Goal: Information Seeking & Learning: Compare options

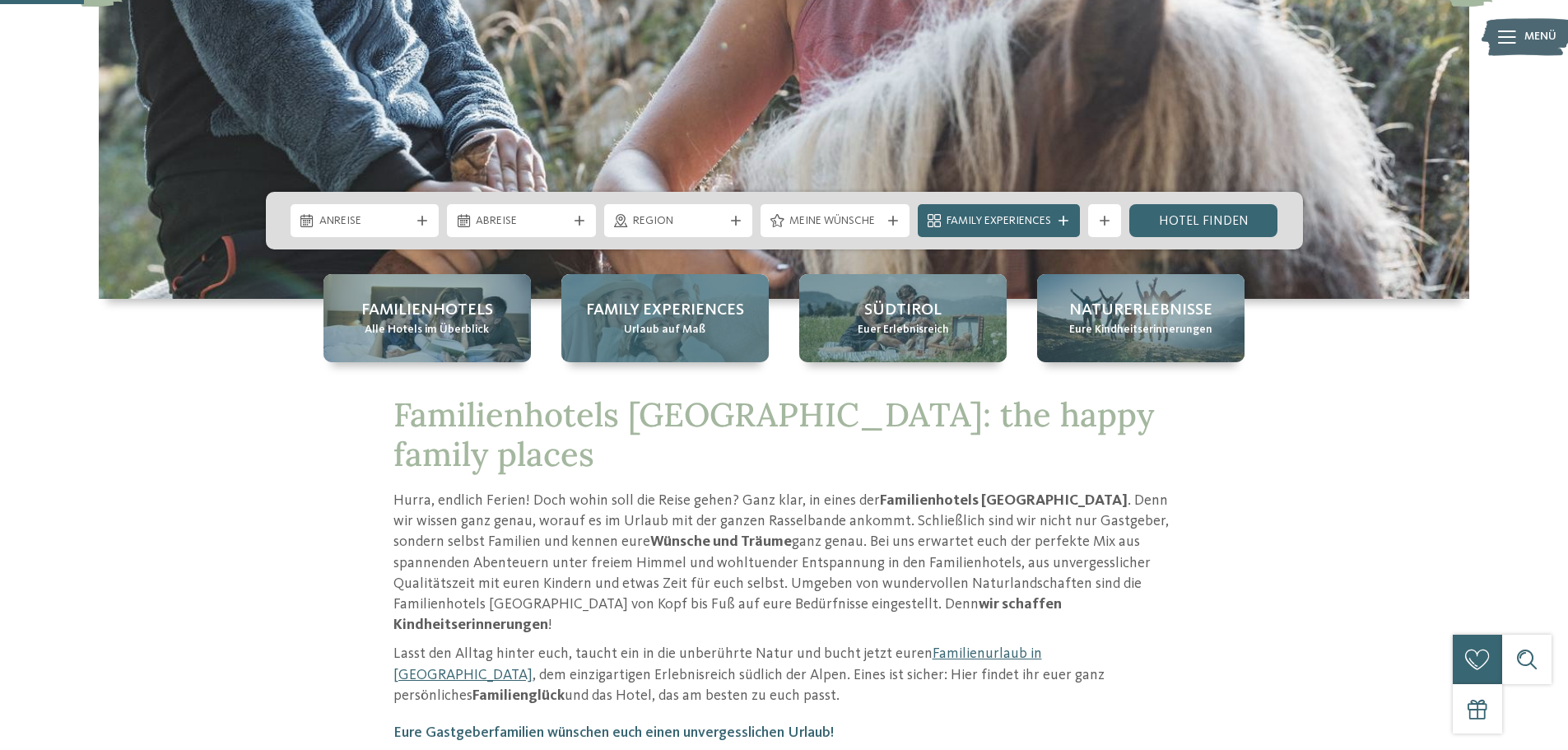
scroll to position [411, 0]
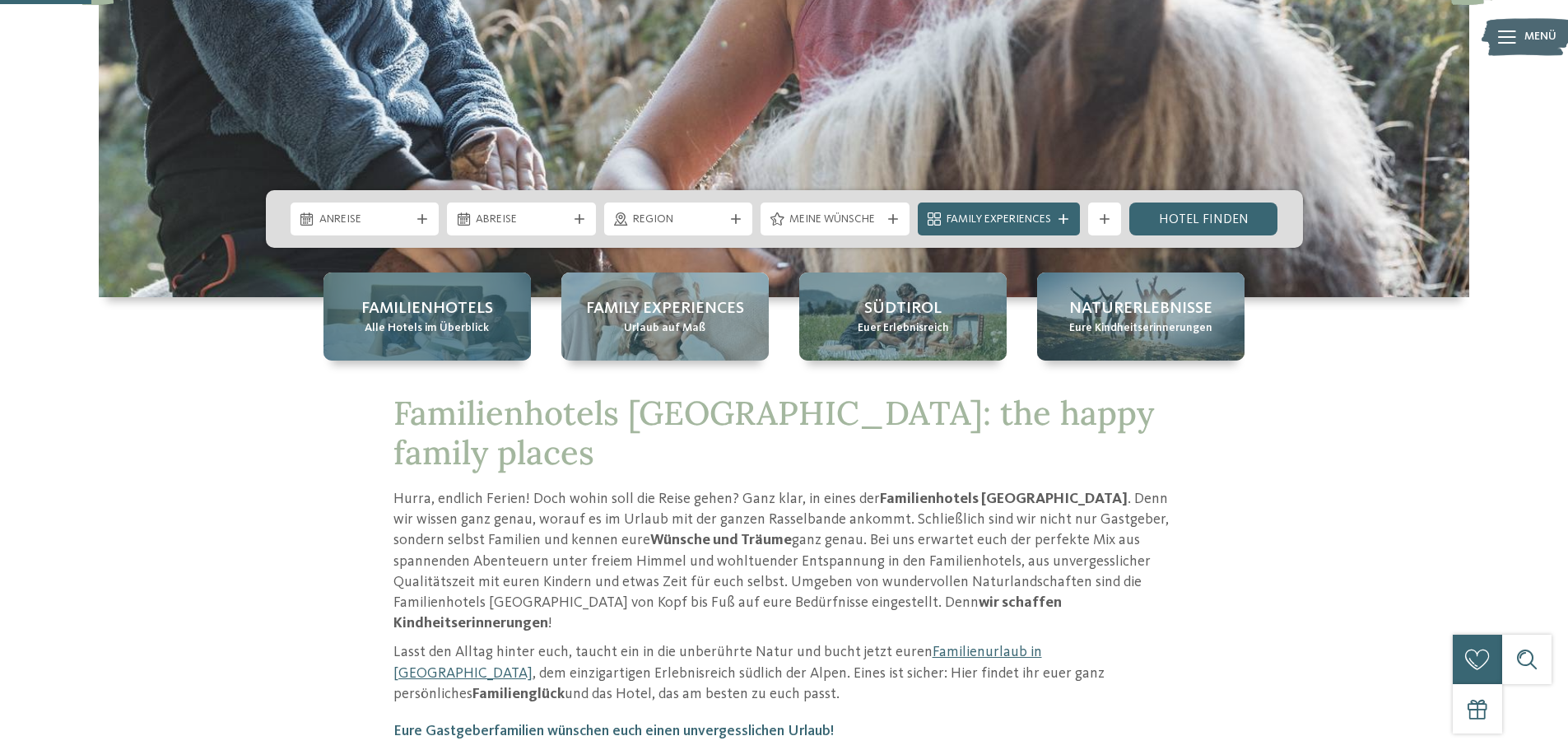
click at [459, 315] on span "Familienhotels" at bounding box center [427, 308] width 132 height 23
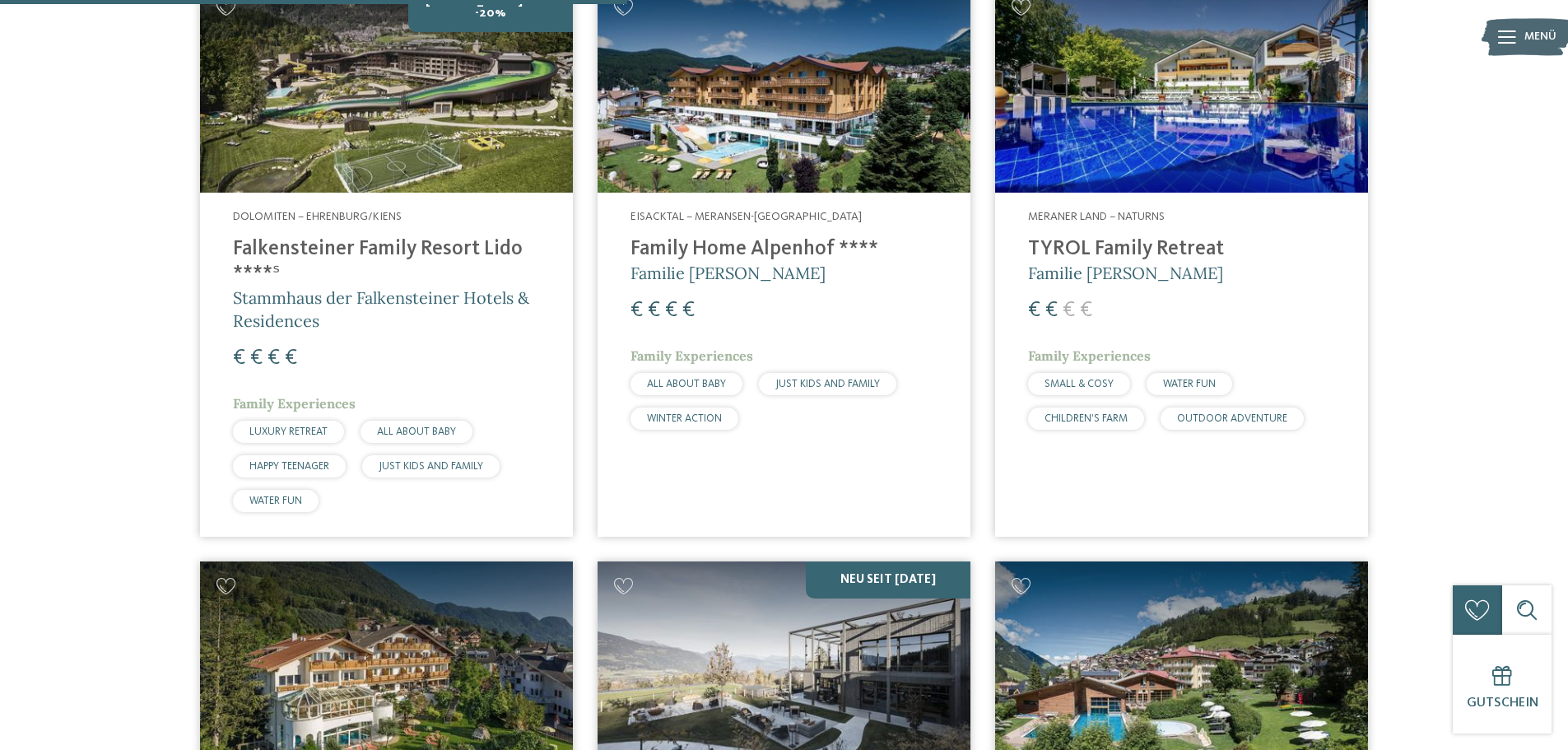
scroll to position [2058, 0]
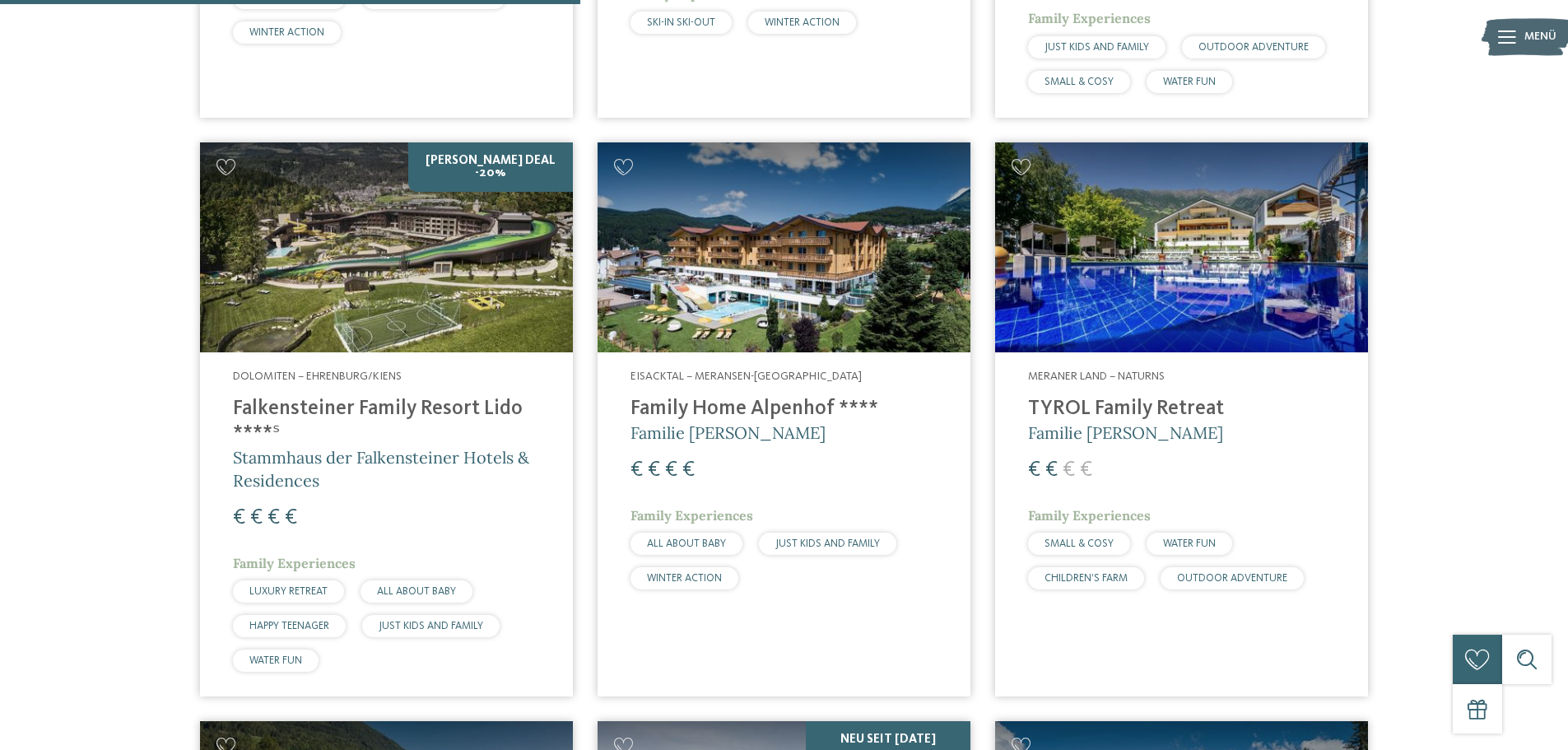
click at [1140, 291] on img at bounding box center [1181, 247] width 373 height 210
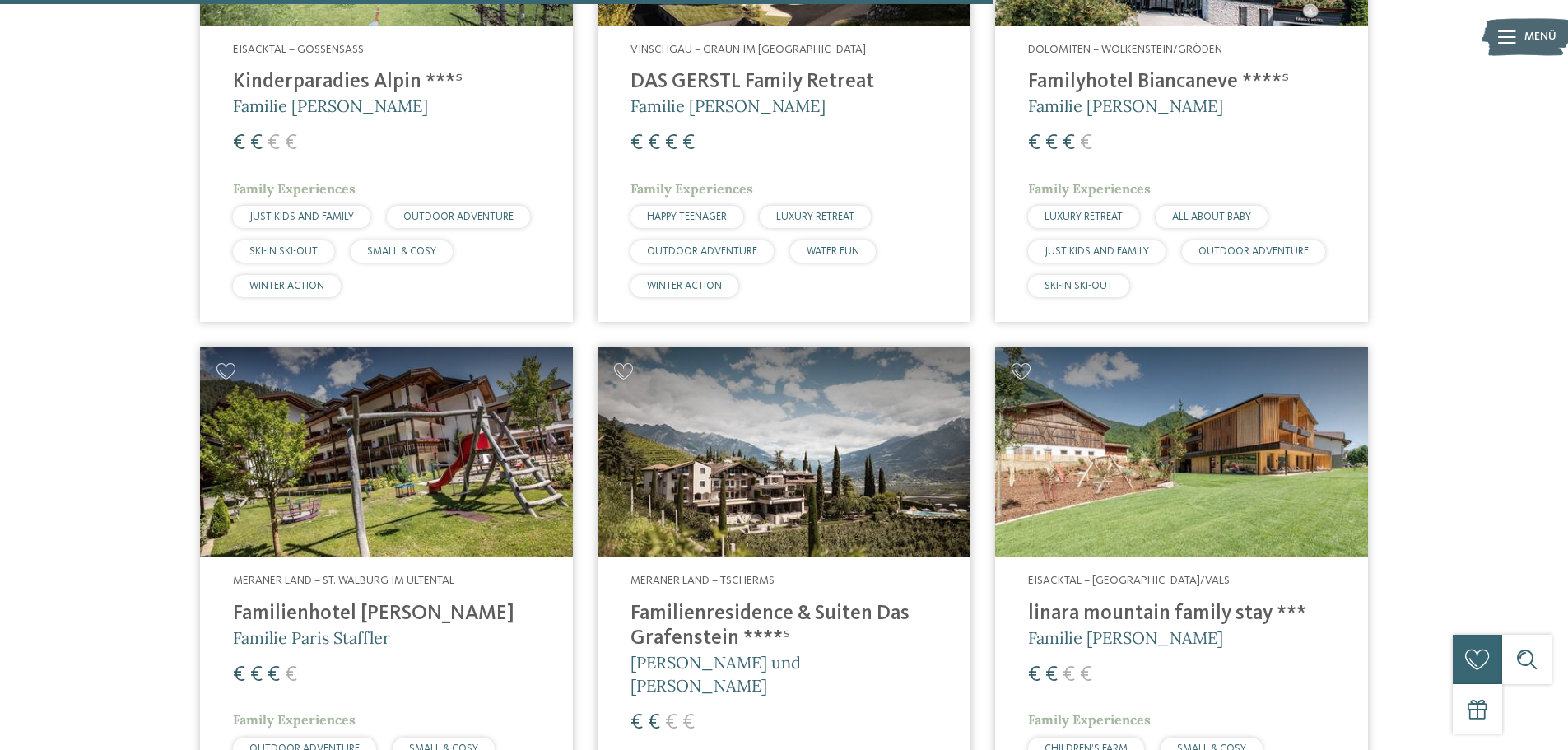
scroll to position [3540, 0]
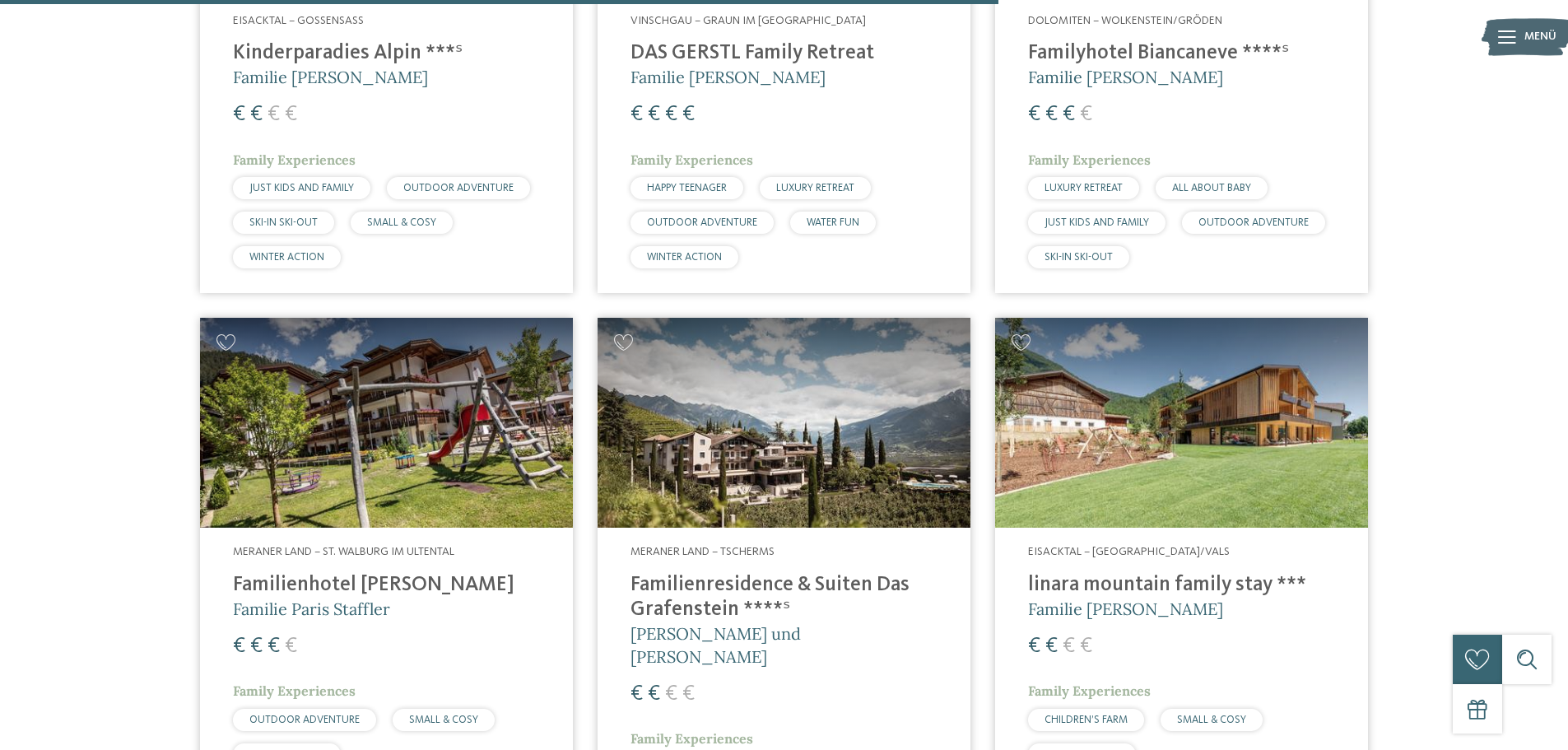
click at [774, 446] on img at bounding box center [783, 423] width 373 height 210
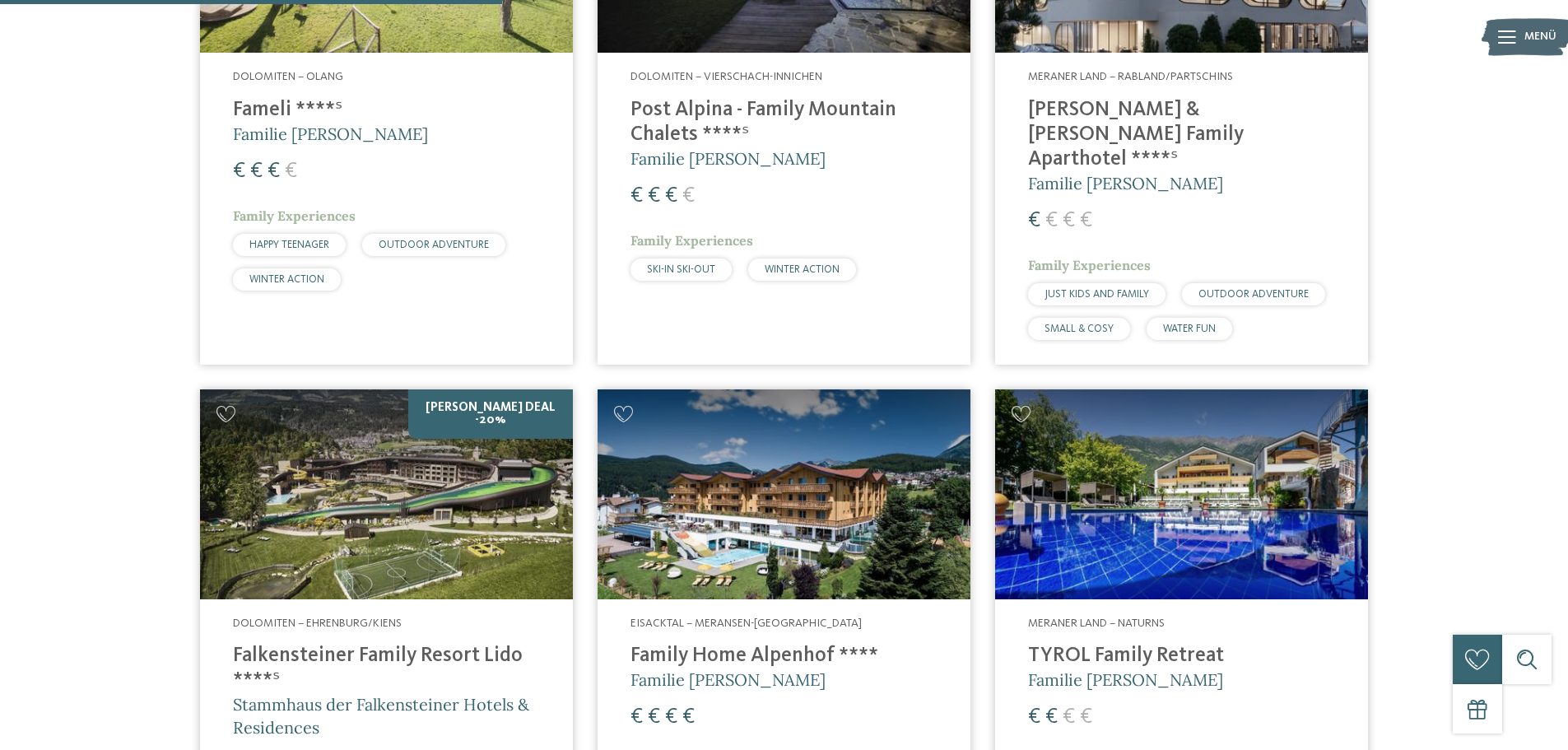
scroll to position [1318, 0]
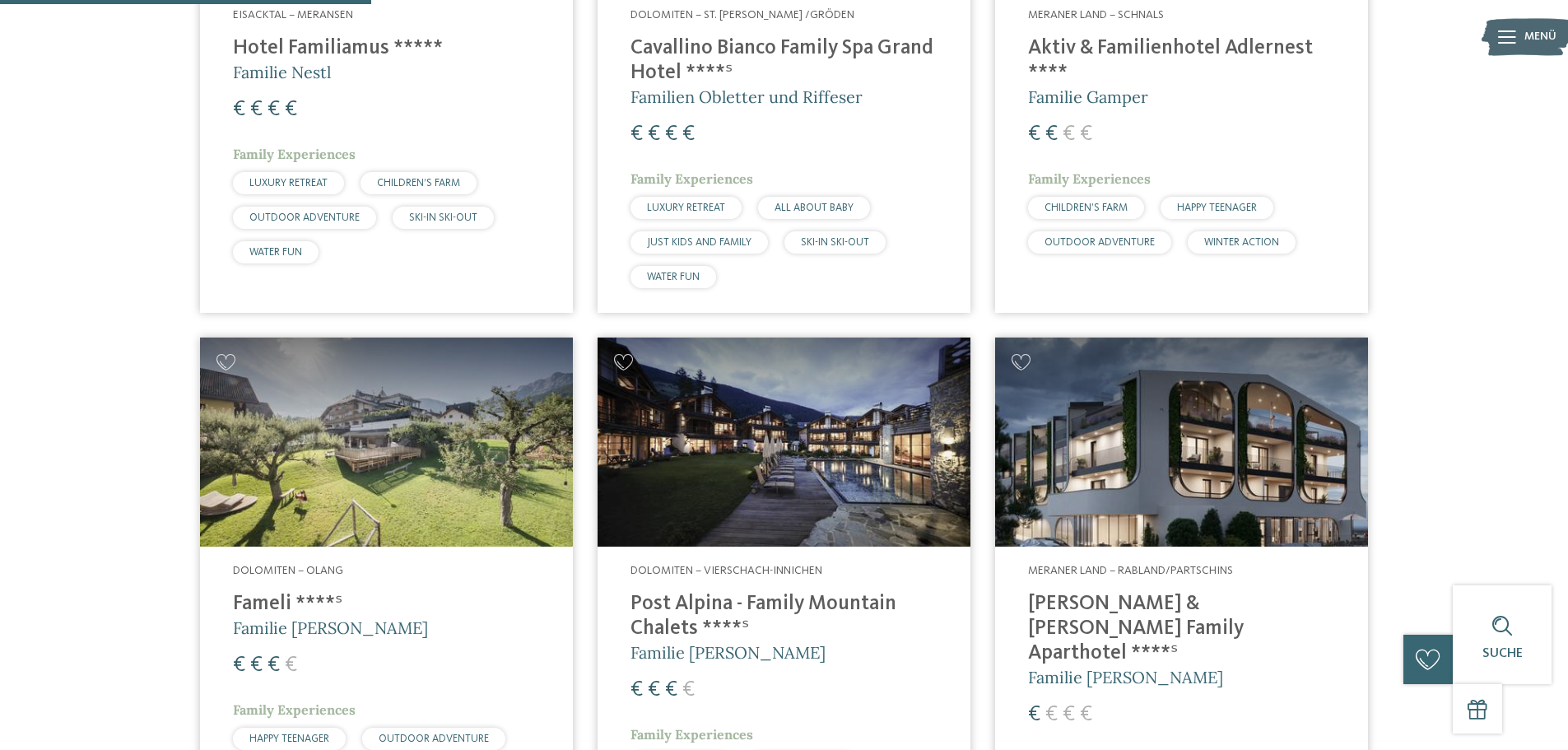
click at [1164, 405] on img at bounding box center [1181, 443] width 373 height 210
click at [1145, 447] on img at bounding box center [1181, 443] width 373 height 210
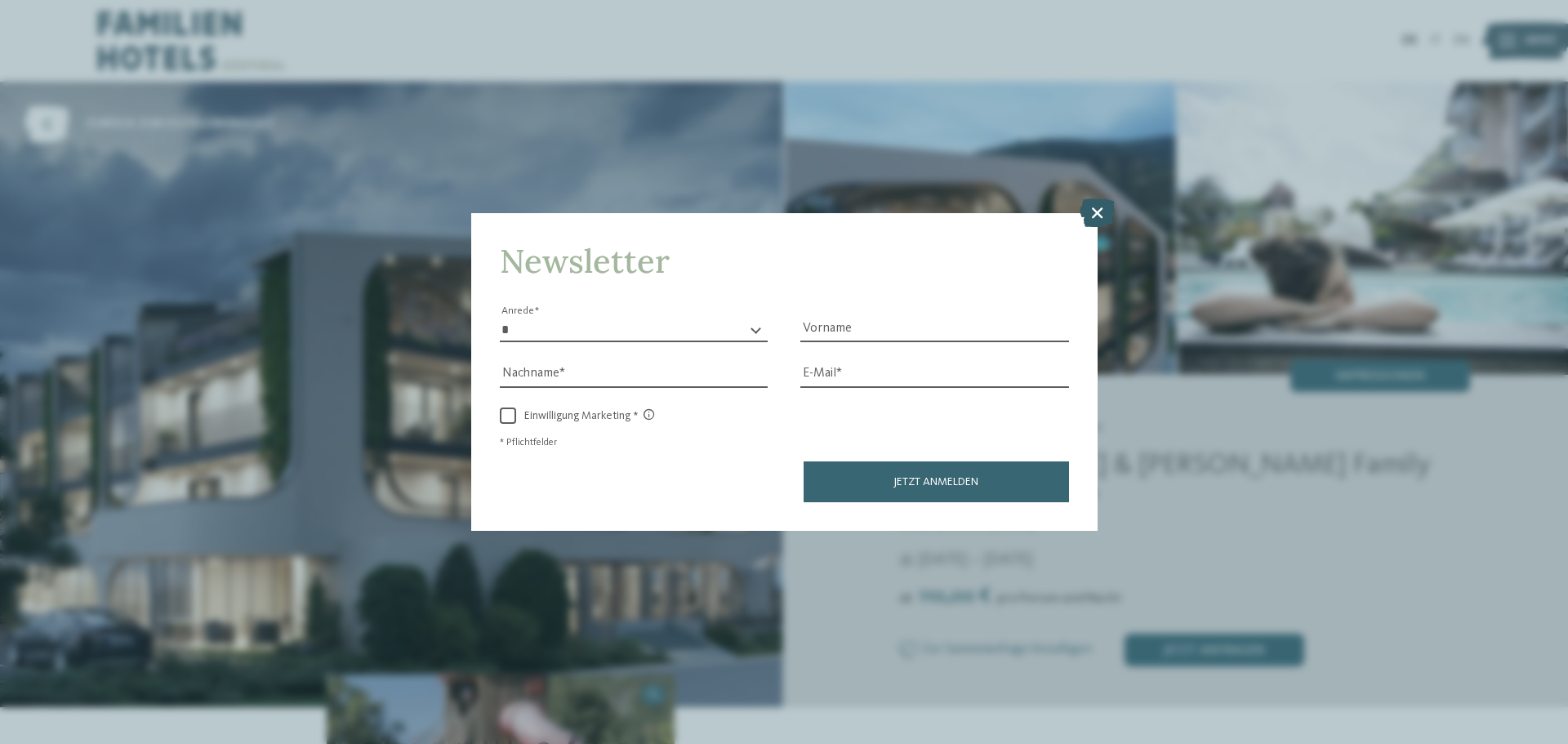
click at [1099, 212] on icon at bounding box center [1097, 213] width 35 height 28
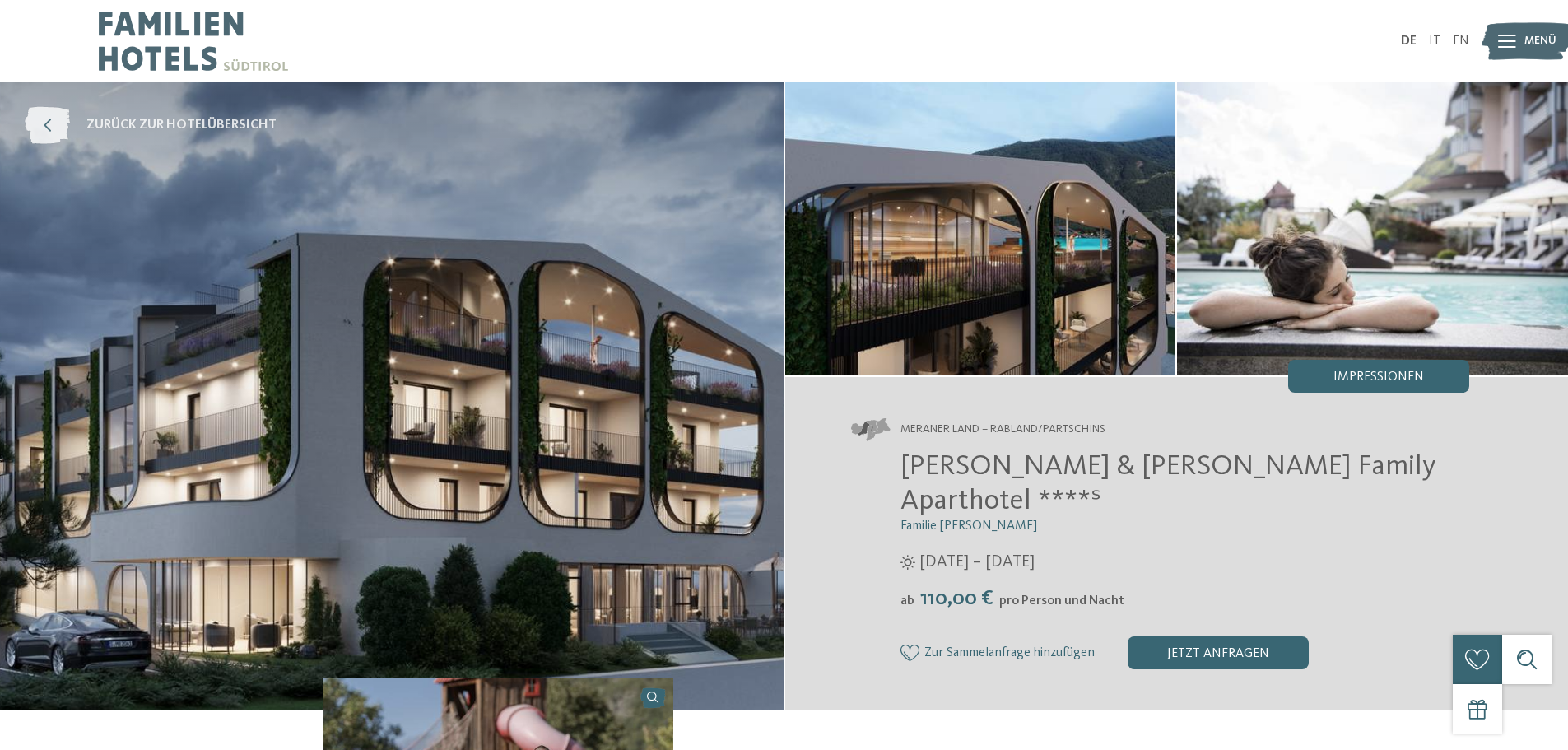
click at [37, 123] on icon at bounding box center [47, 125] width 45 height 37
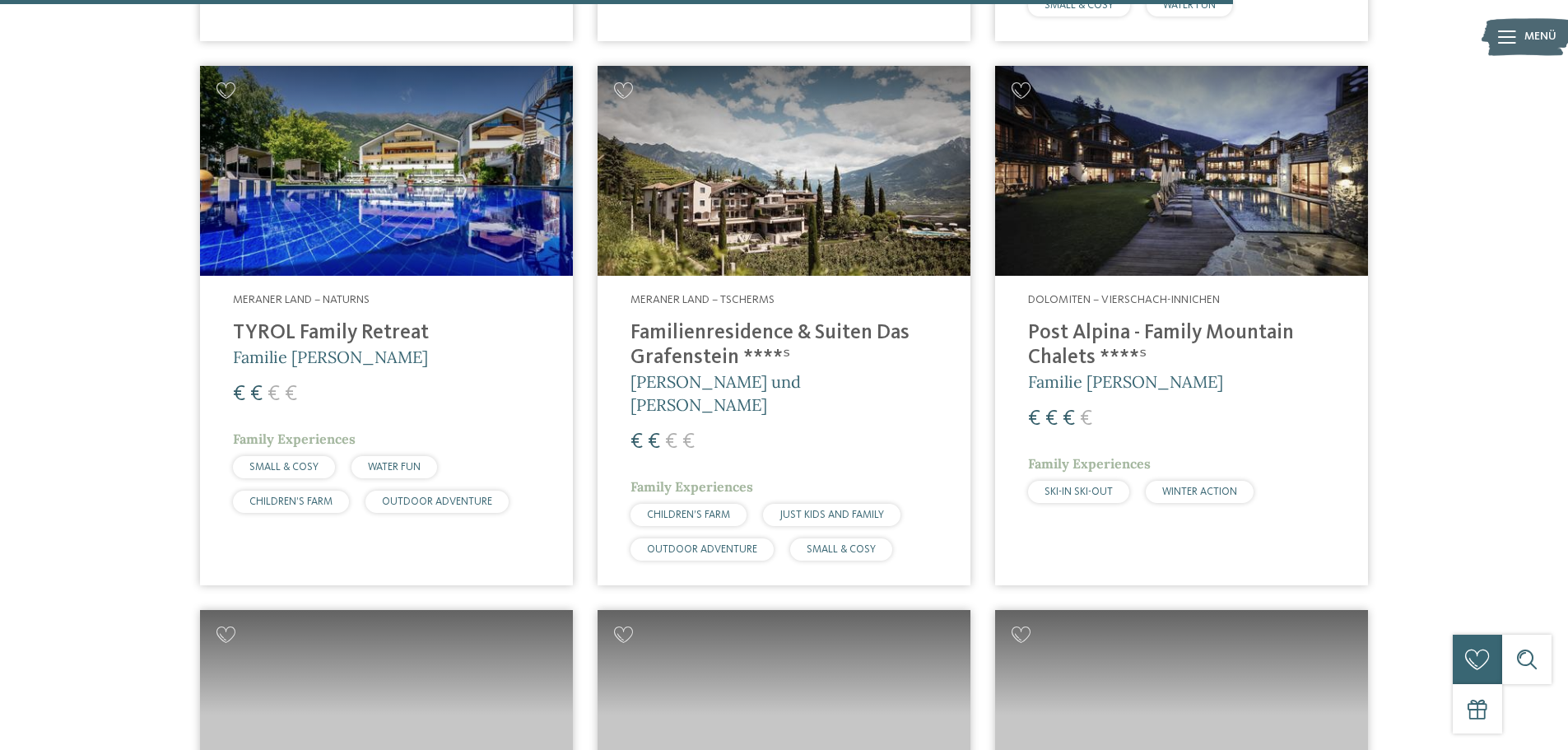
scroll to position [4364, 0]
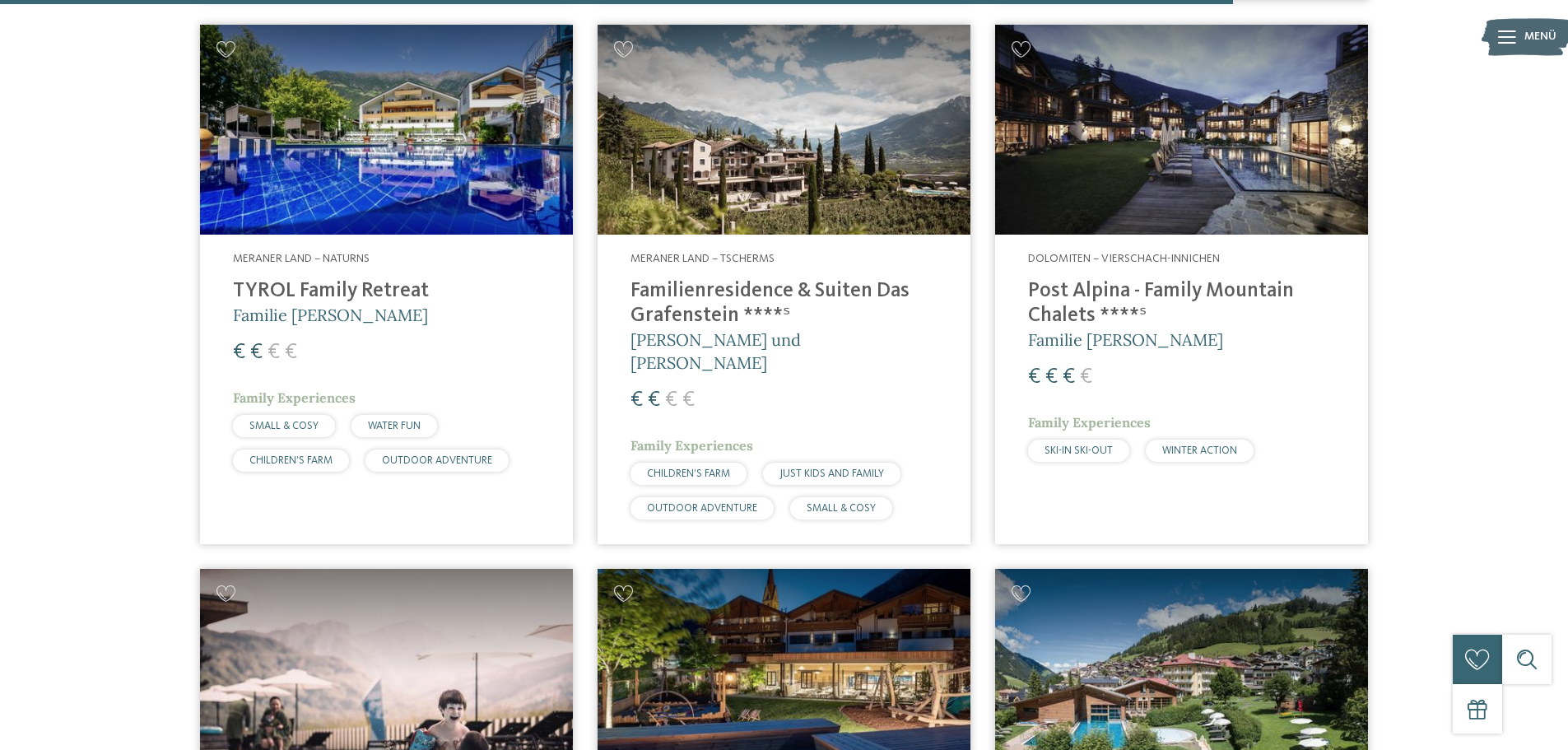
click at [821, 162] on img at bounding box center [783, 130] width 373 height 210
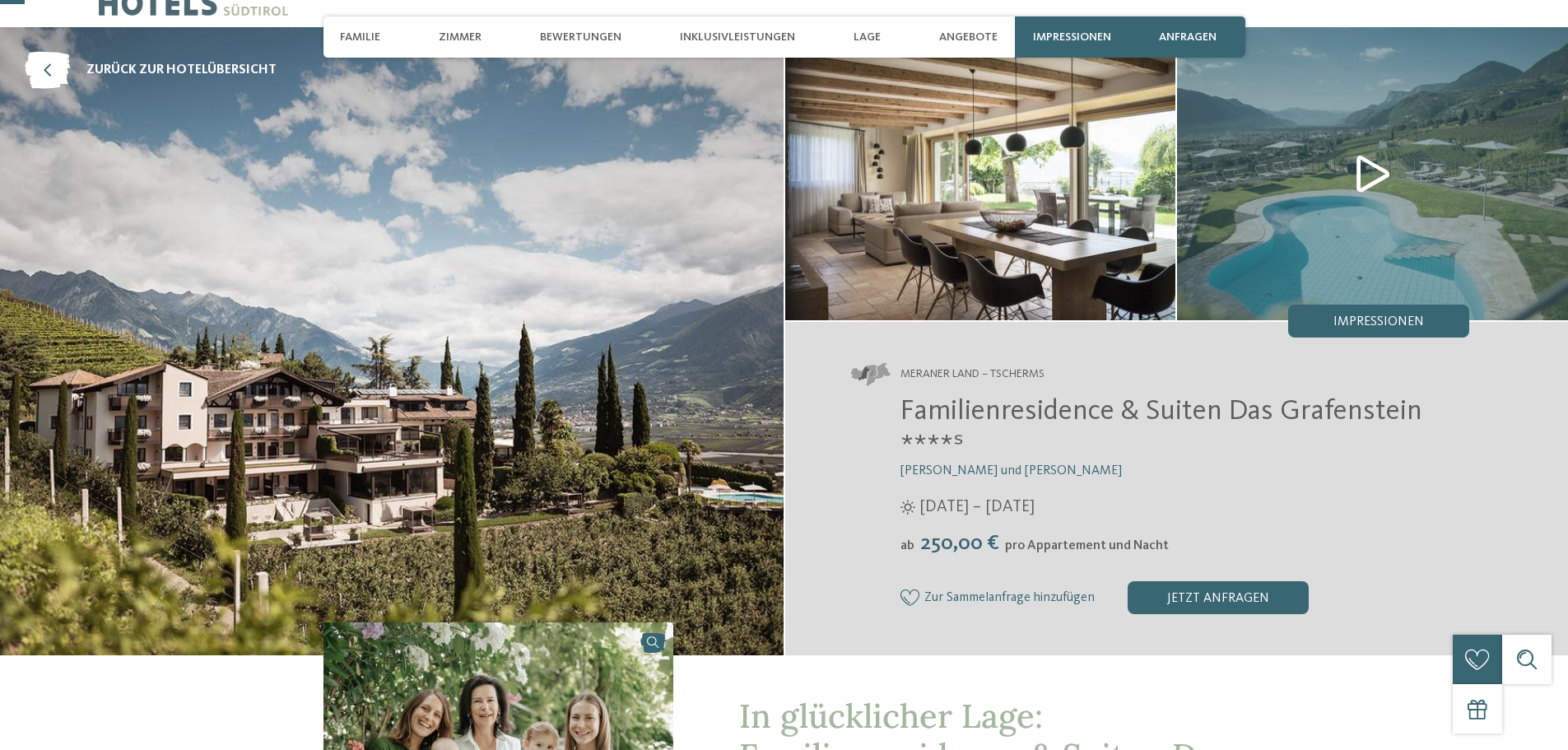
scroll to position [165, 0]
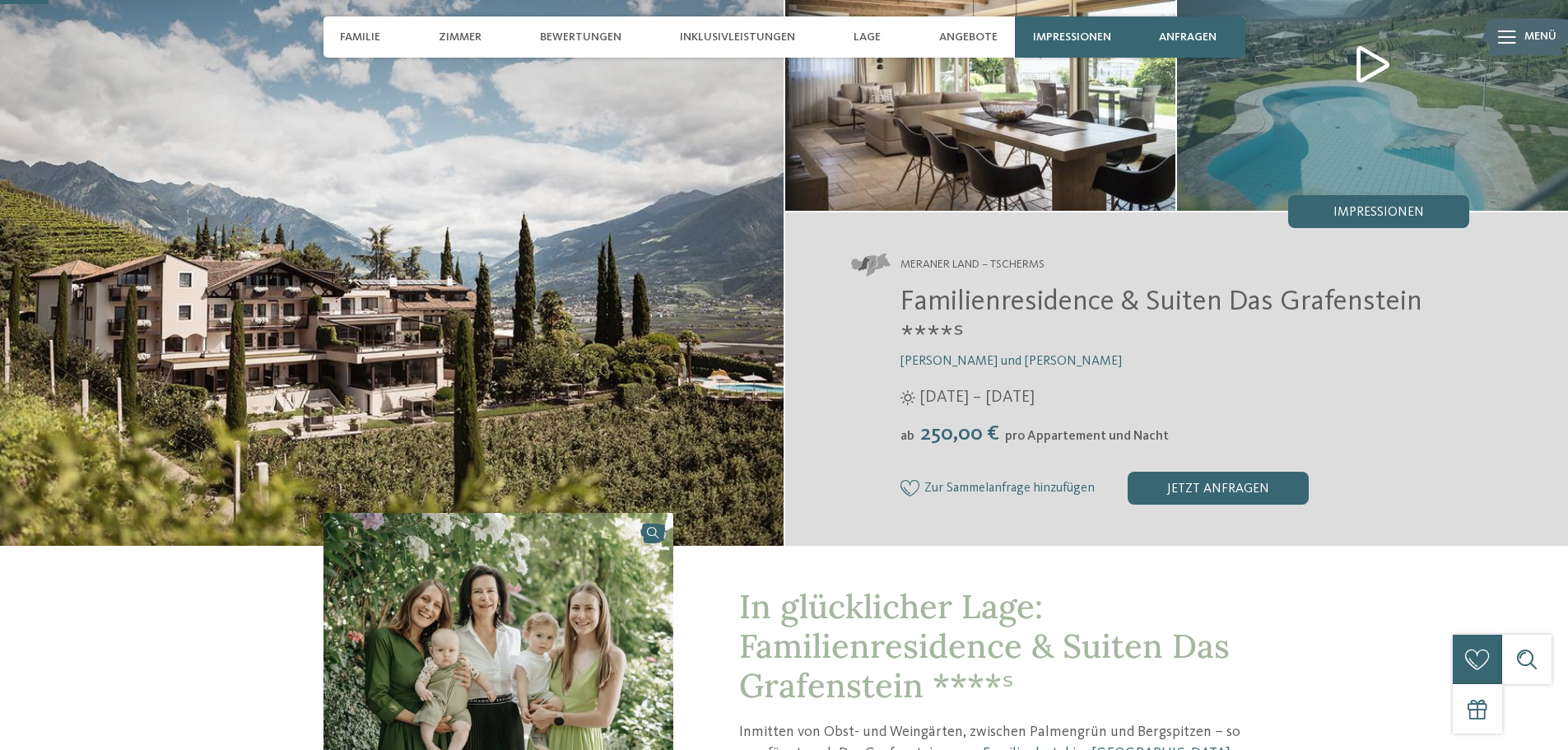
drag, startPoint x: 1168, startPoint y: 435, endPoint x: 1005, endPoint y: 438, distance: 163.0
click at [1005, 438] on div "ab 250,00 € pro Appartement und Nacht" at bounding box center [1185, 434] width 569 height 26
copy span "pro Appartement und Nacht"
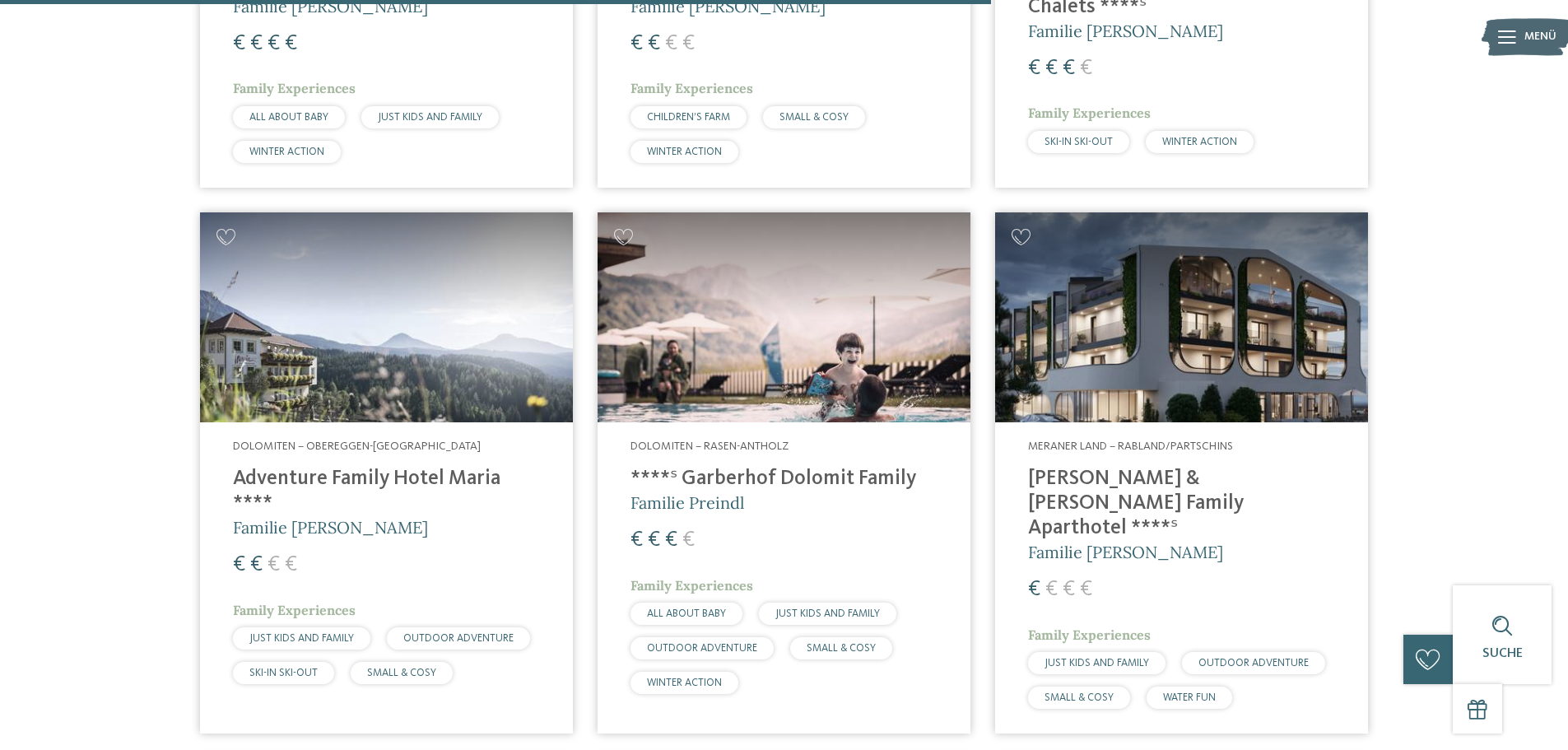
scroll to position [3540, 0]
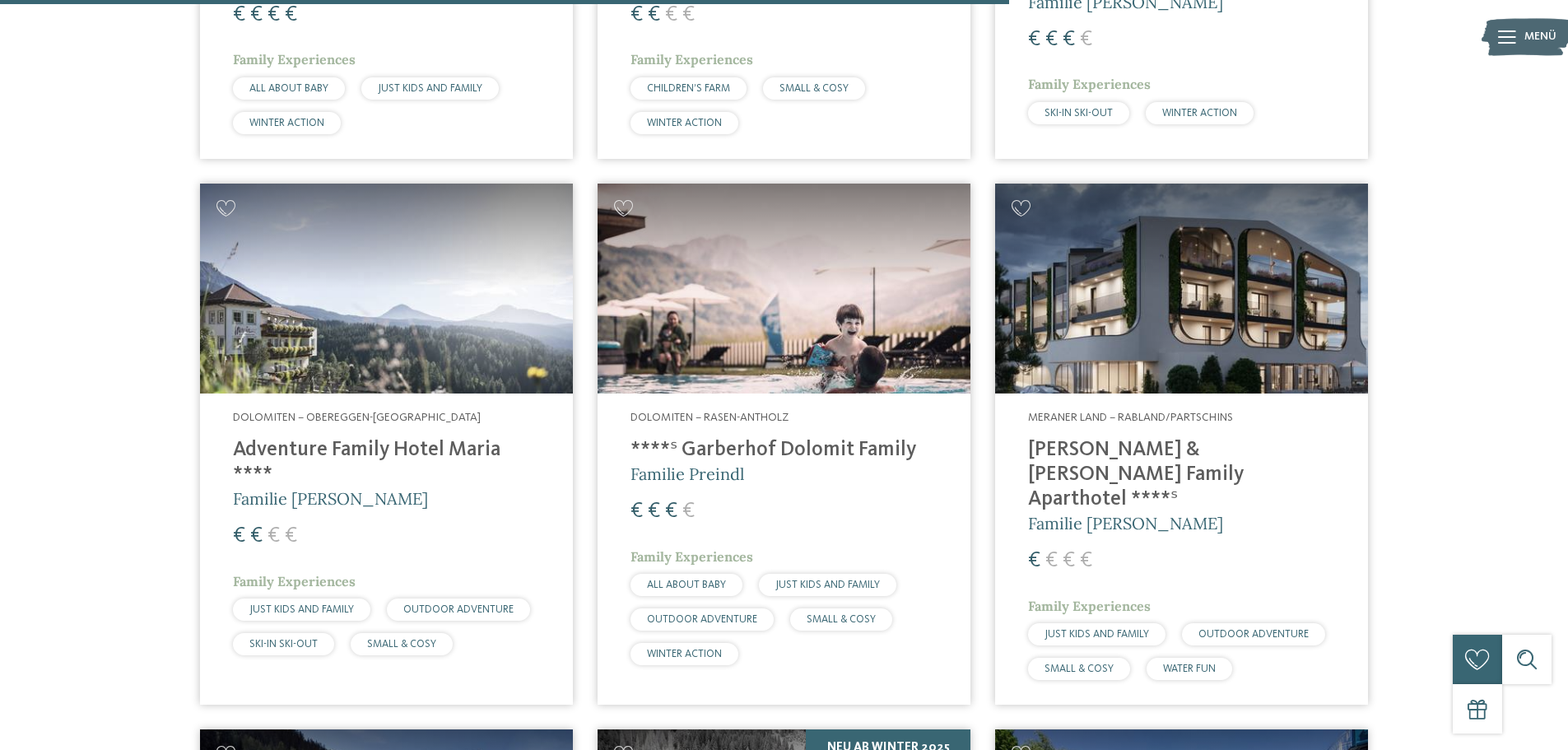
click at [1095, 315] on img at bounding box center [1181, 288] width 373 height 210
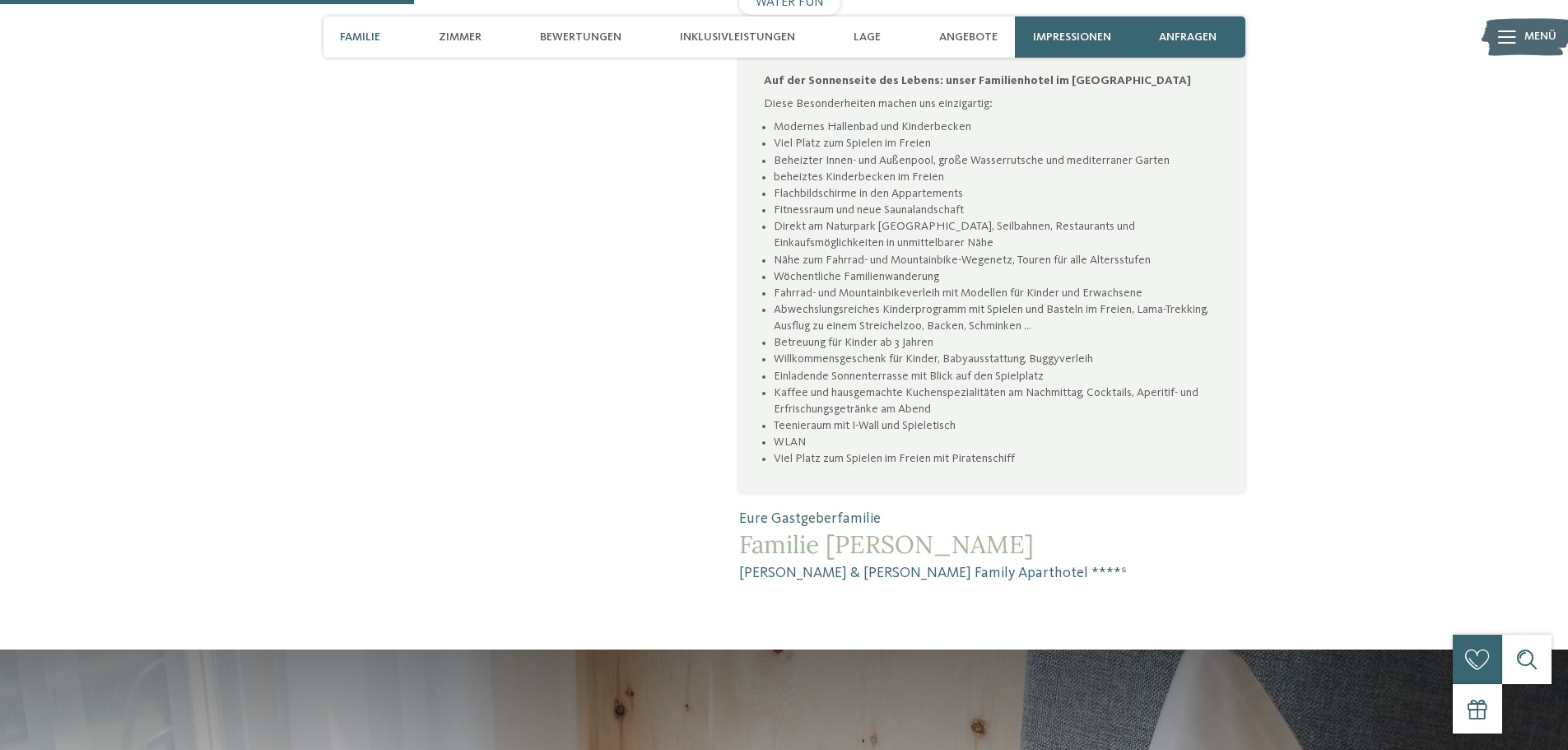
scroll to position [988, 0]
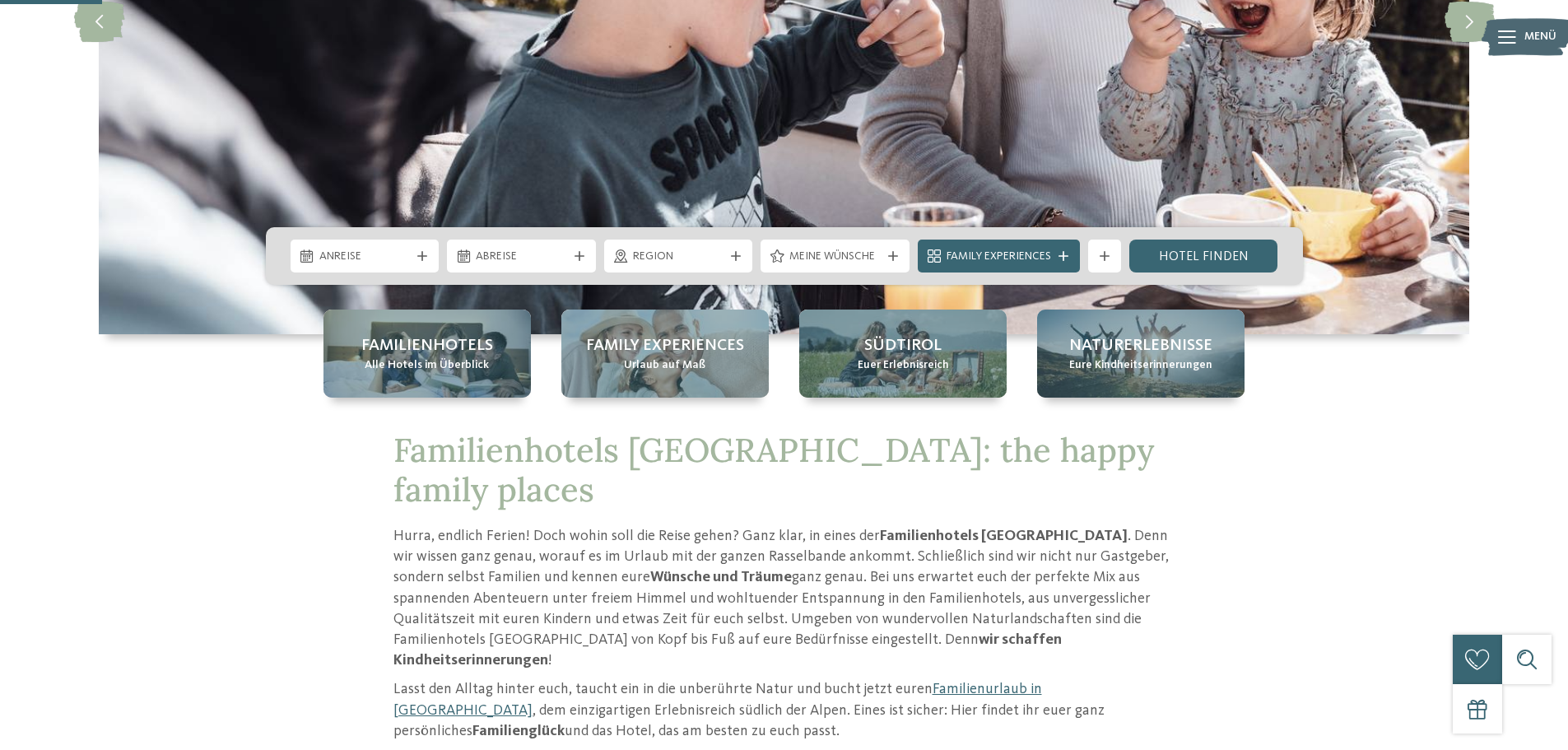
scroll to position [247, 0]
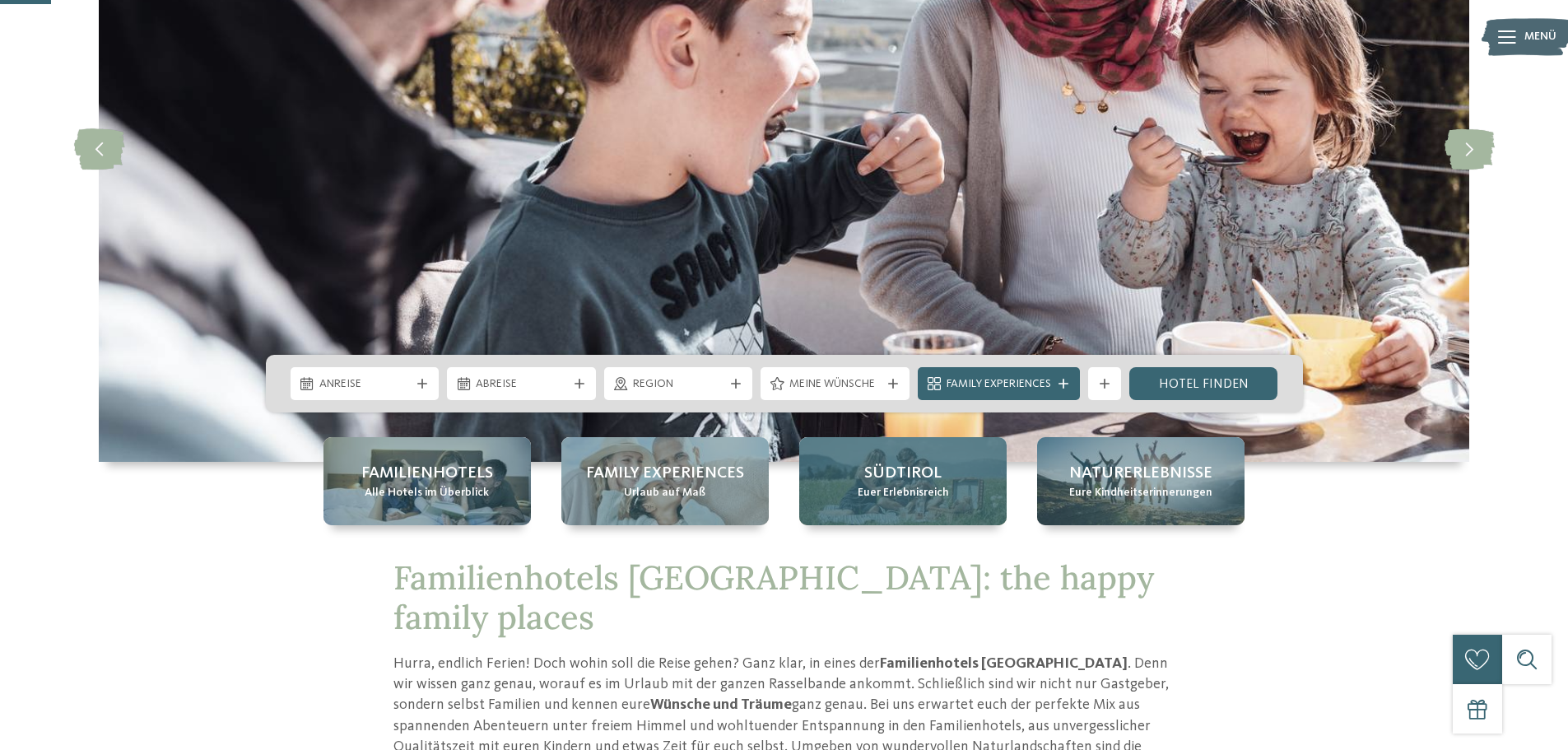
click at [890, 478] on span "Südtirol" at bounding box center [902, 473] width 77 height 23
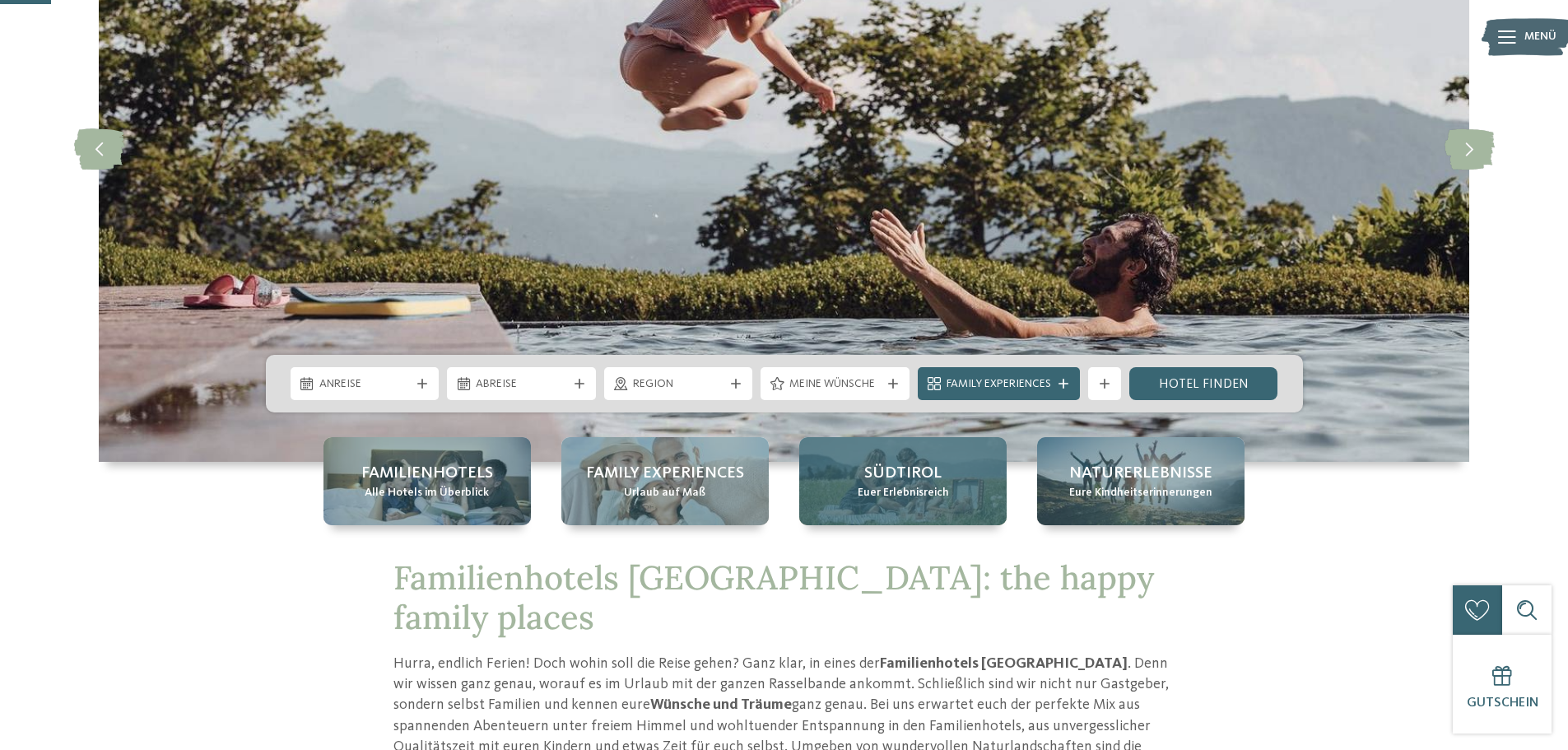
click at [932, 463] on span "Südtirol" at bounding box center [902, 473] width 77 height 23
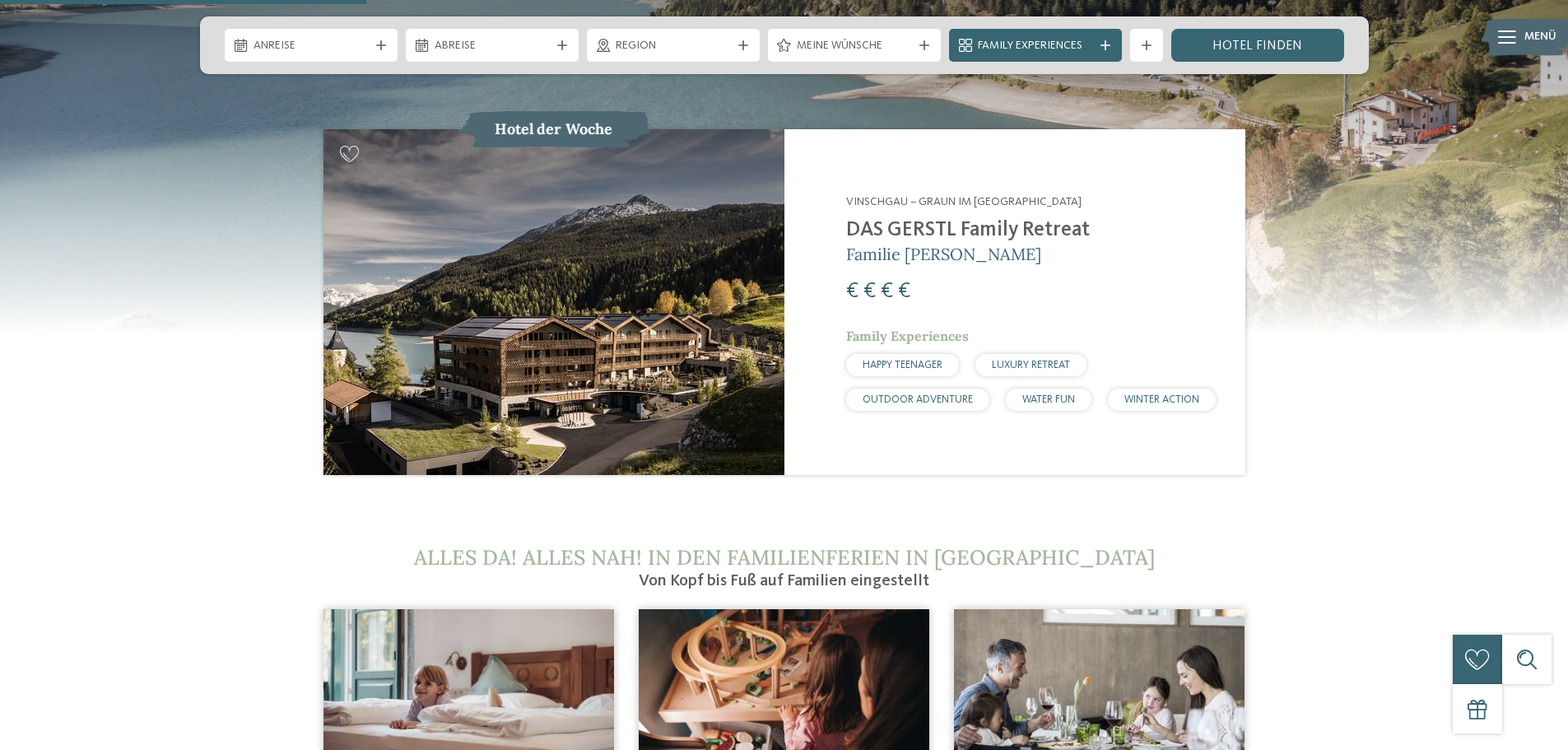
scroll to position [1729, 0]
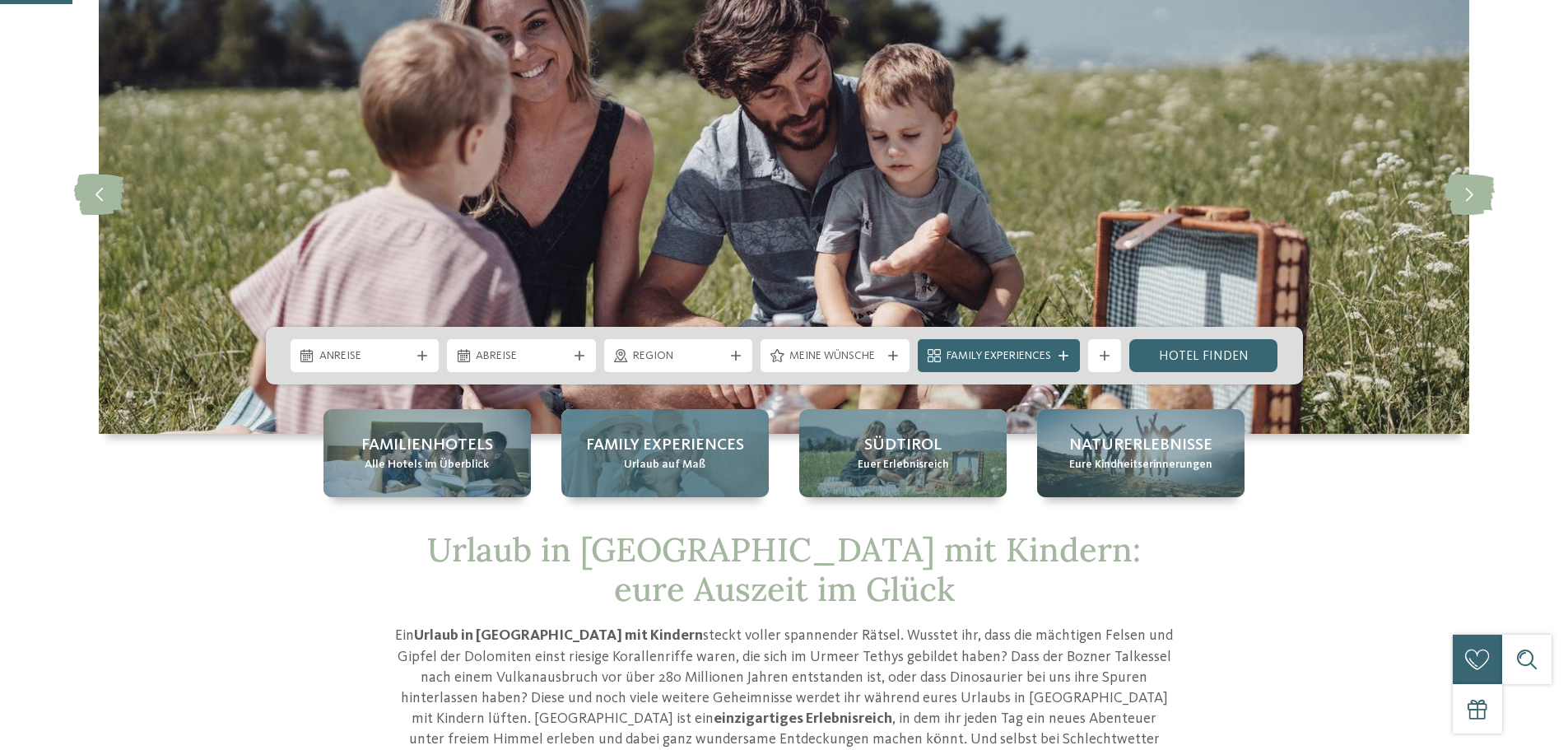
scroll to position [247, 0]
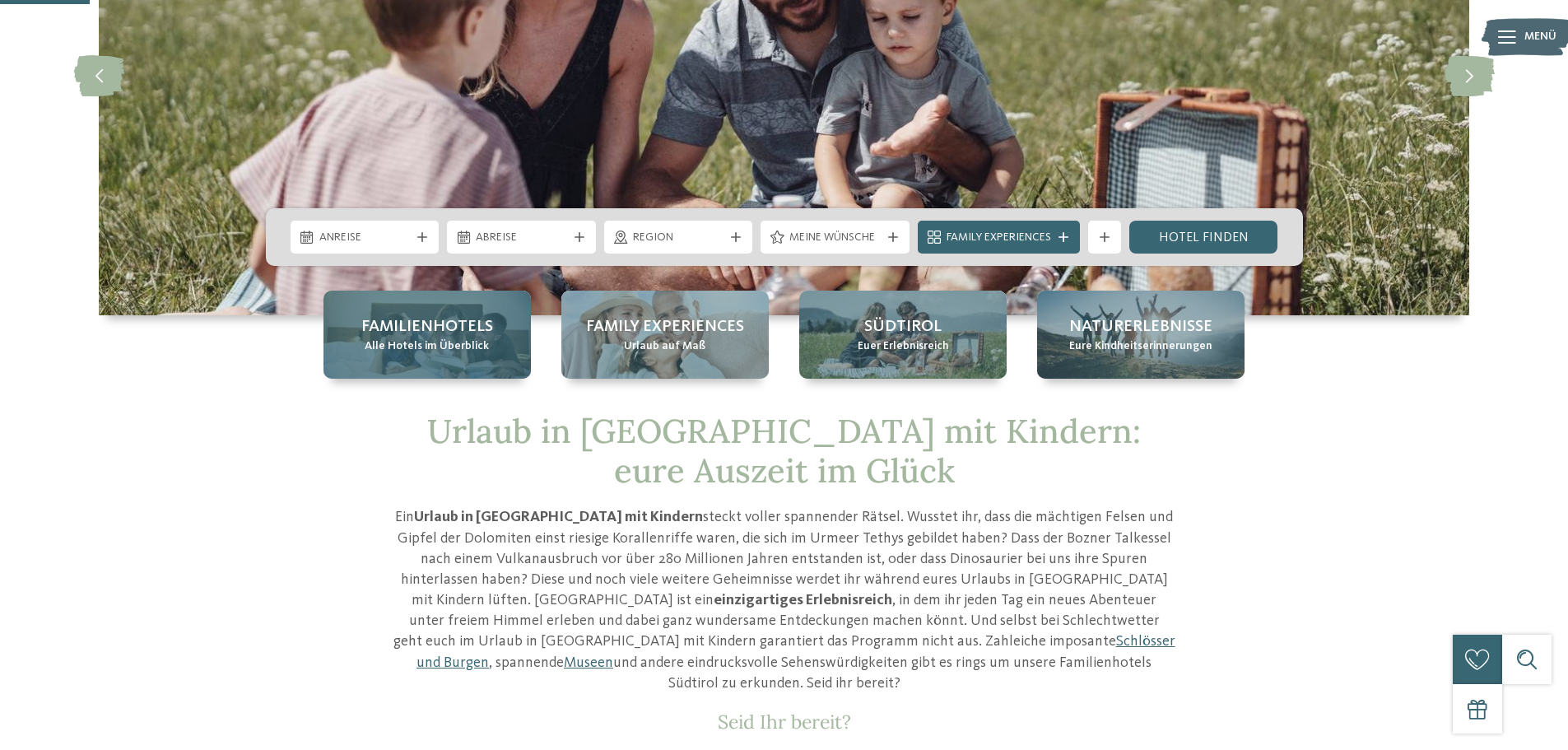
click at [467, 354] on span "Alle Hotels im Überblick" at bounding box center [426, 346] width 124 height 16
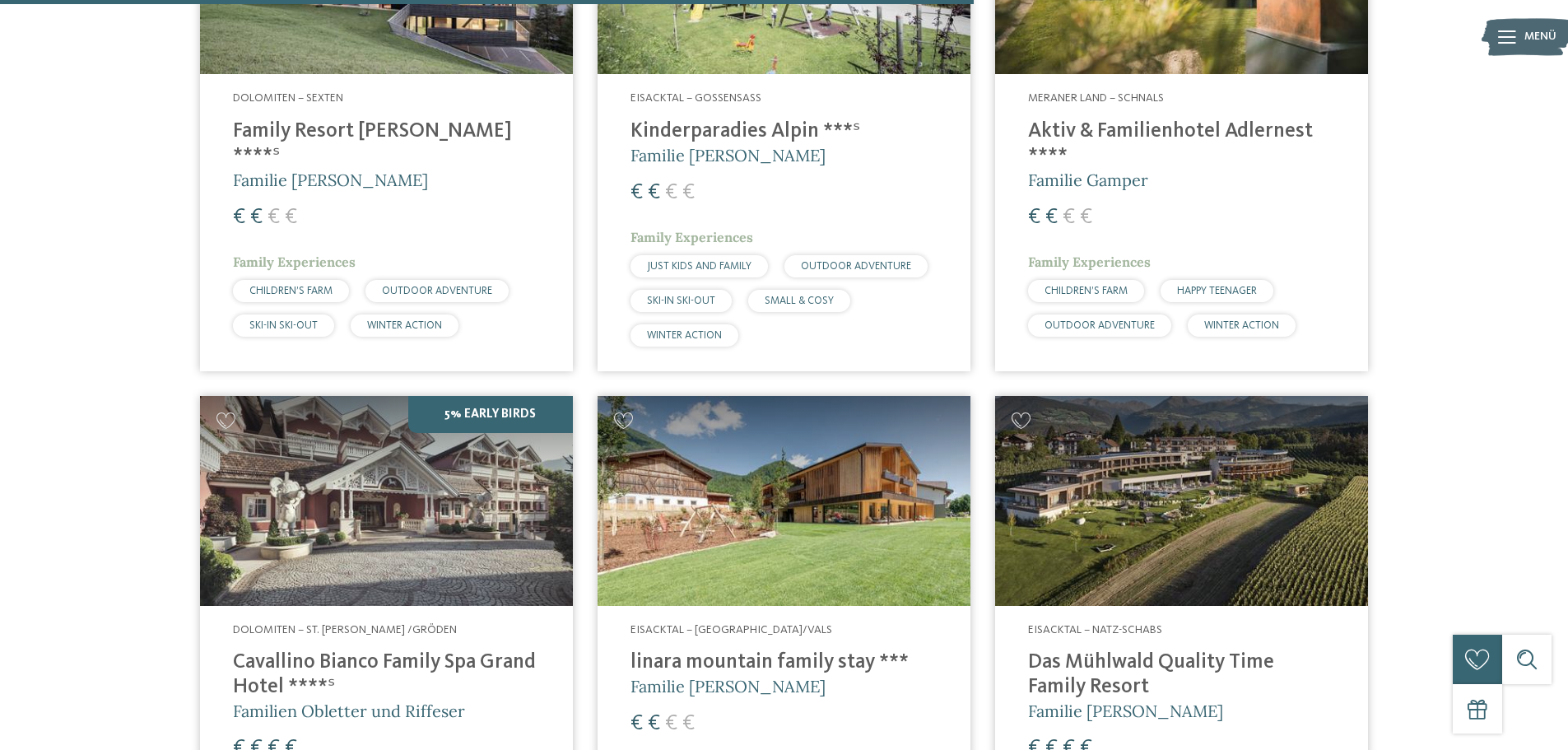
scroll to position [3540, 0]
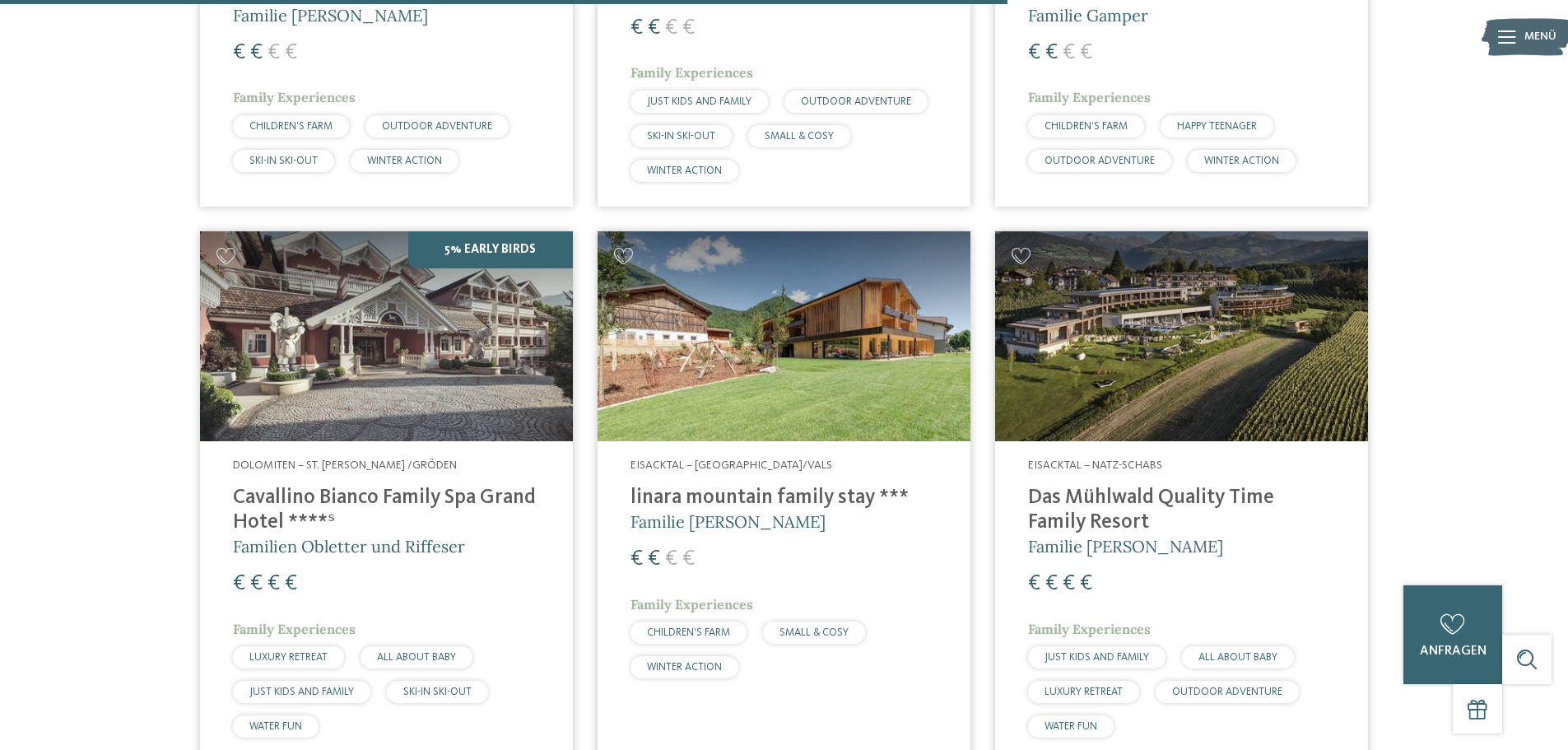
click at [787, 295] on img at bounding box center [783, 336] width 373 height 210
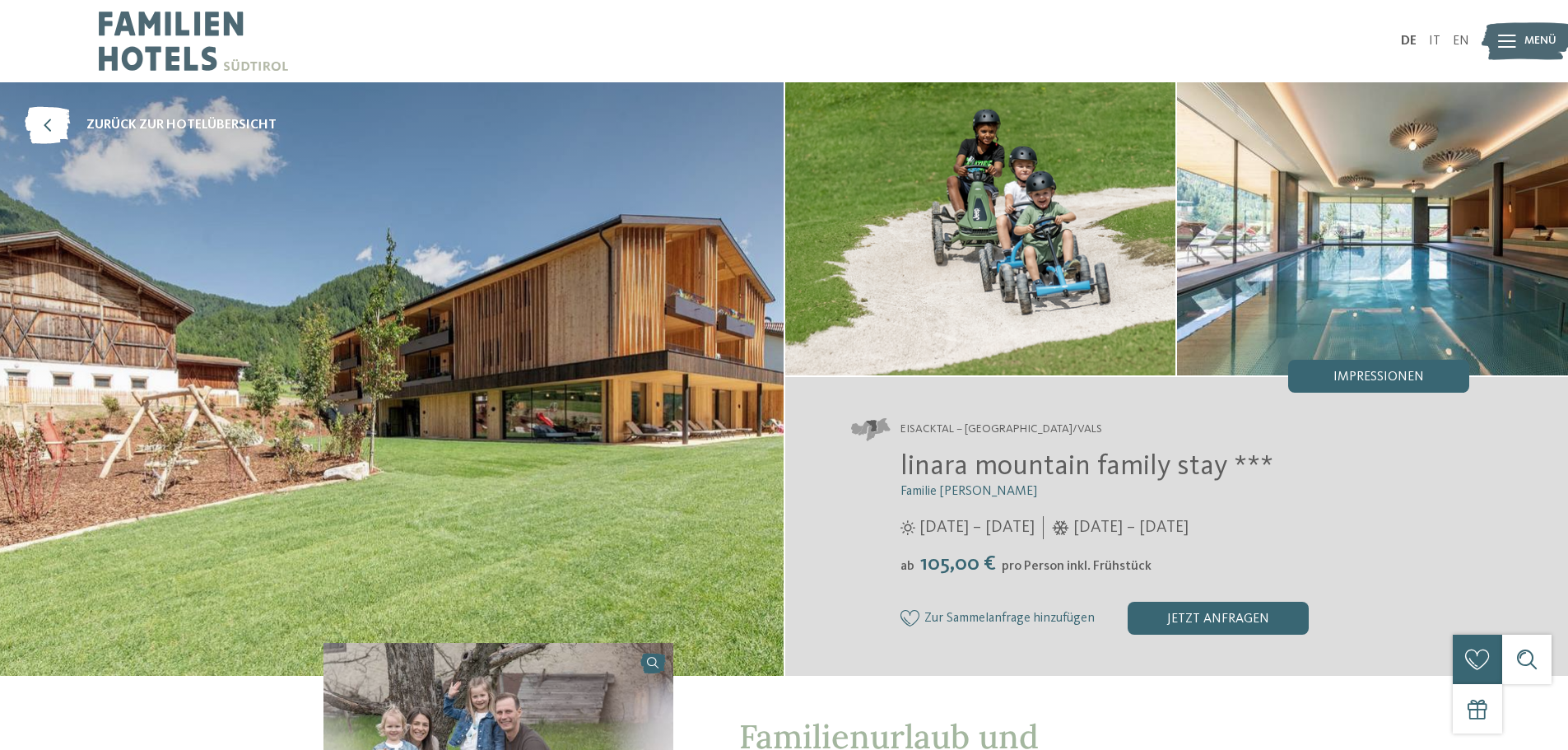
click at [527, 260] on img at bounding box center [391, 379] width 783 height 594
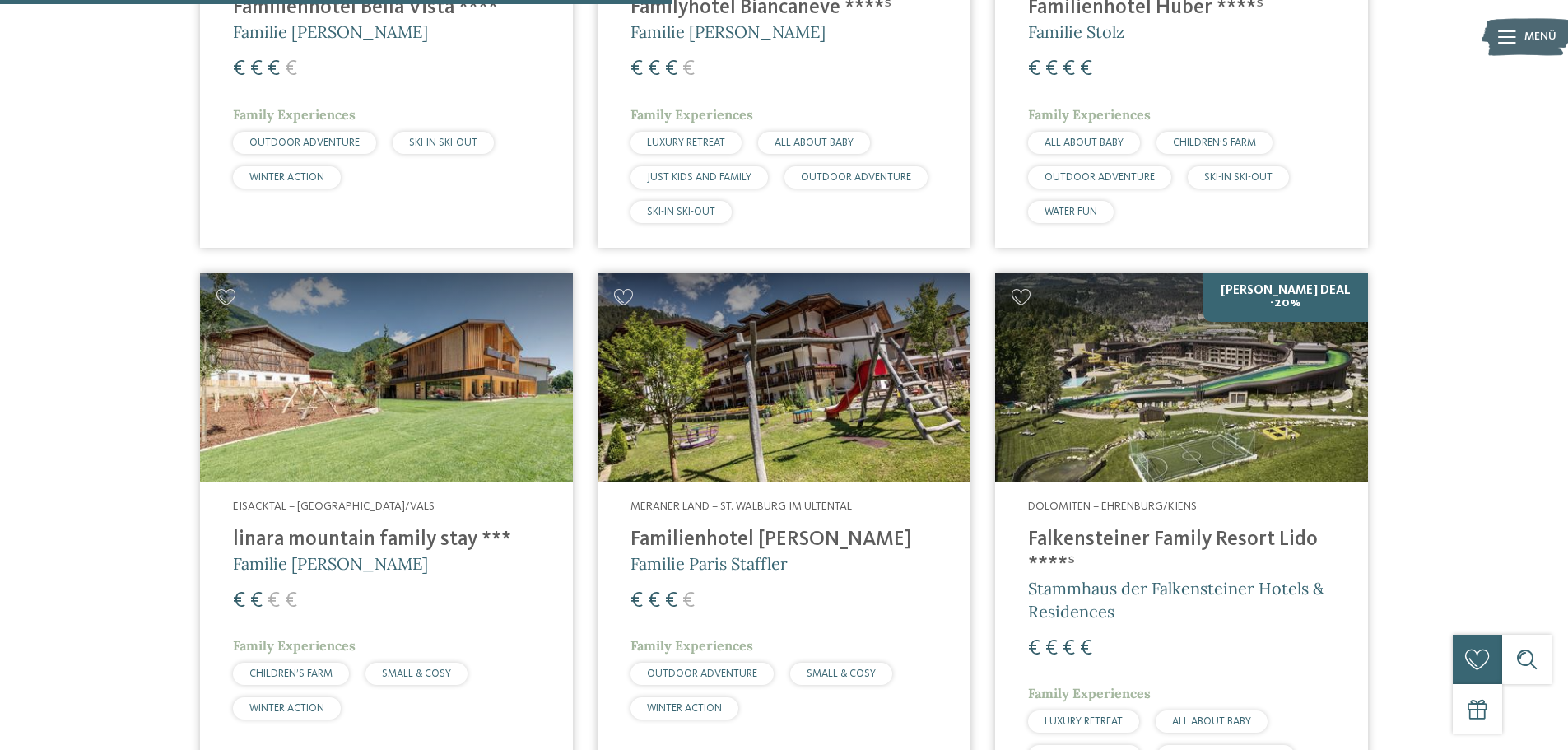
scroll to position [2387, 0]
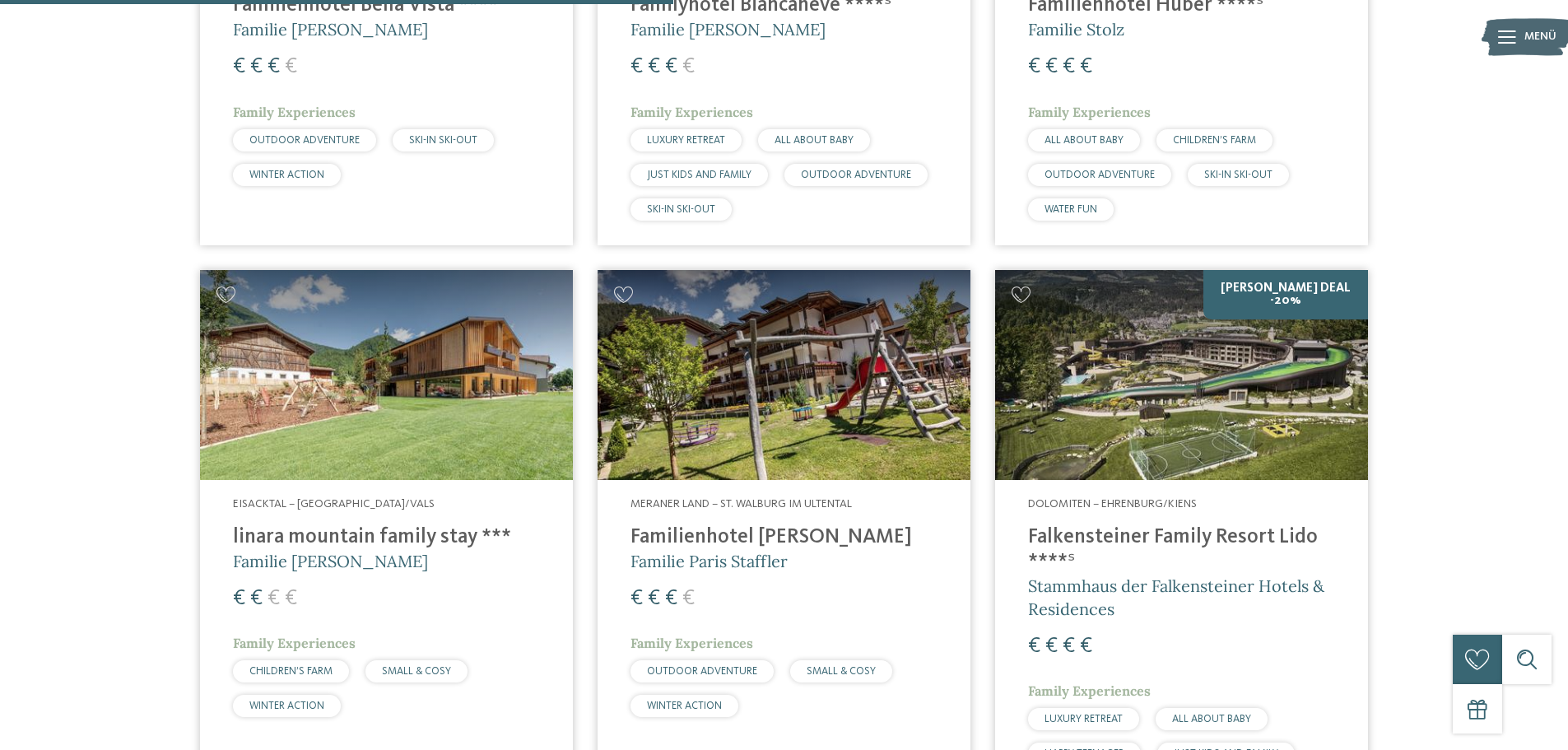
click at [402, 365] on img at bounding box center [386, 375] width 373 height 210
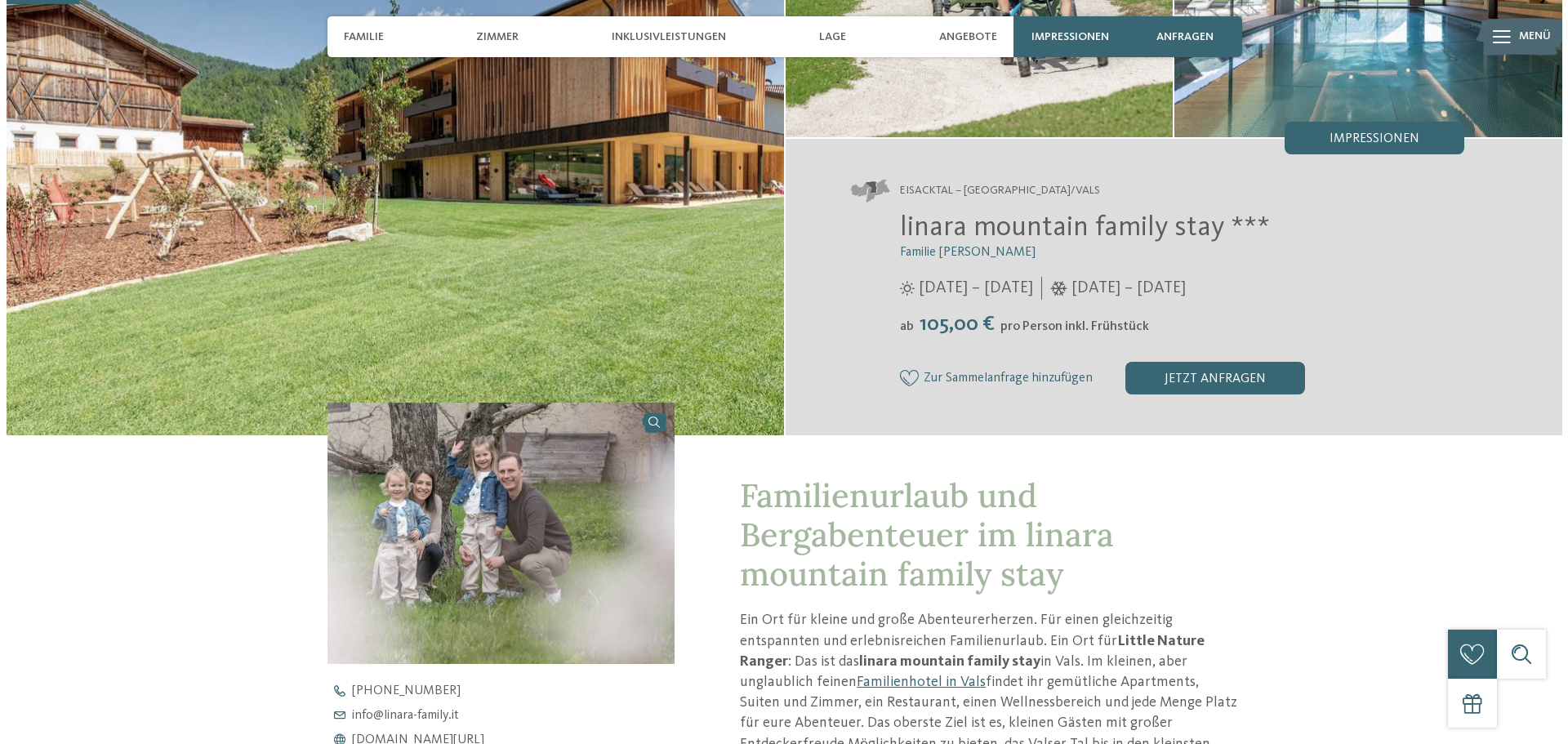
scroll to position [245, 0]
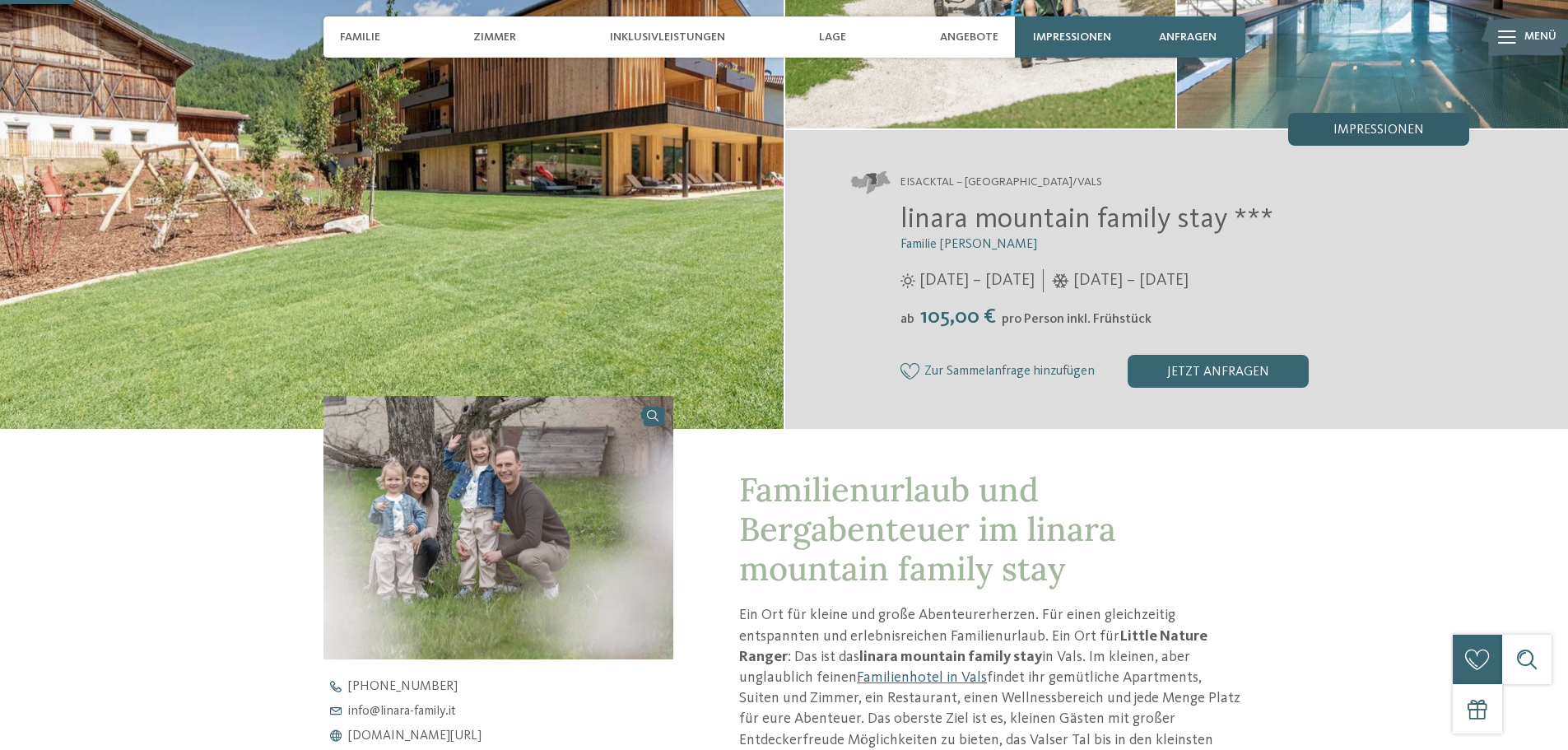
click at [1356, 131] on span "Impressionen" at bounding box center [1378, 130] width 91 height 13
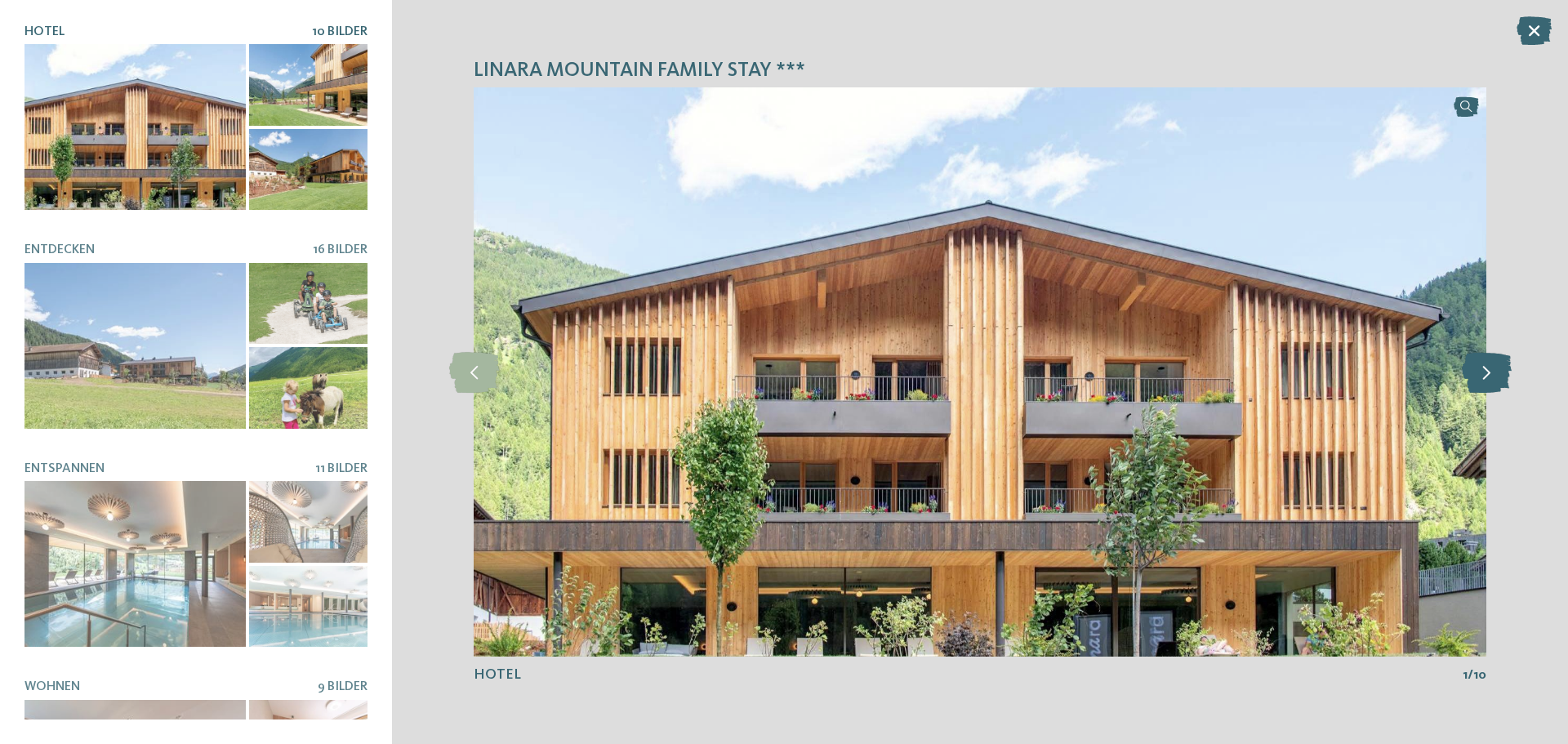
click at [1496, 375] on icon at bounding box center [1486, 372] width 50 height 41
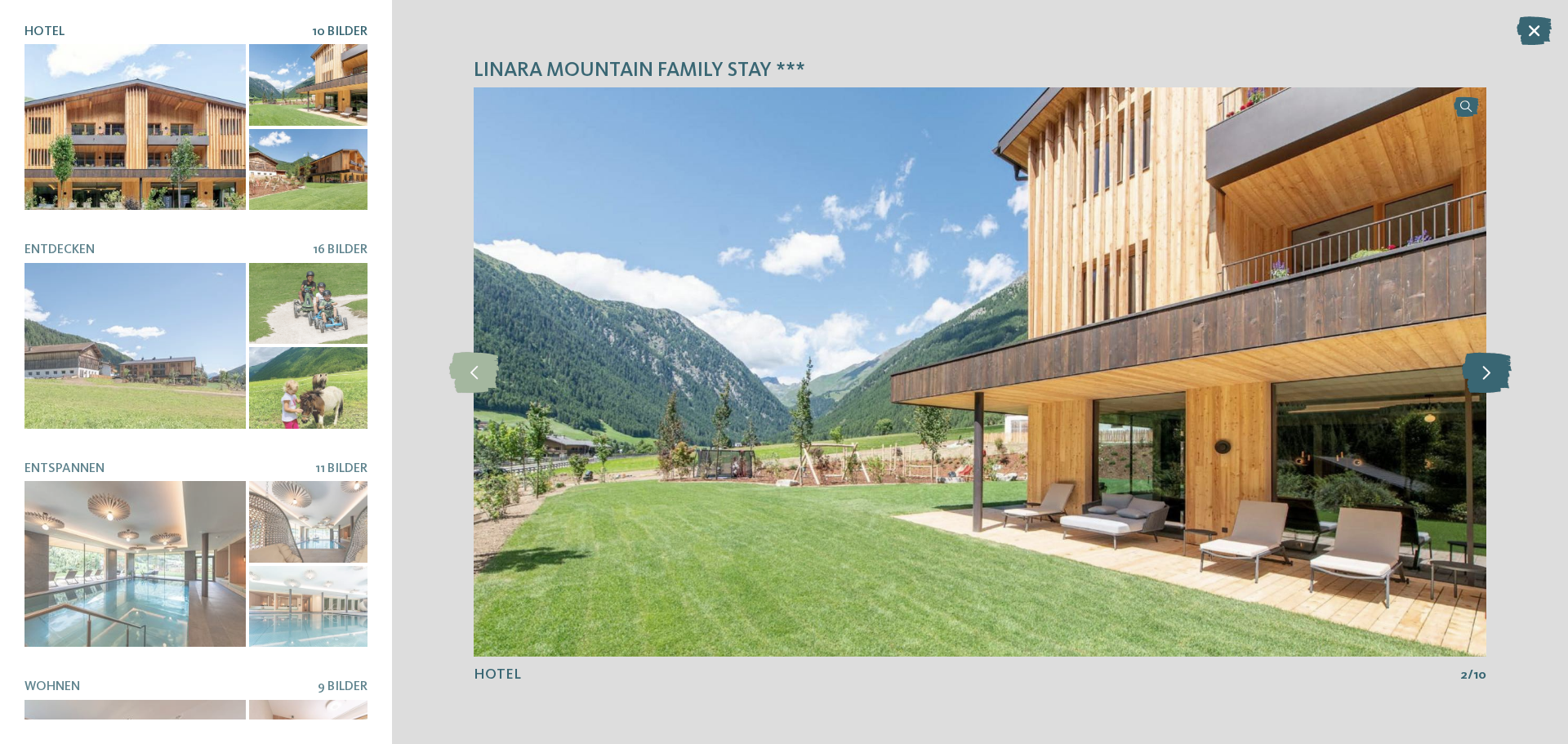
click at [1496, 375] on icon at bounding box center [1486, 372] width 50 height 41
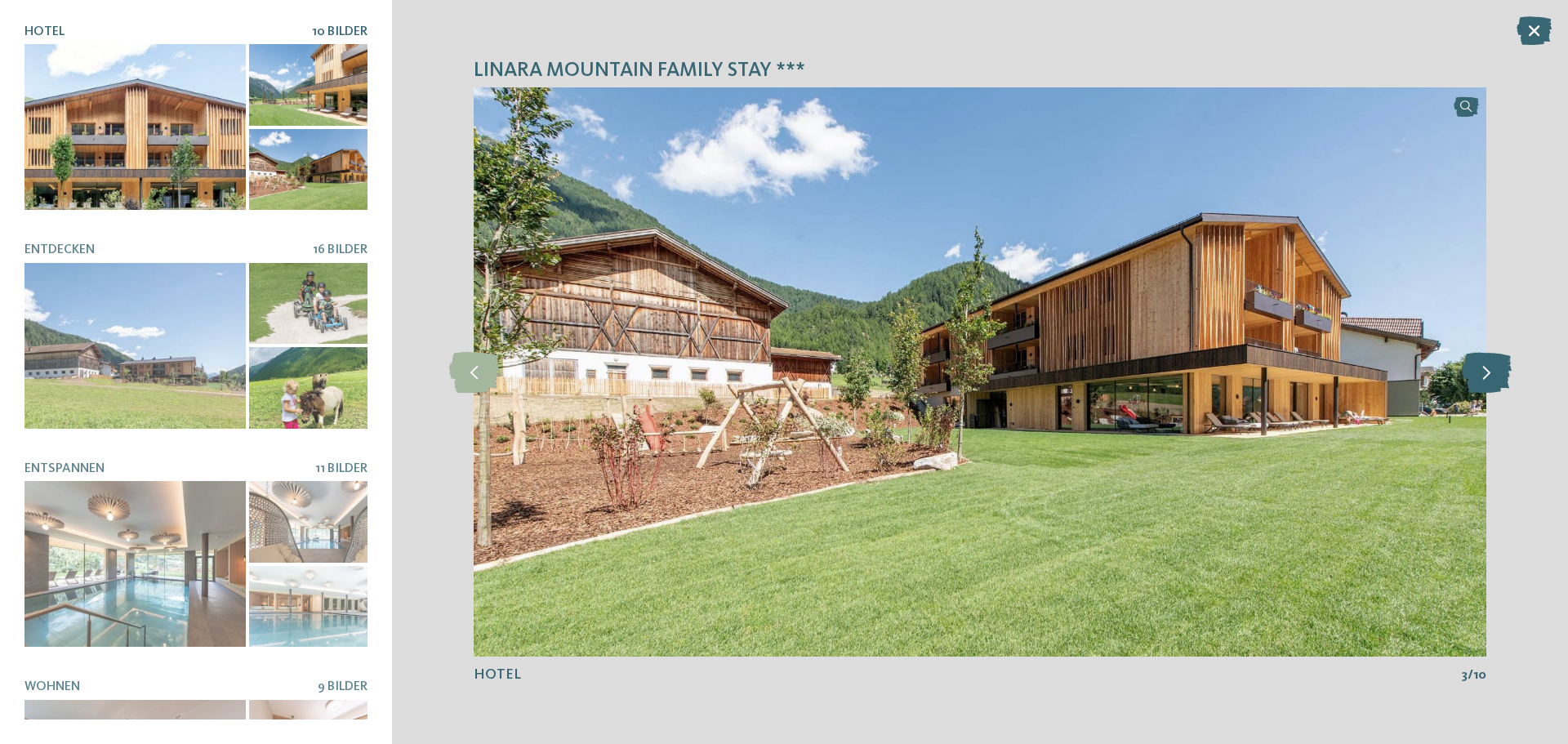
click at [1496, 375] on icon at bounding box center [1486, 372] width 50 height 41
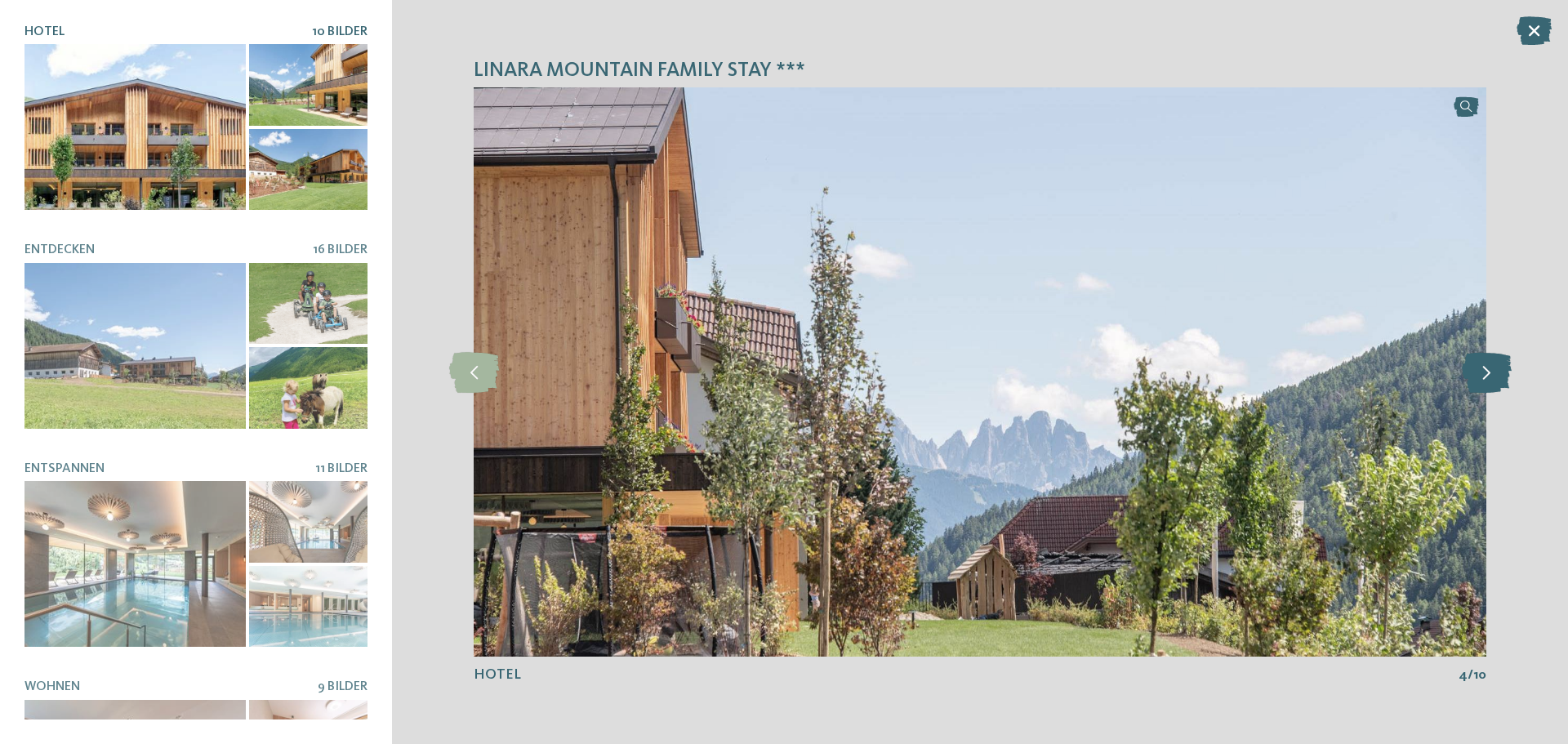
click at [1496, 375] on icon at bounding box center [1486, 372] width 50 height 41
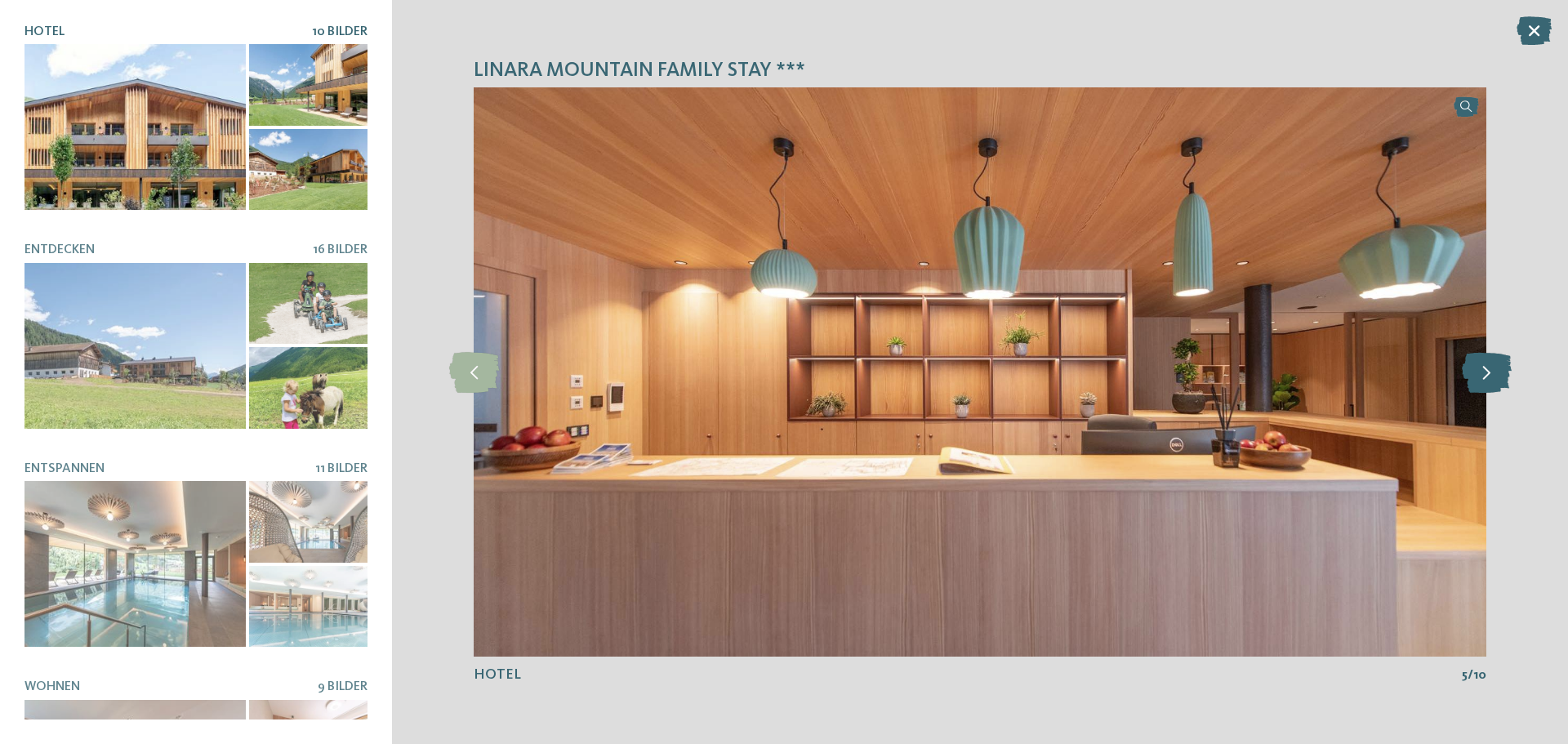
click at [1496, 375] on icon at bounding box center [1486, 372] width 50 height 41
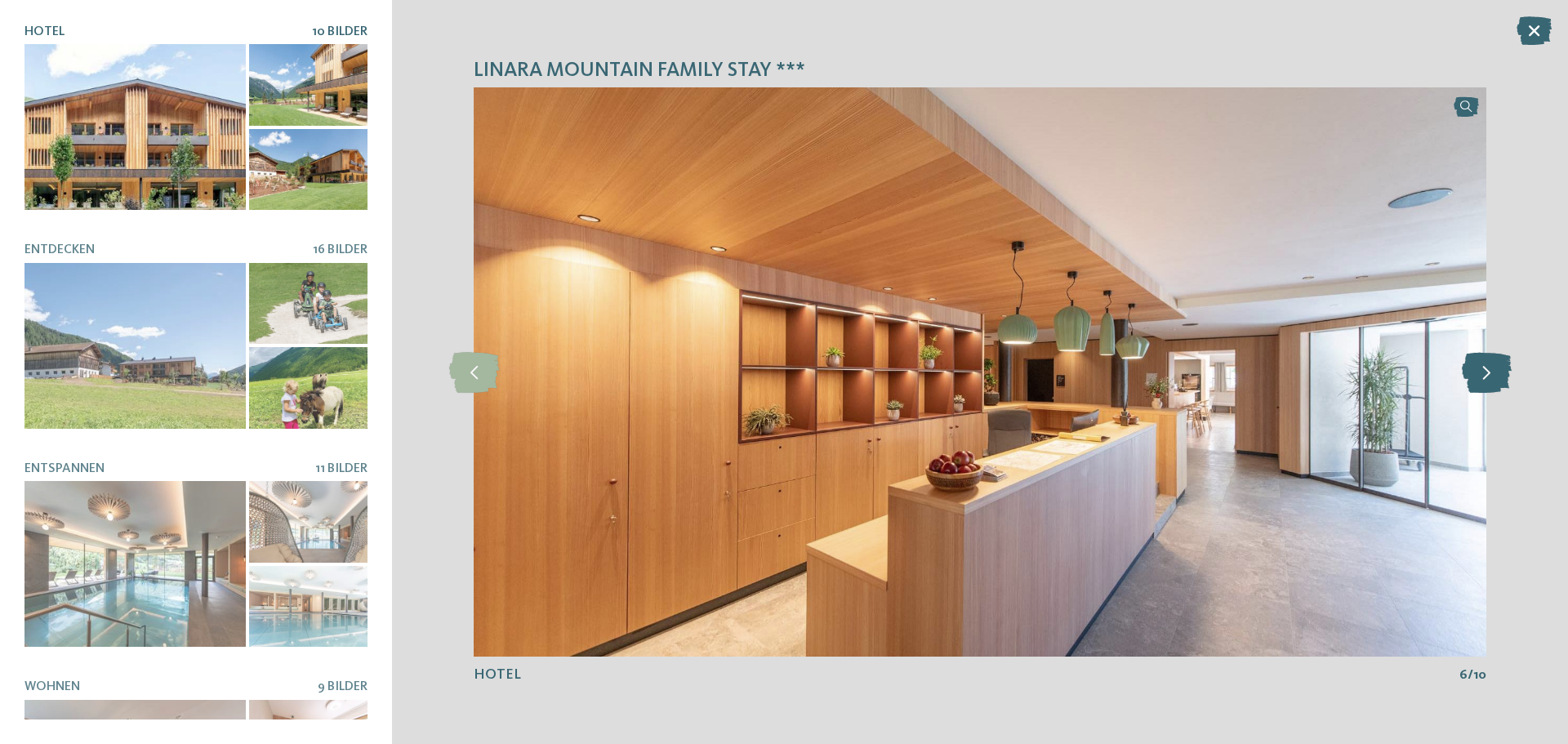
click at [1496, 375] on icon at bounding box center [1486, 372] width 50 height 41
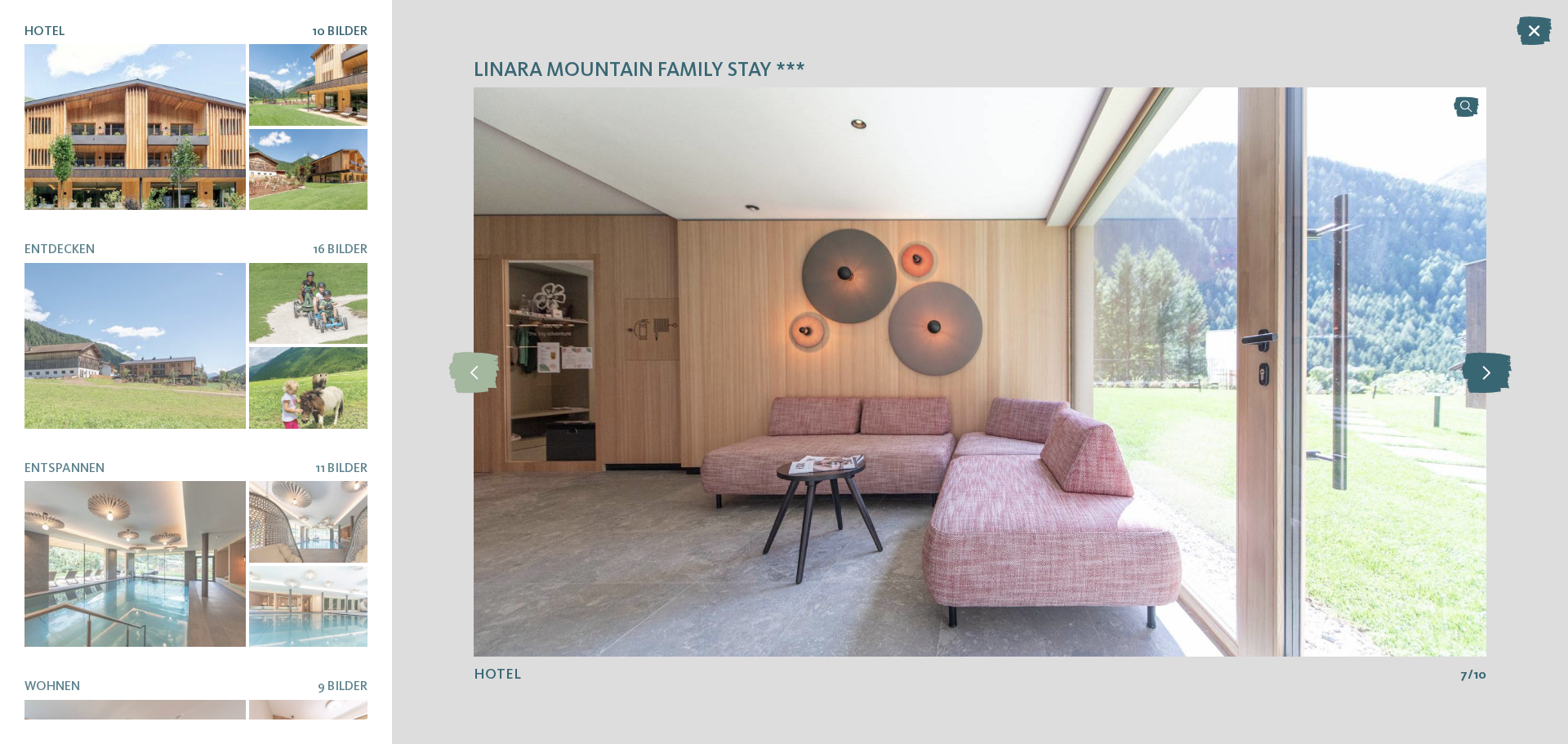
click at [1496, 375] on icon at bounding box center [1486, 372] width 50 height 41
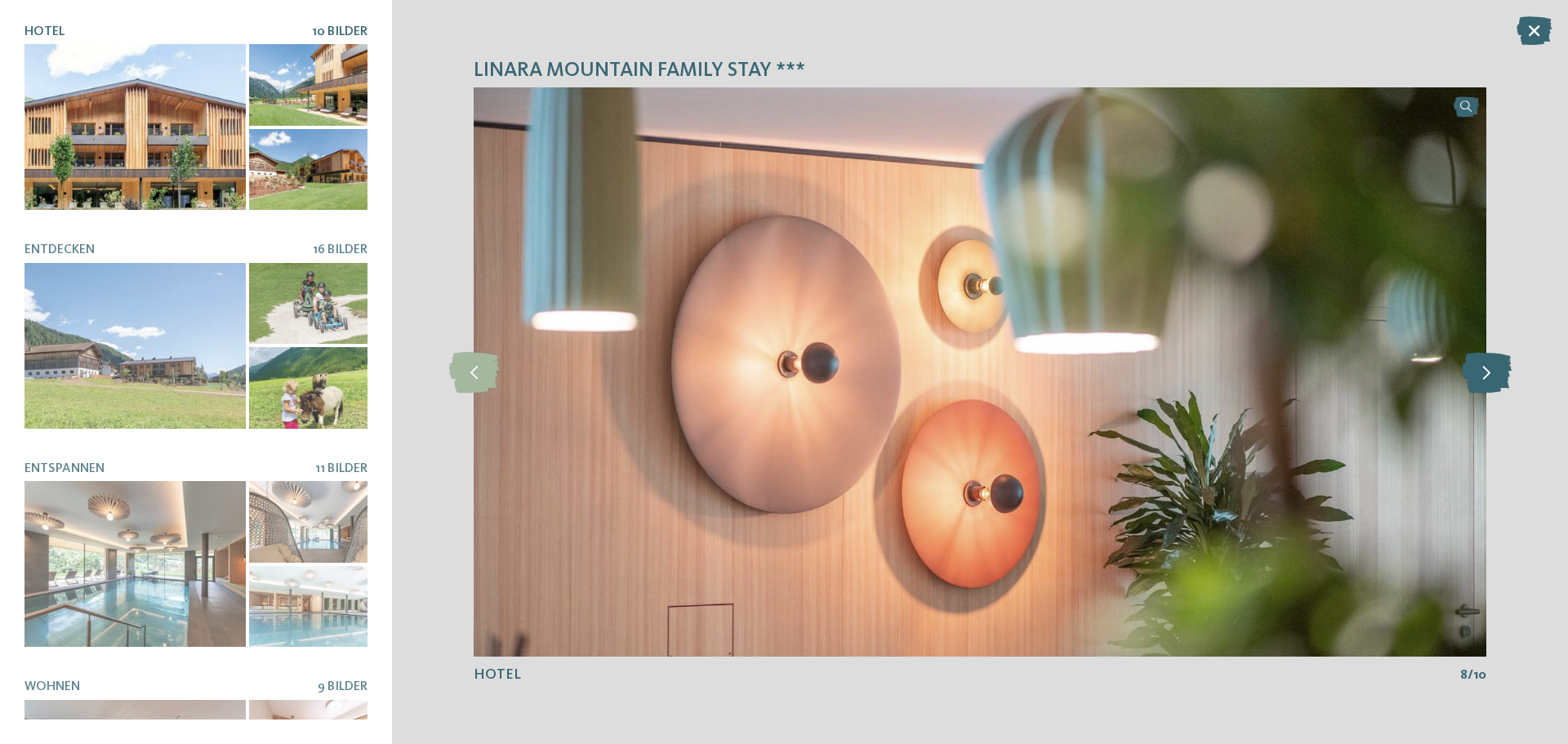
click at [1496, 375] on icon at bounding box center [1486, 372] width 50 height 41
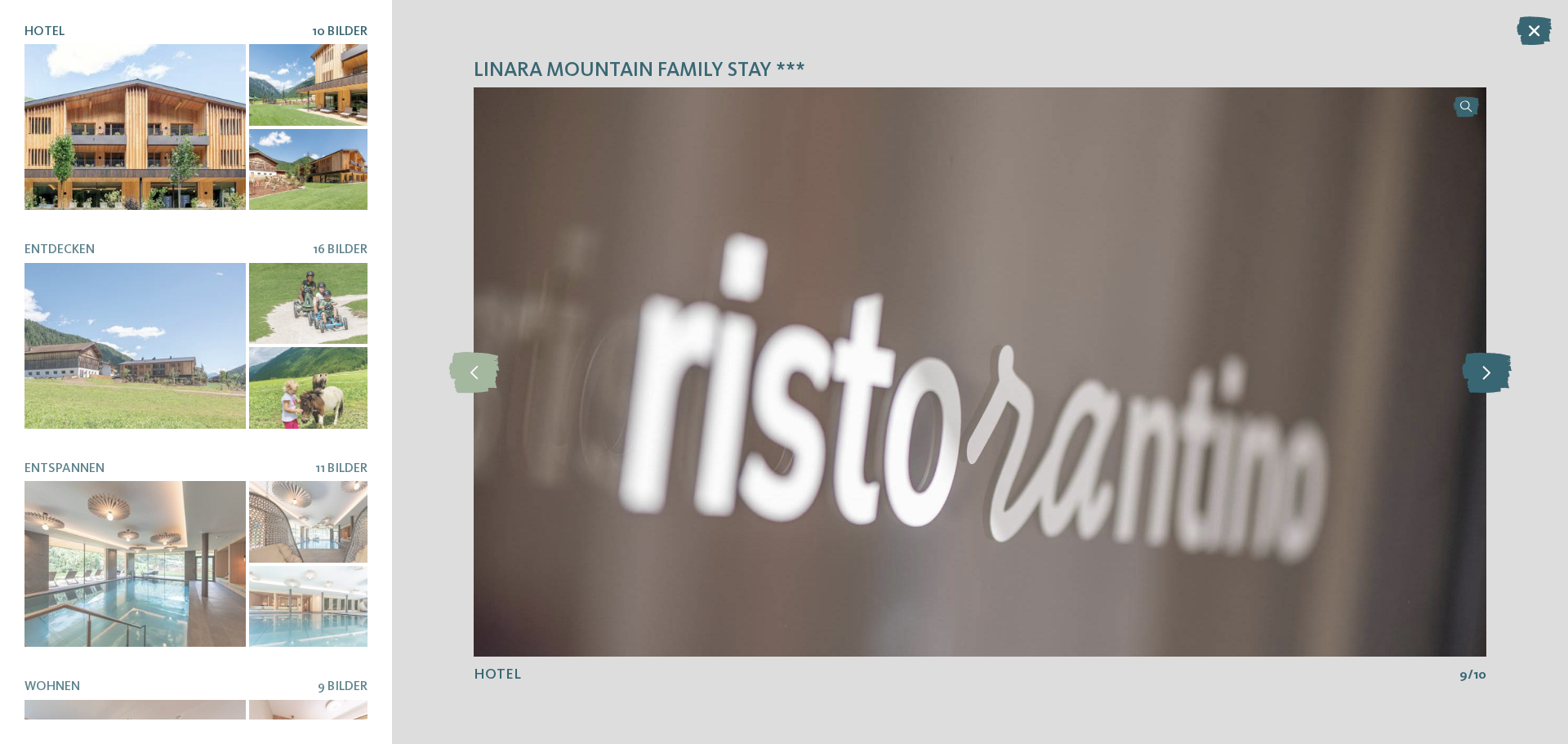
click at [1496, 375] on icon at bounding box center [1486, 372] width 50 height 41
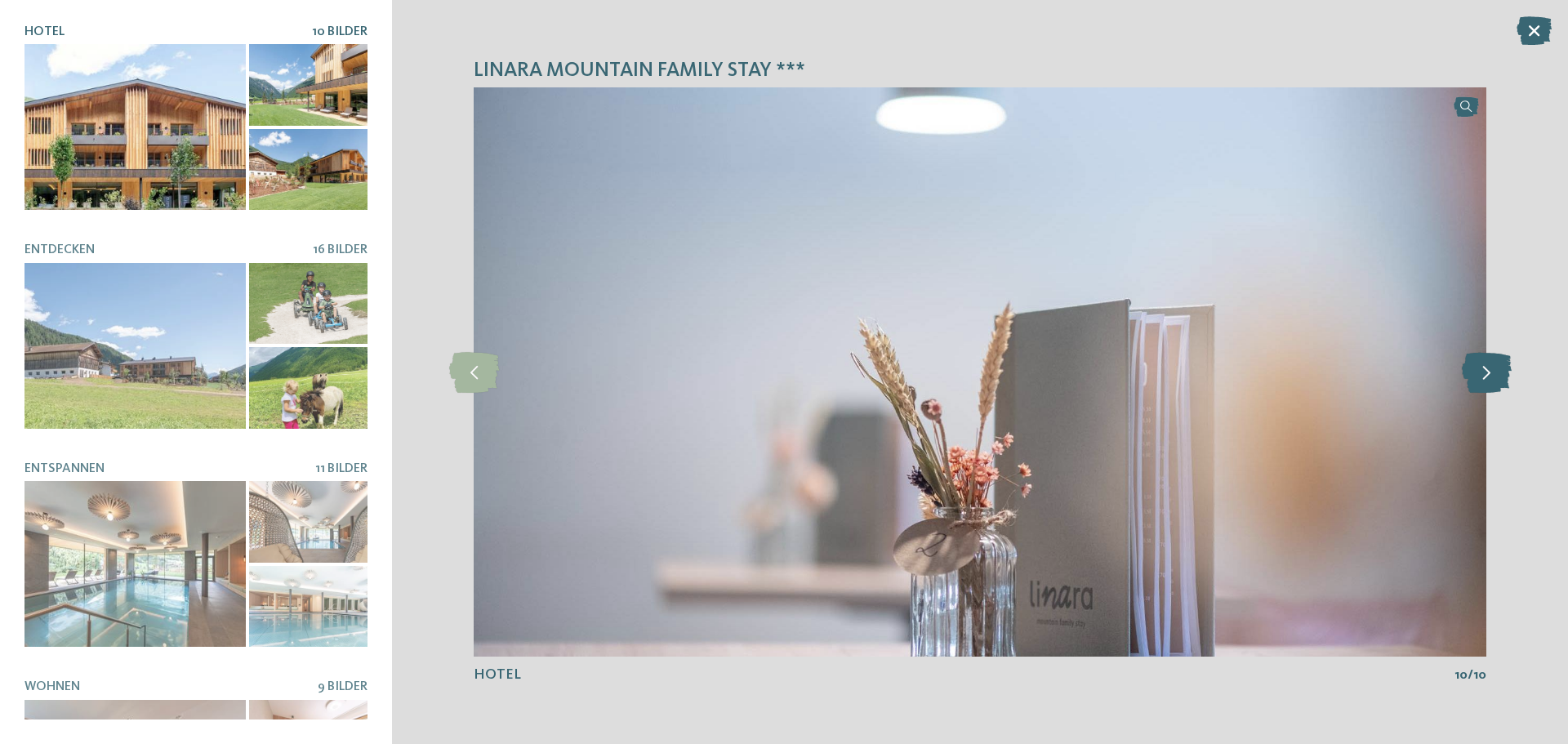
click at [1496, 375] on icon at bounding box center [1486, 372] width 50 height 41
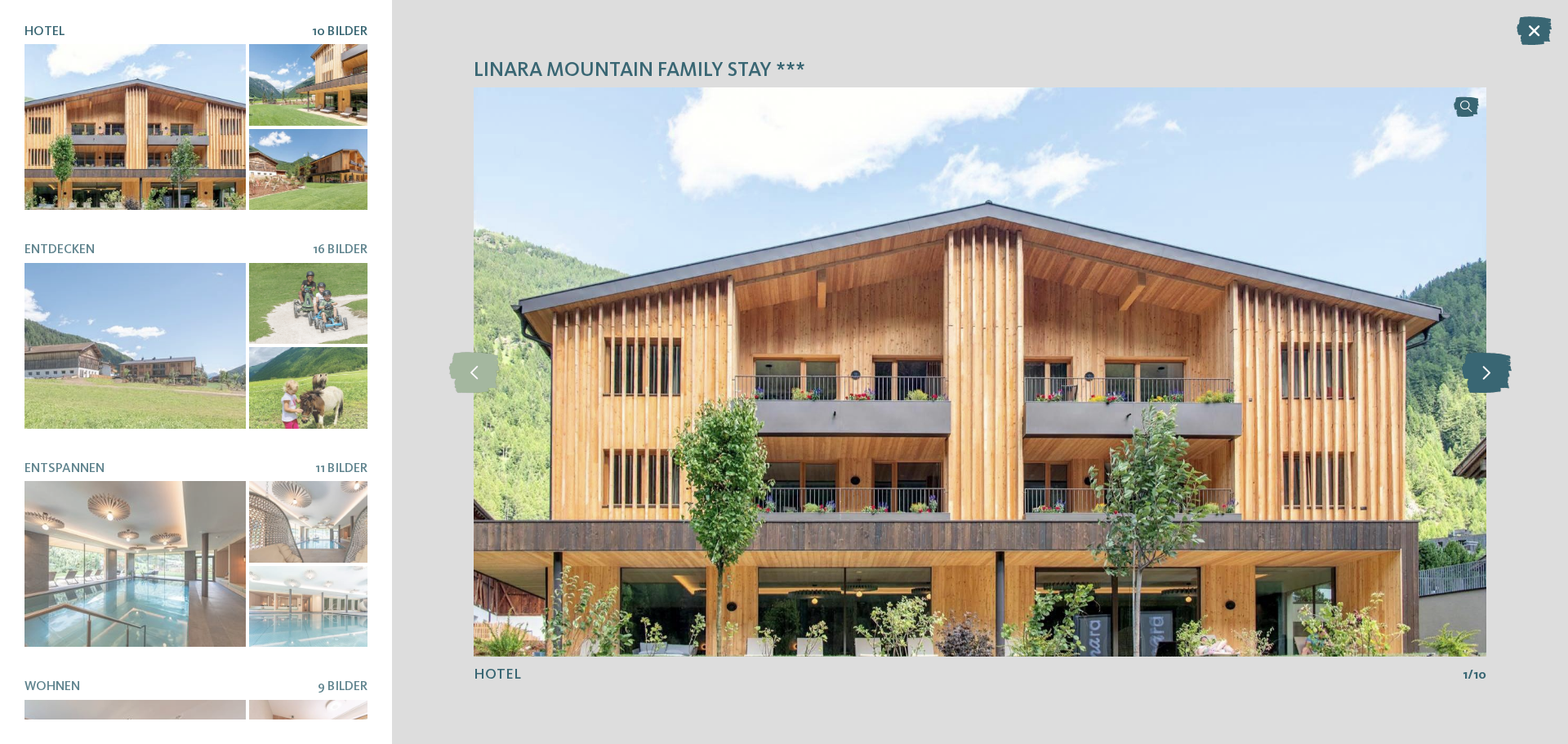
click at [1496, 375] on icon at bounding box center [1486, 372] width 50 height 41
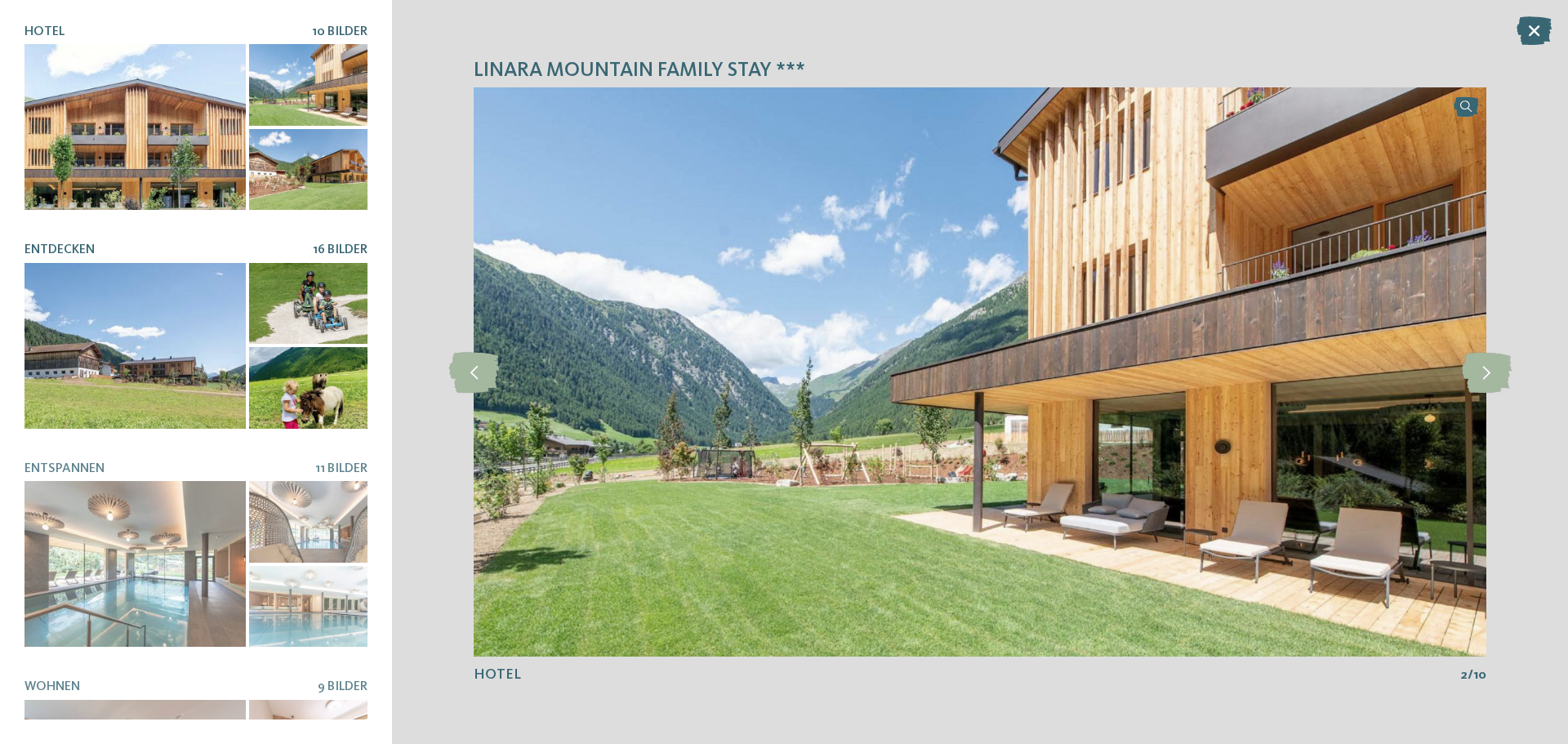
click at [184, 263] on div at bounding box center [135, 345] width 221 height 166
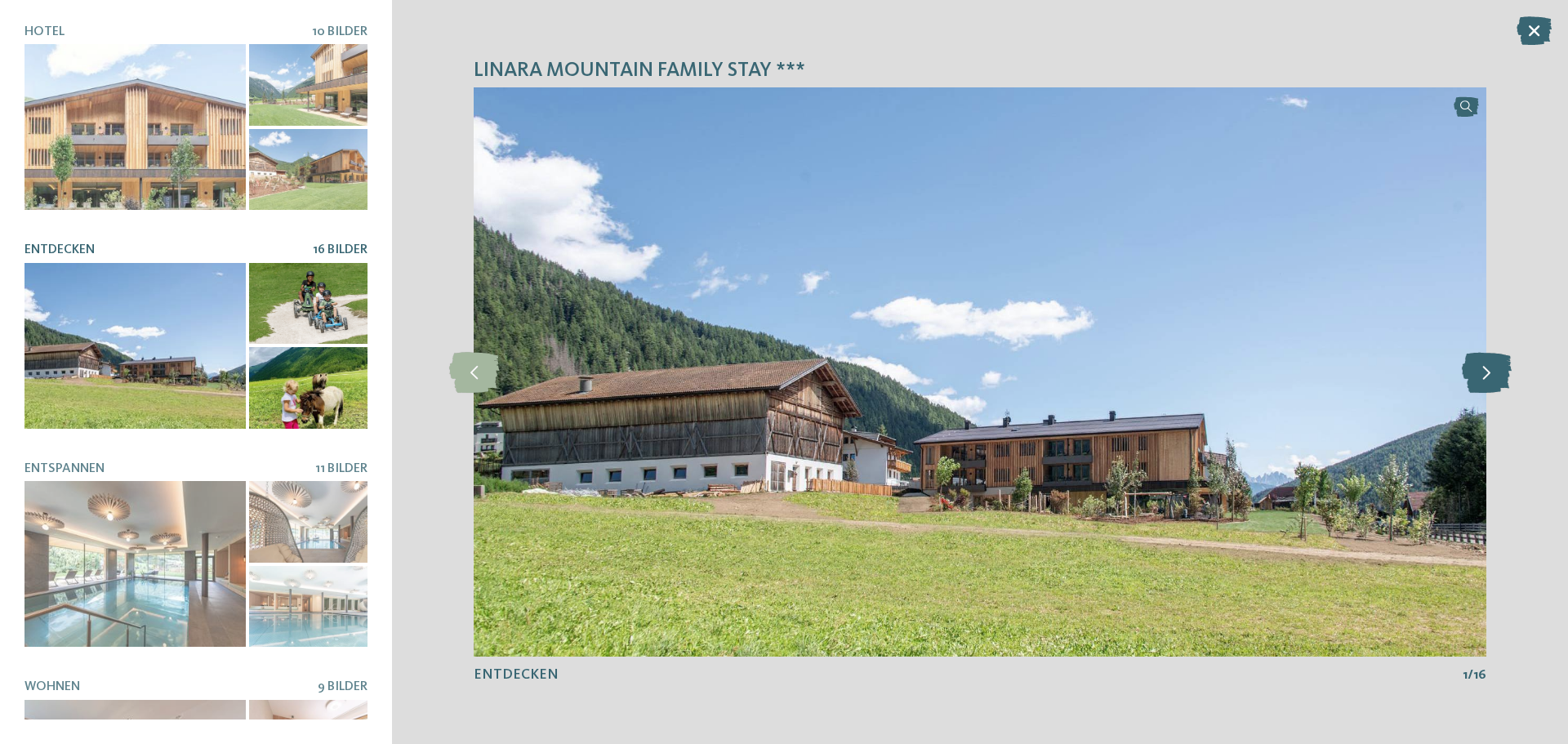
click at [1496, 381] on icon at bounding box center [1486, 372] width 50 height 41
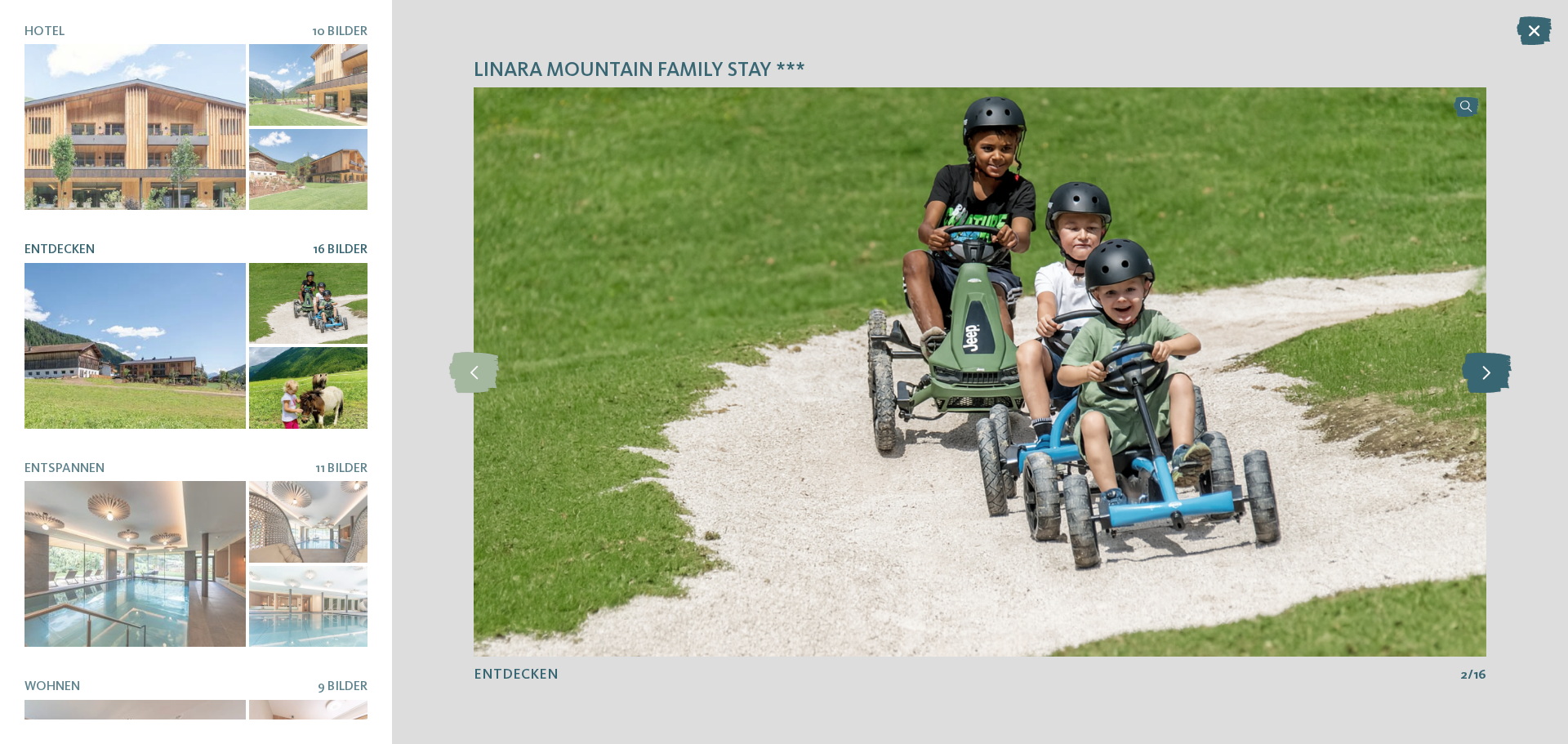
click at [1496, 381] on icon at bounding box center [1486, 372] width 50 height 41
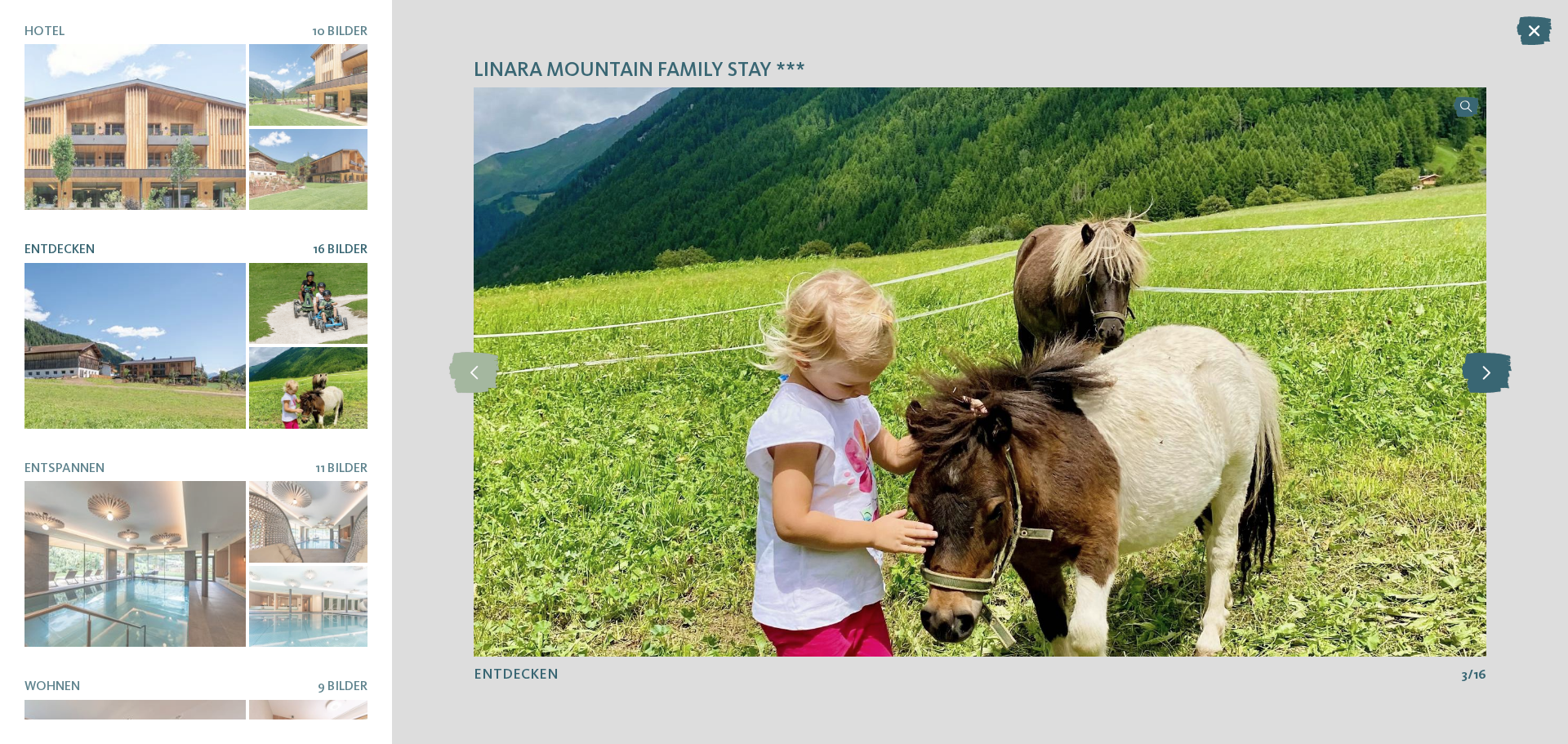
click at [1496, 381] on icon at bounding box center [1486, 372] width 50 height 41
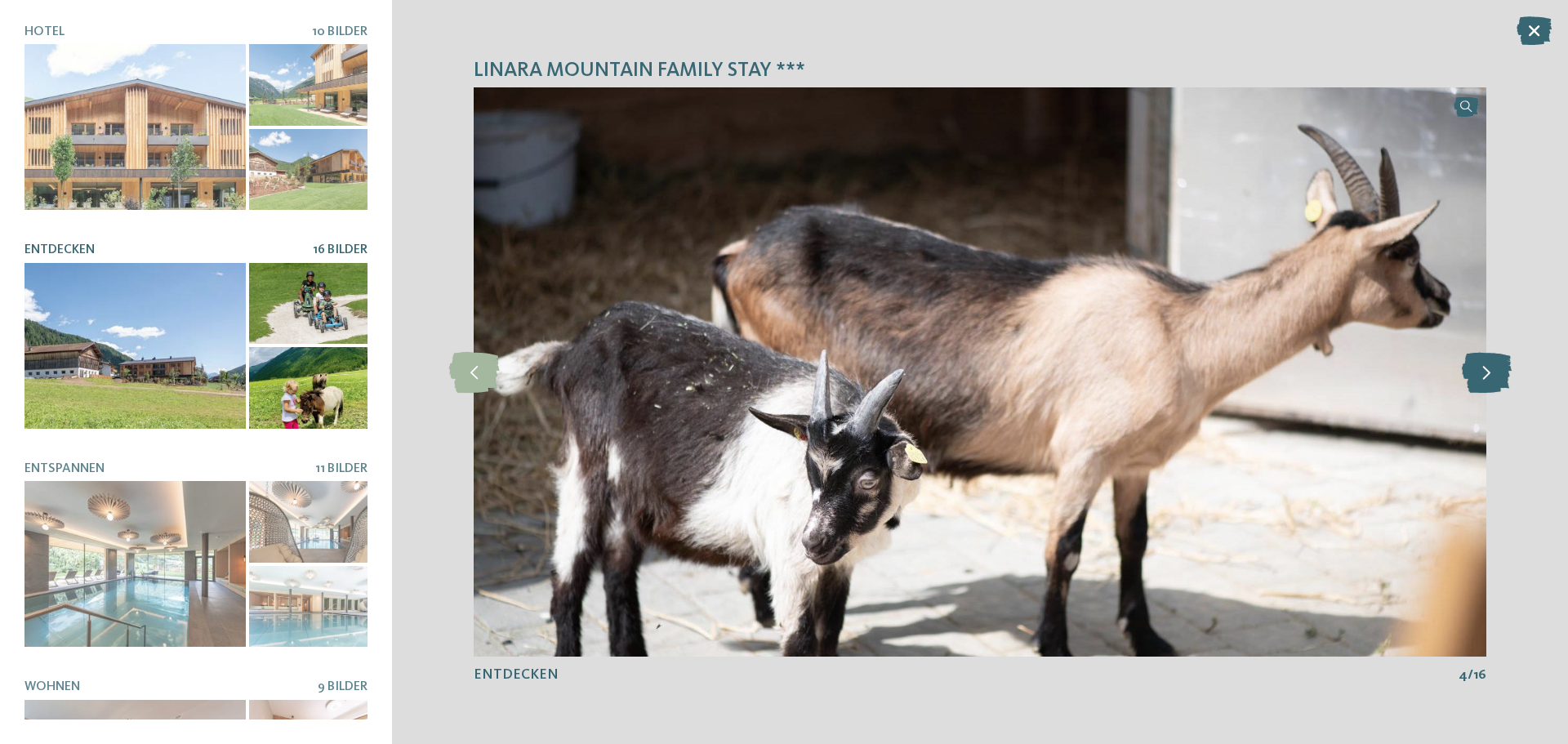
click at [1496, 381] on icon at bounding box center [1486, 372] width 50 height 41
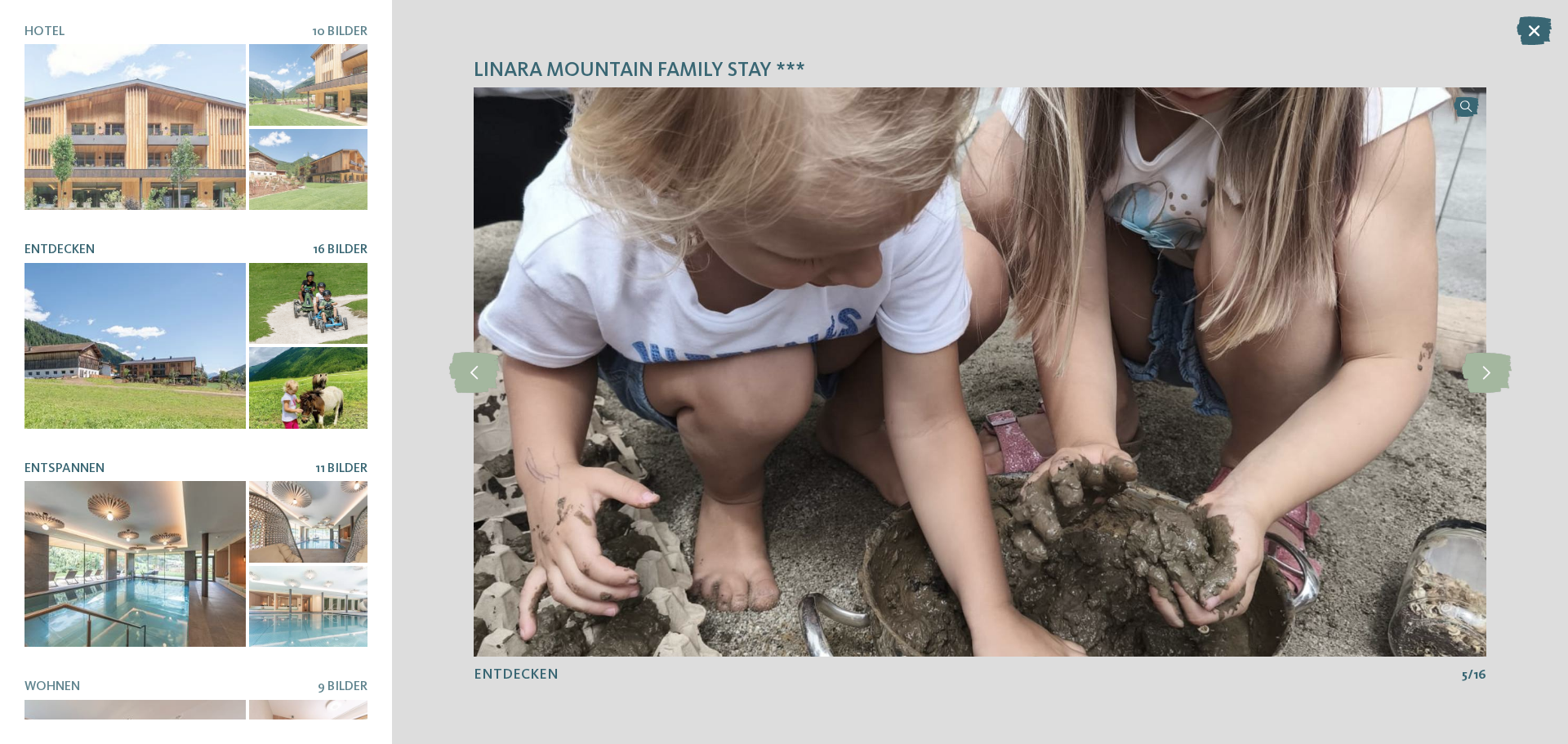
click at [138, 481] on div at bounding box center [135, 563] width 221 height 166
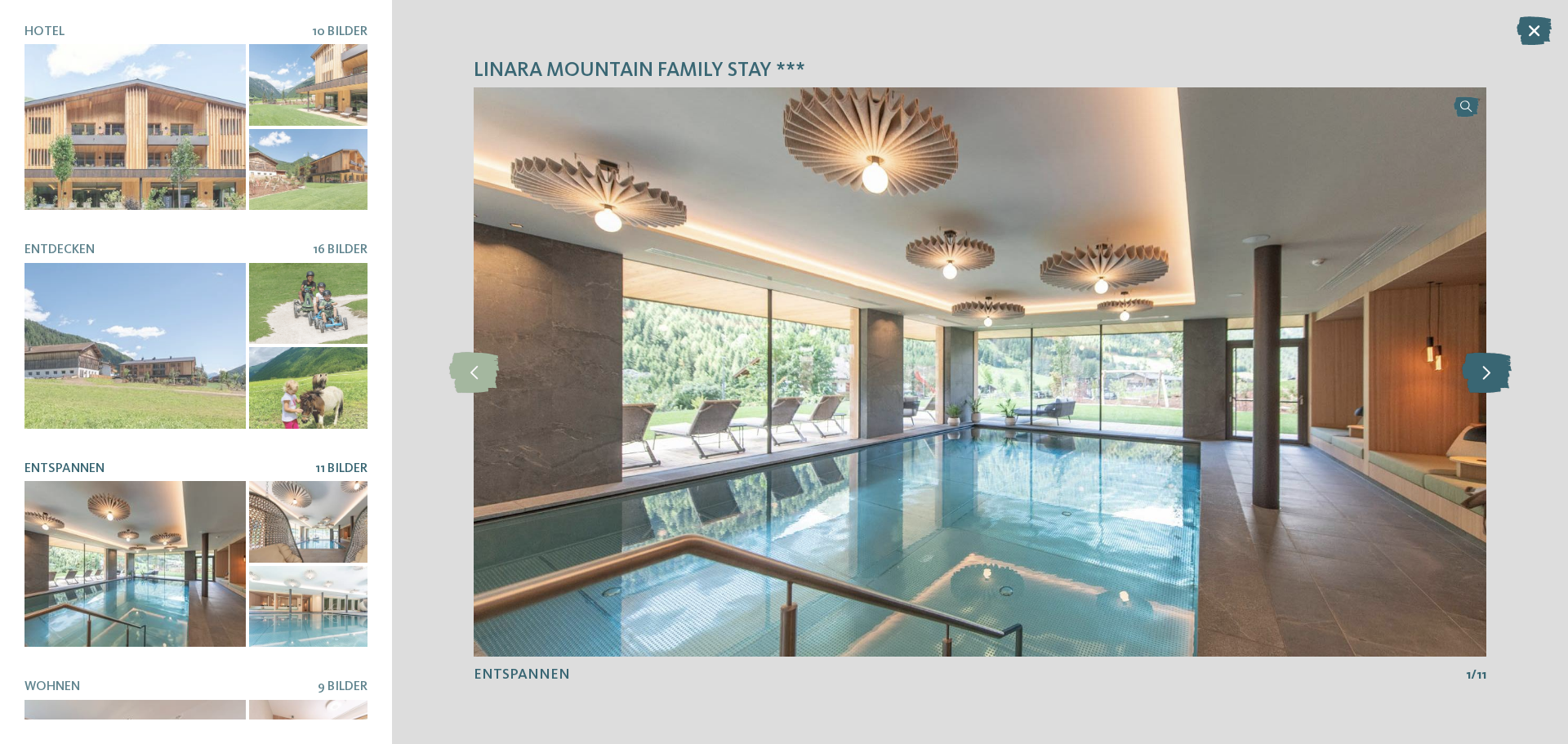
click at [1489, 378] on icon at bounding box center [1486, 372] width 50 height 41
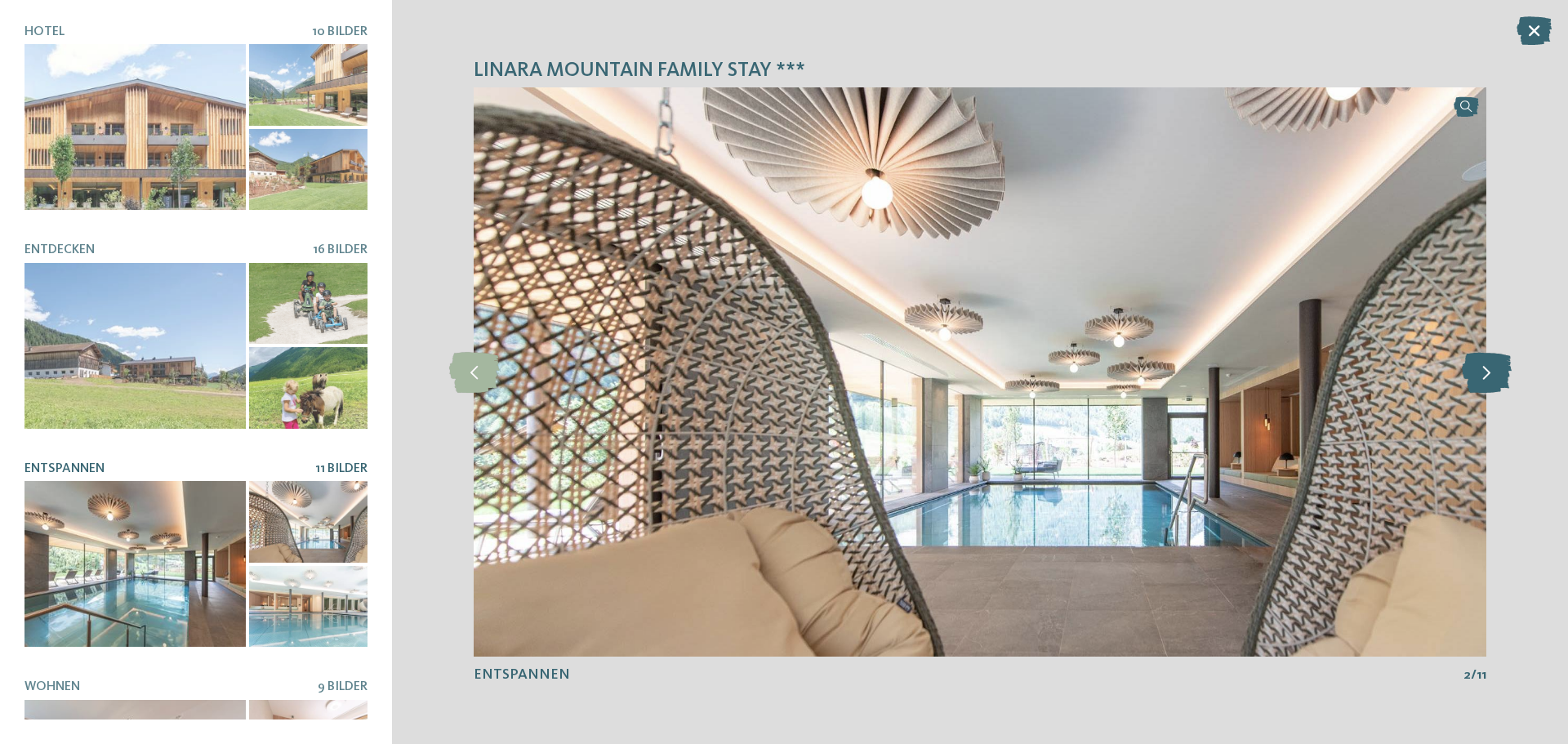
click at [1489, 378] on icon at bounding box center [1486, 372] width 50 height 41
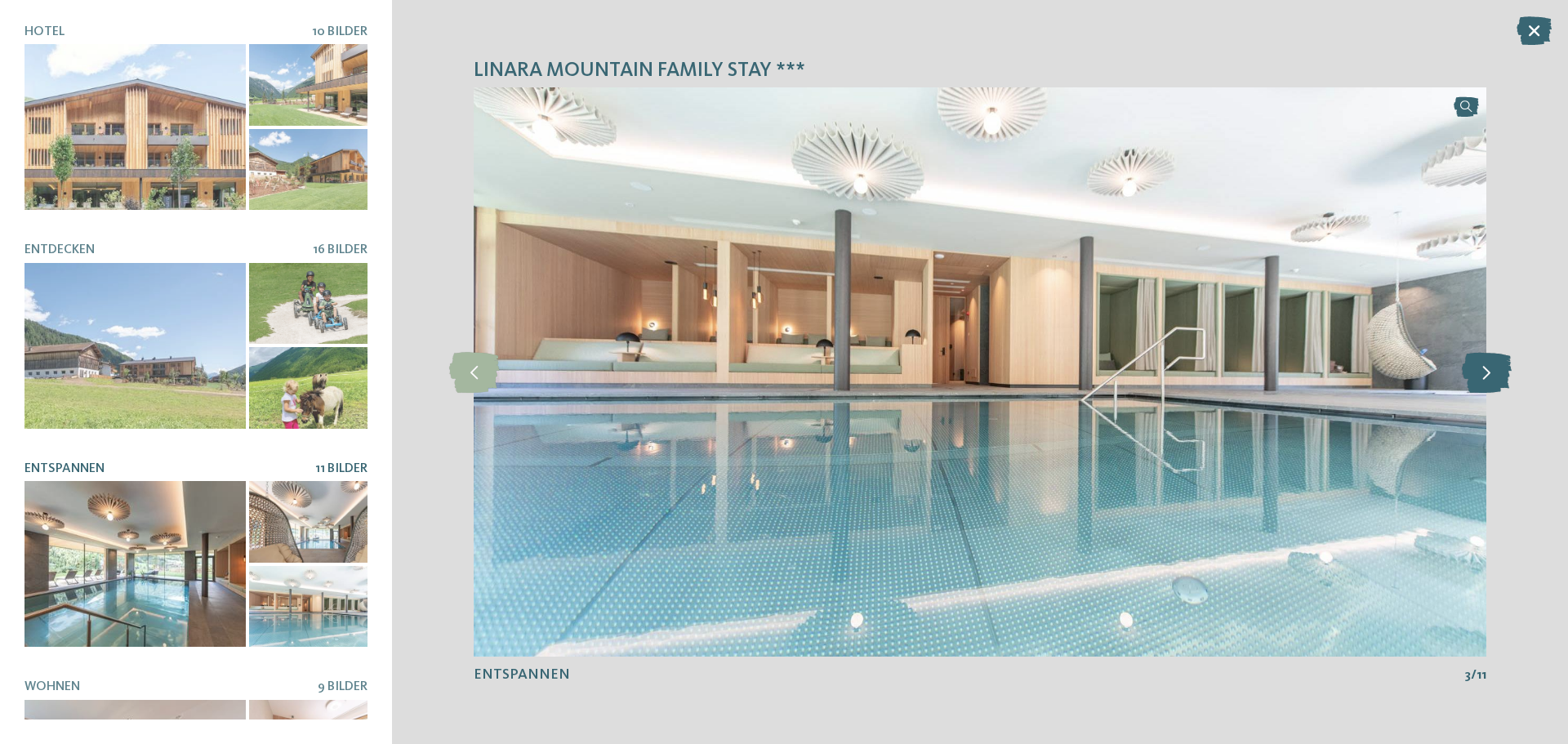
click at [1489, 378] on icon at bounding box center [1486, 372] width 50 height 41
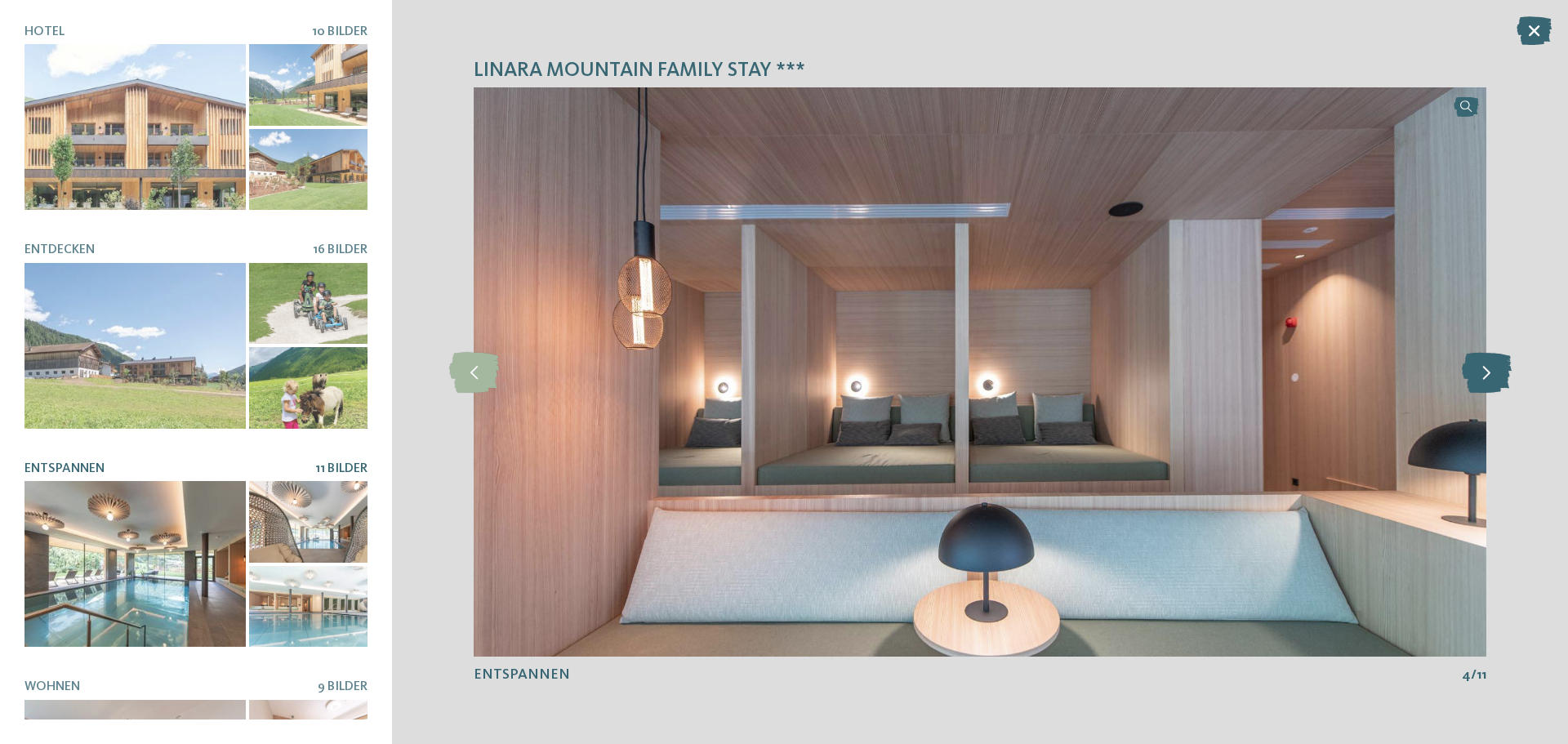
click at [1489, 378] on icon at bounding box center [1486, 372] width 50 height 41
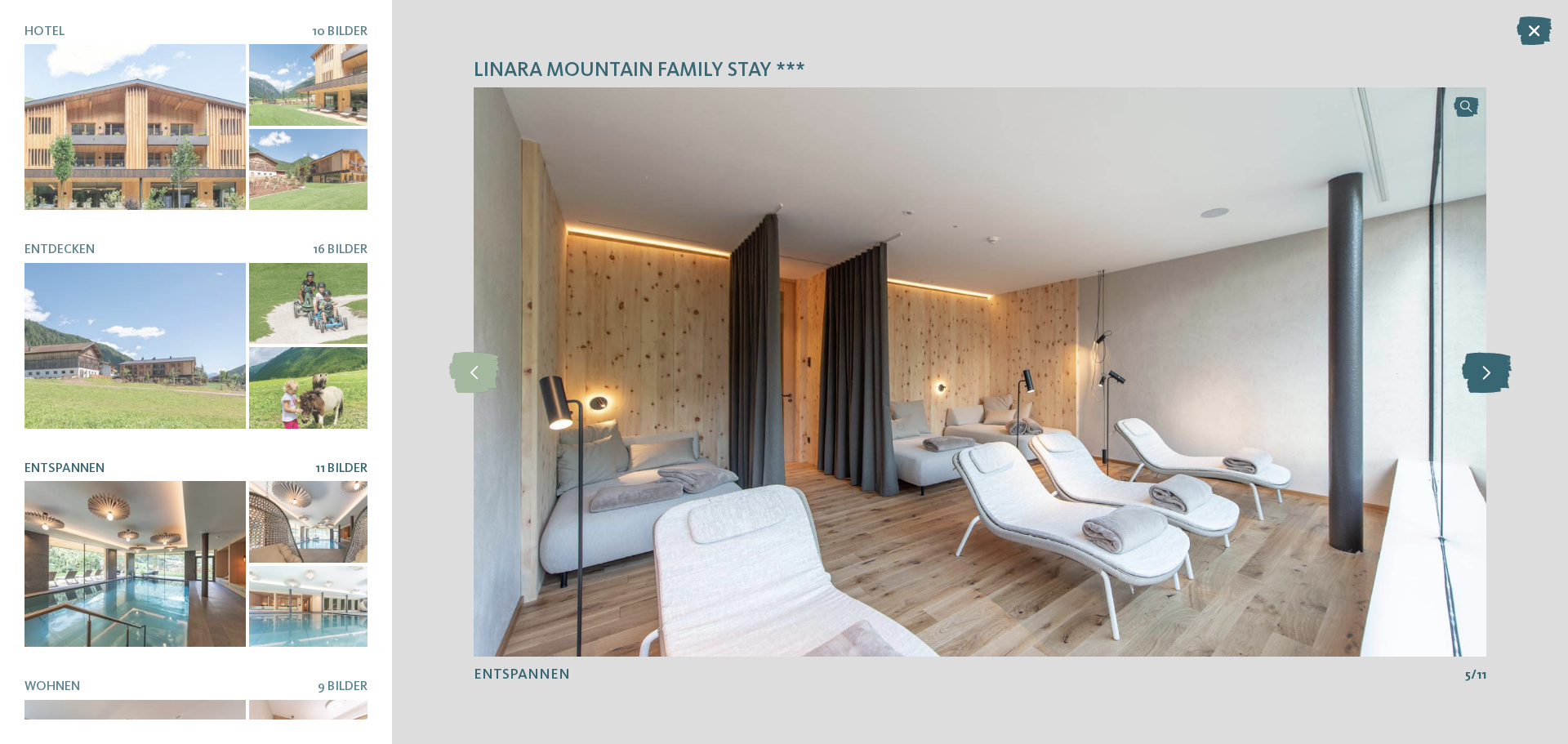
click at [1489, 378] on icon at bounding box center [1486, 372] width 50 height 41
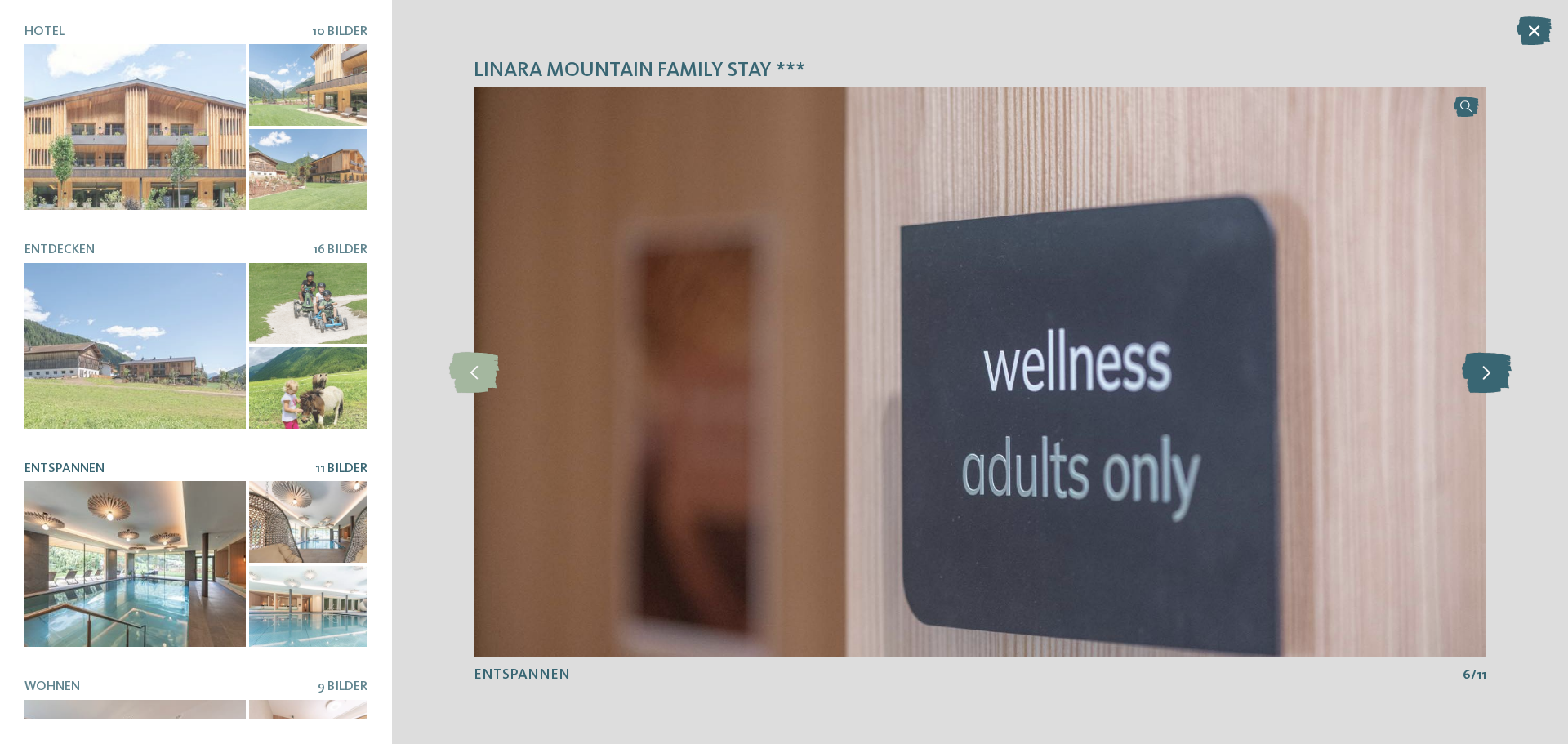
click at [1489, 378] on icon at bounding box center [1486, 372] width 50 height 41
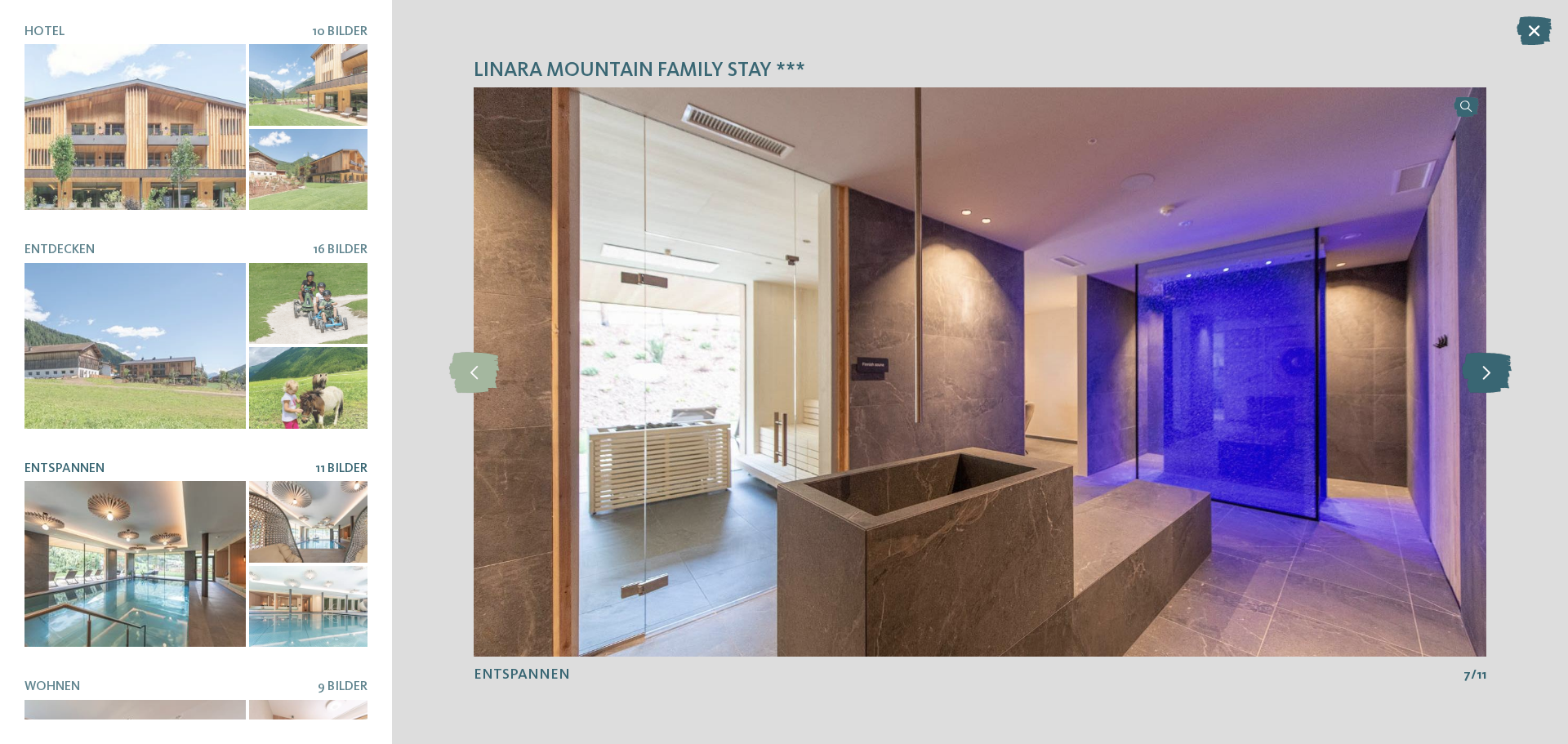
click at [1489, 378] on icon at bounding box center [1486, 372] width 50 height 41
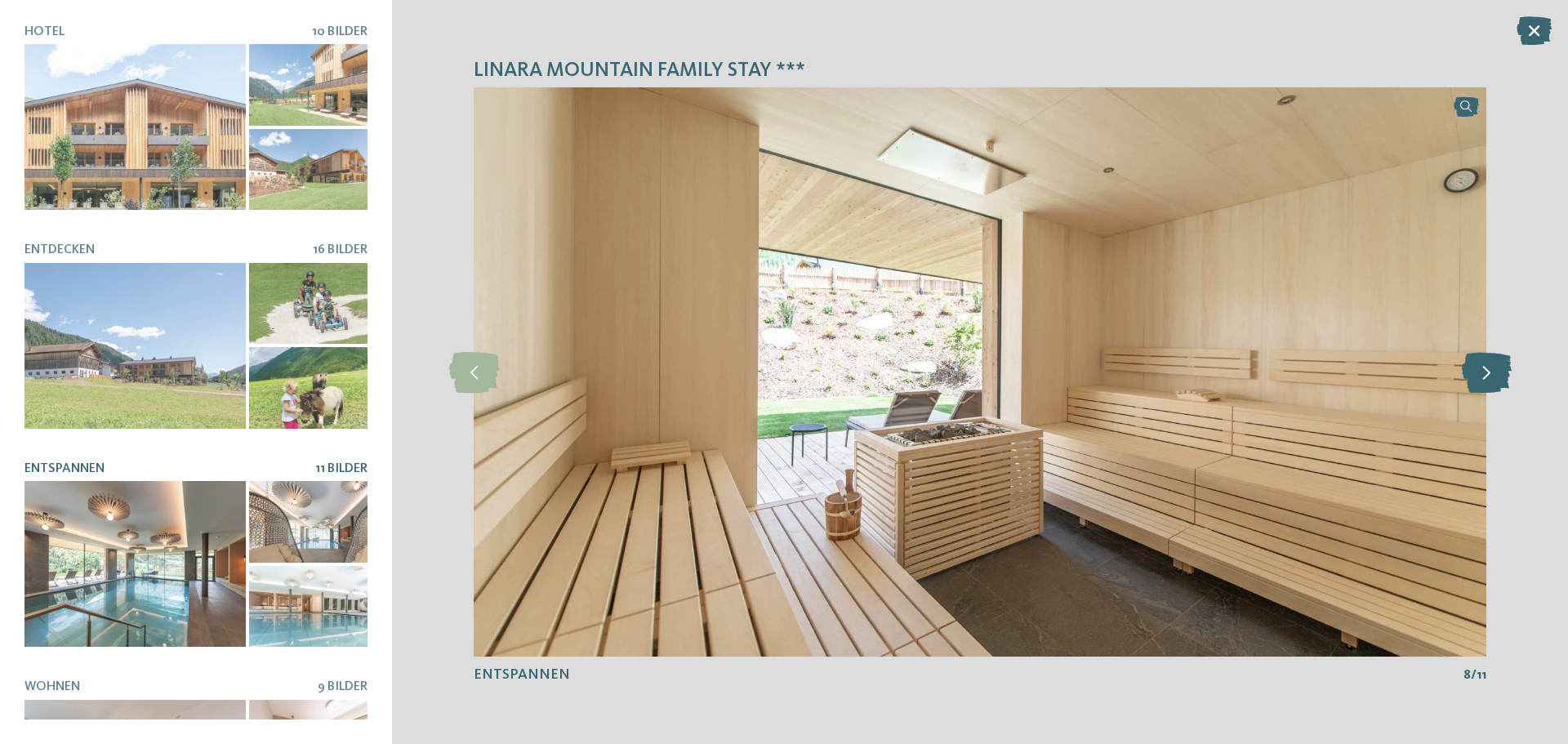
click at [1489, 378] on icon at bounding box center [1486, 372] width 50 height 41
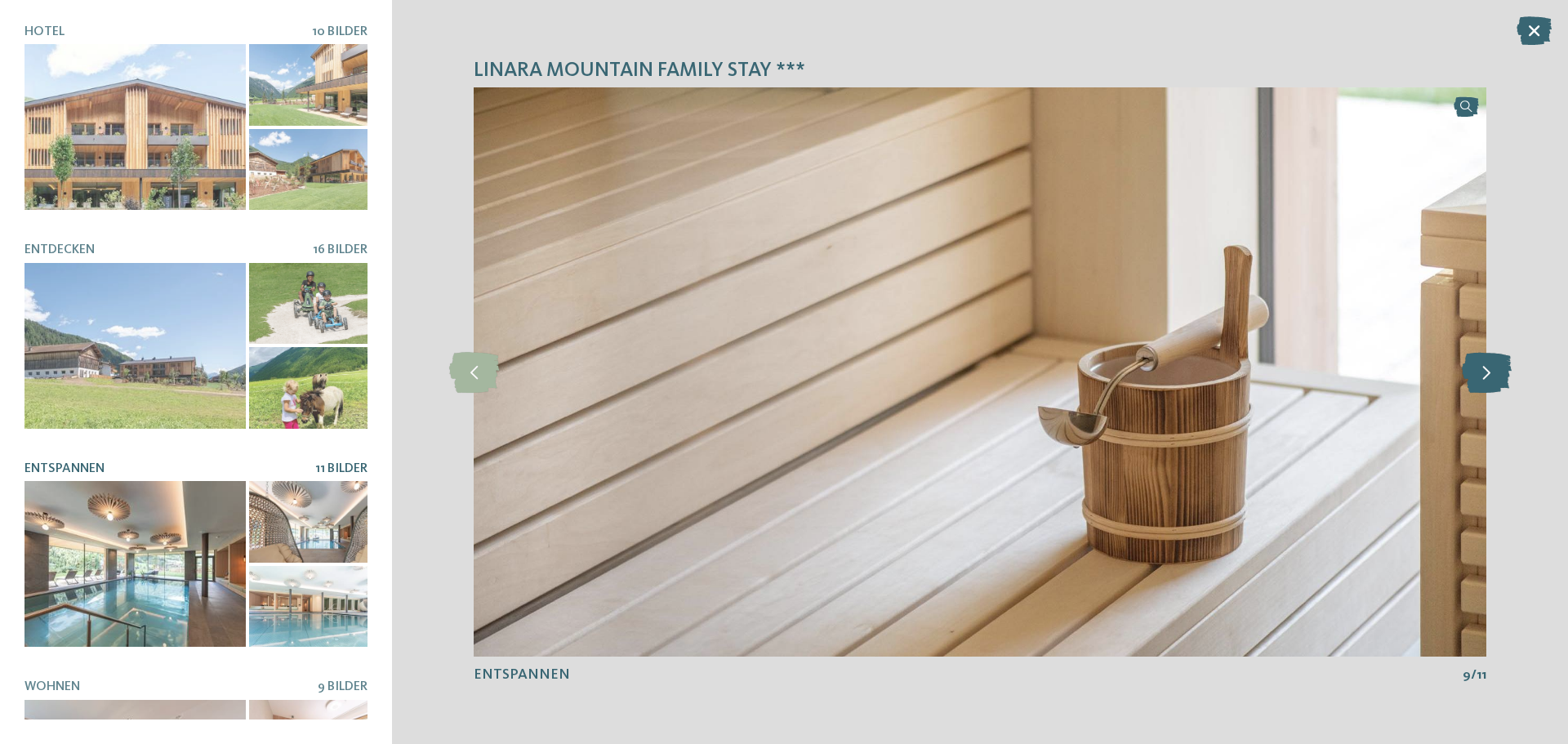
click at [1489, 378] on icon at bounding box center [1486, 372] width 50 height 41
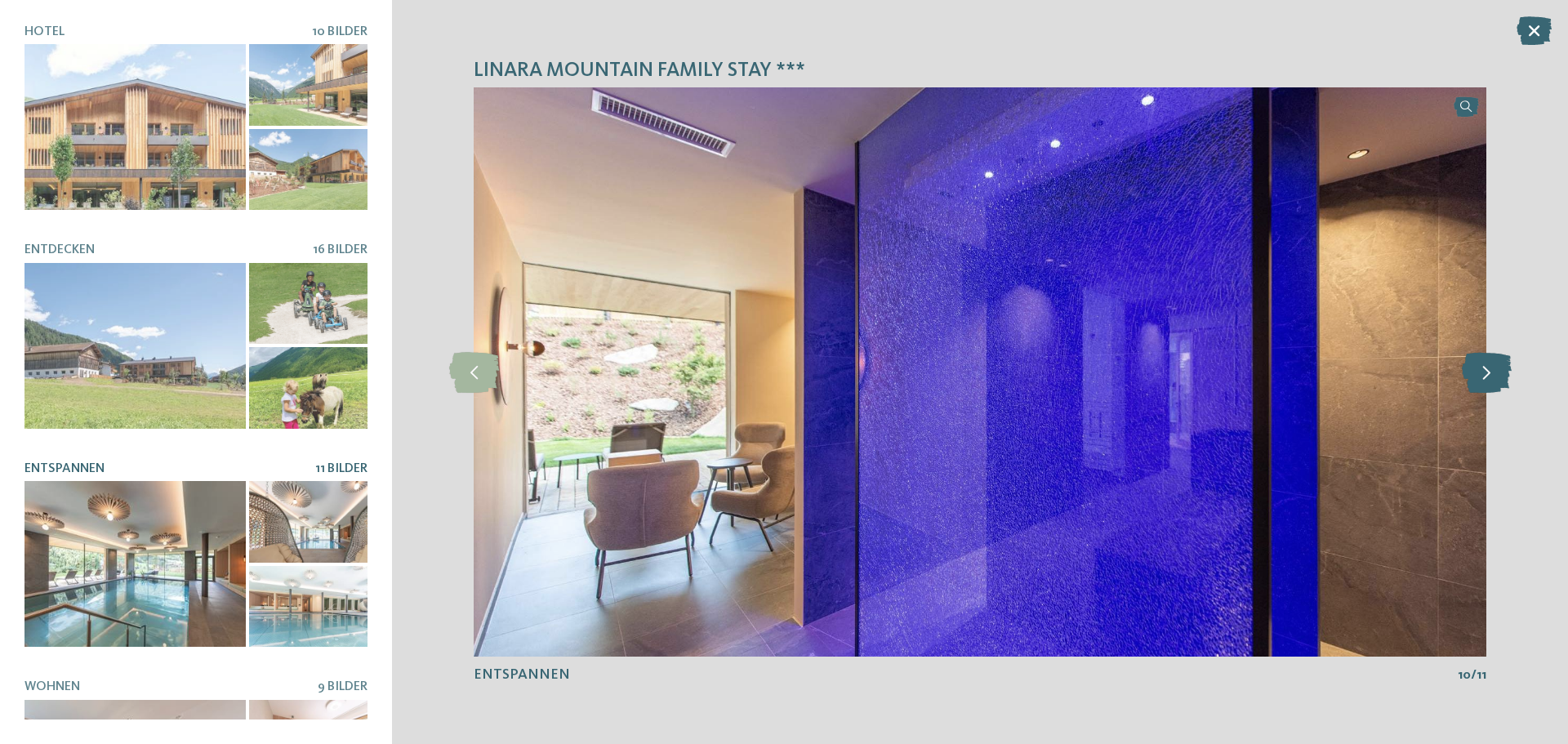
click at [1489, 378] on icon at bounding box center [1486, 372] width 50 height 41
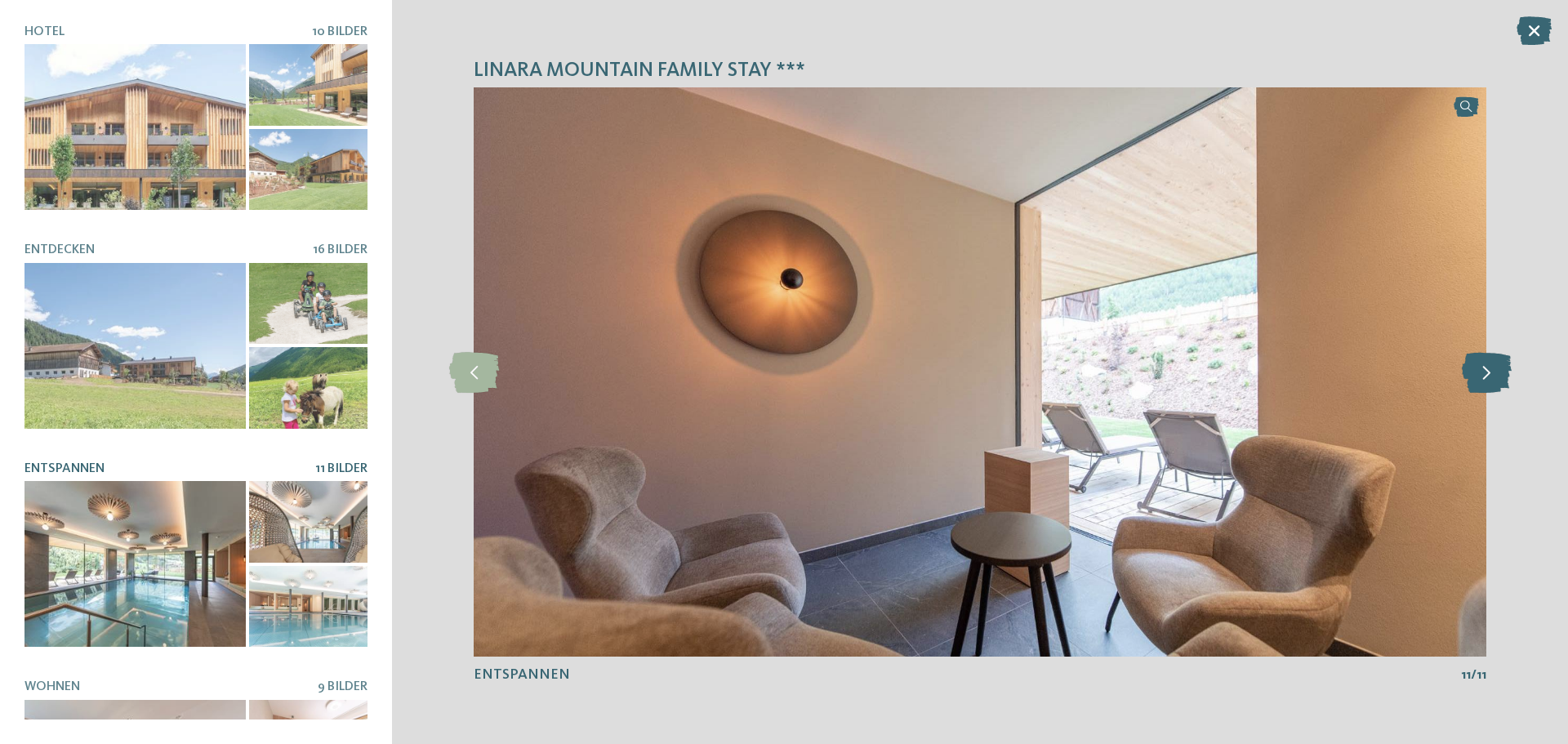
click at [1489, 378] on icon at bounding box center [1486, 372] width 50 height 41
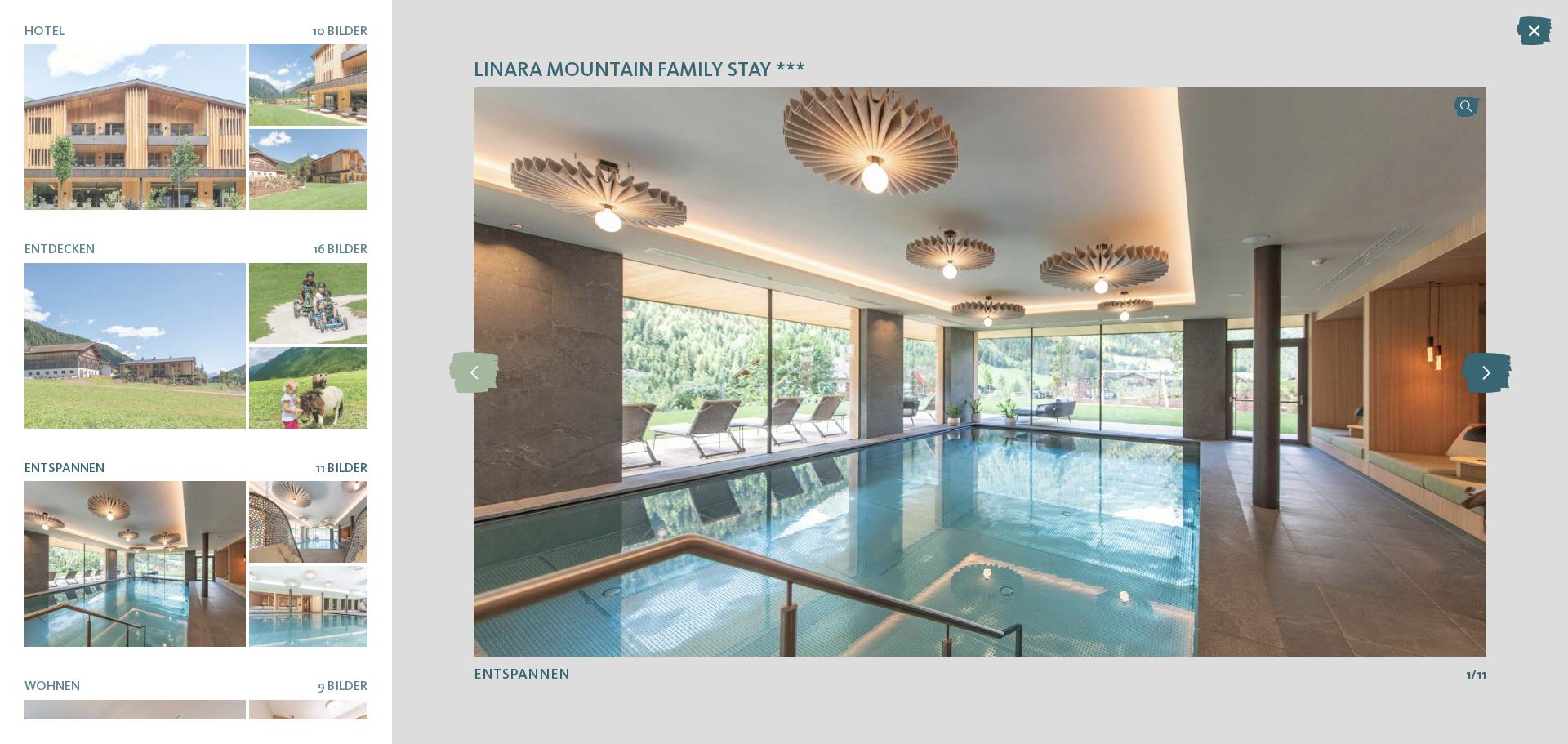
click at [1489, 378] on icon at bounding box center [1486, 372] width 50 height 41
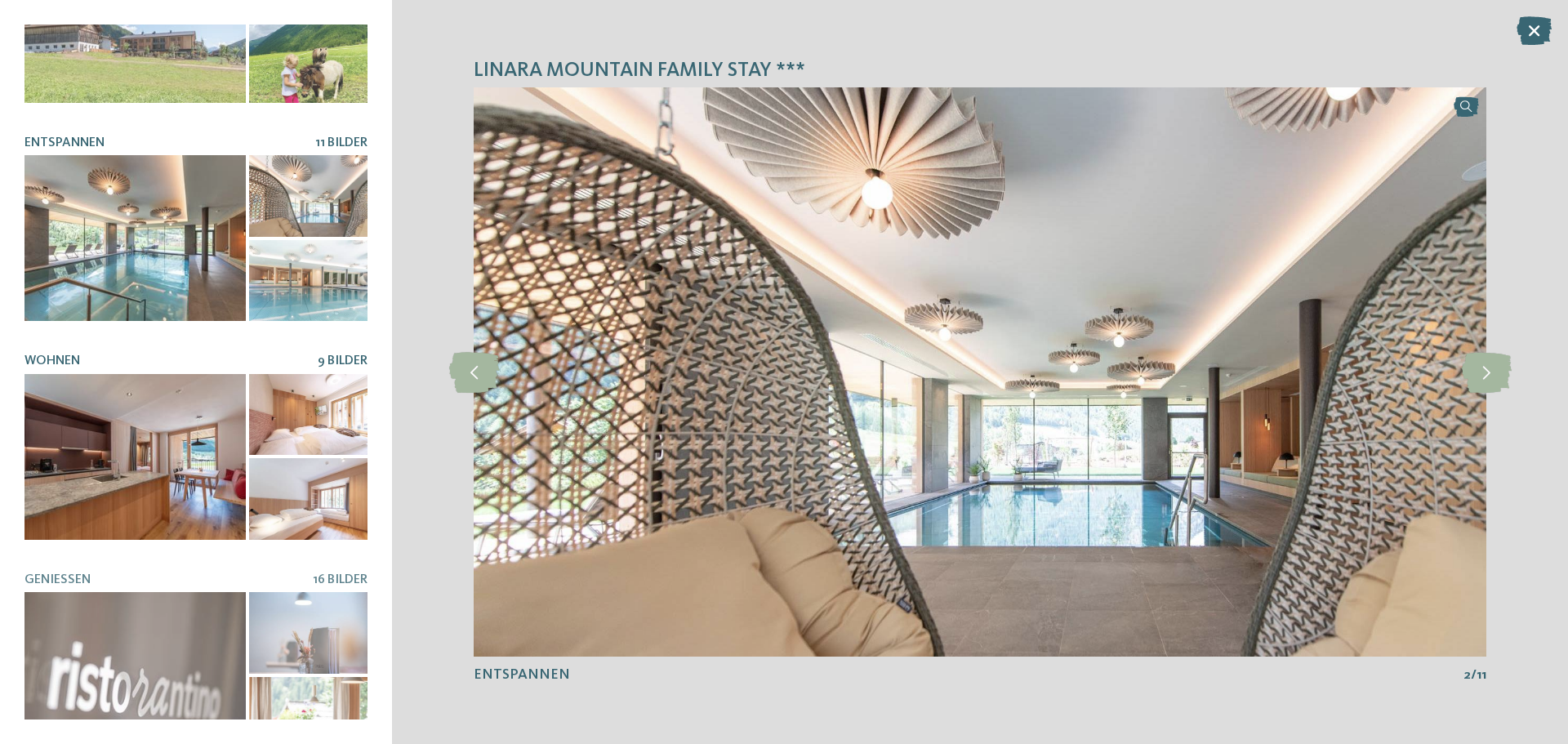
scroll to position [327, 0]
click at [109, 407] on div at bounding box center [135, 455] width 221 height 166
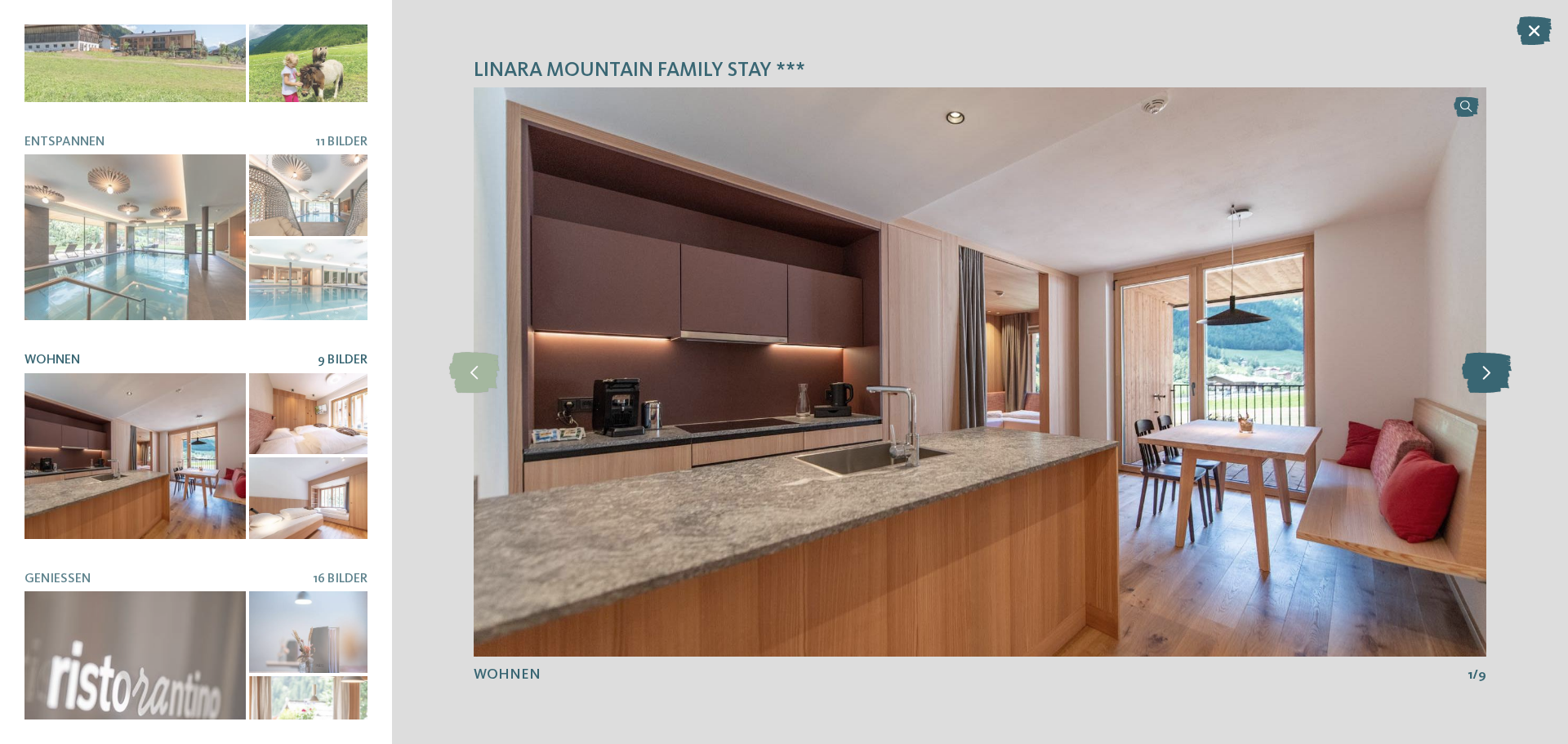
click at [1498, 372] on icon at bounding box center [1486, 372] width 50 height 41
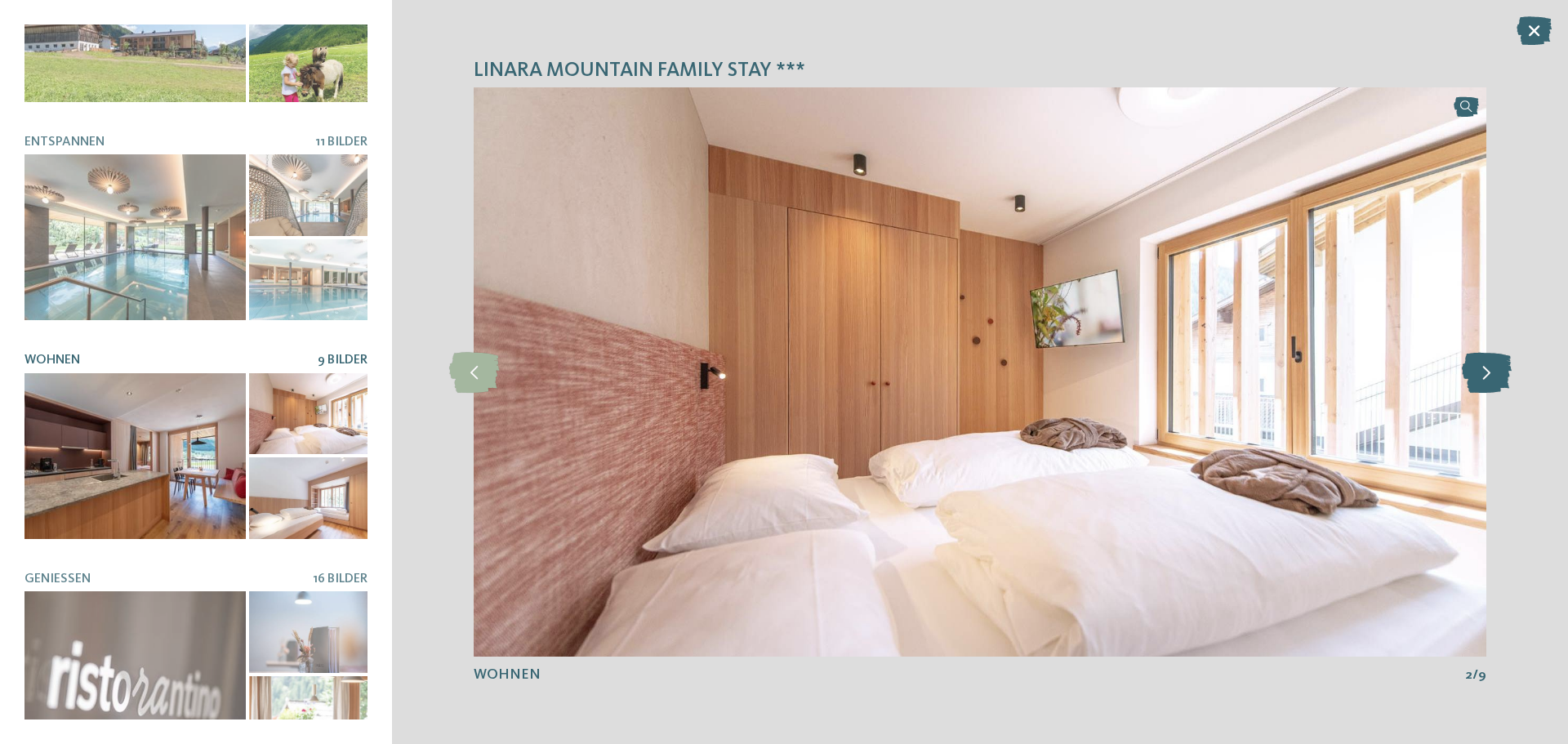
click at [1498, 372] on icon at bounding box center [1486, 372] width 50 height 41
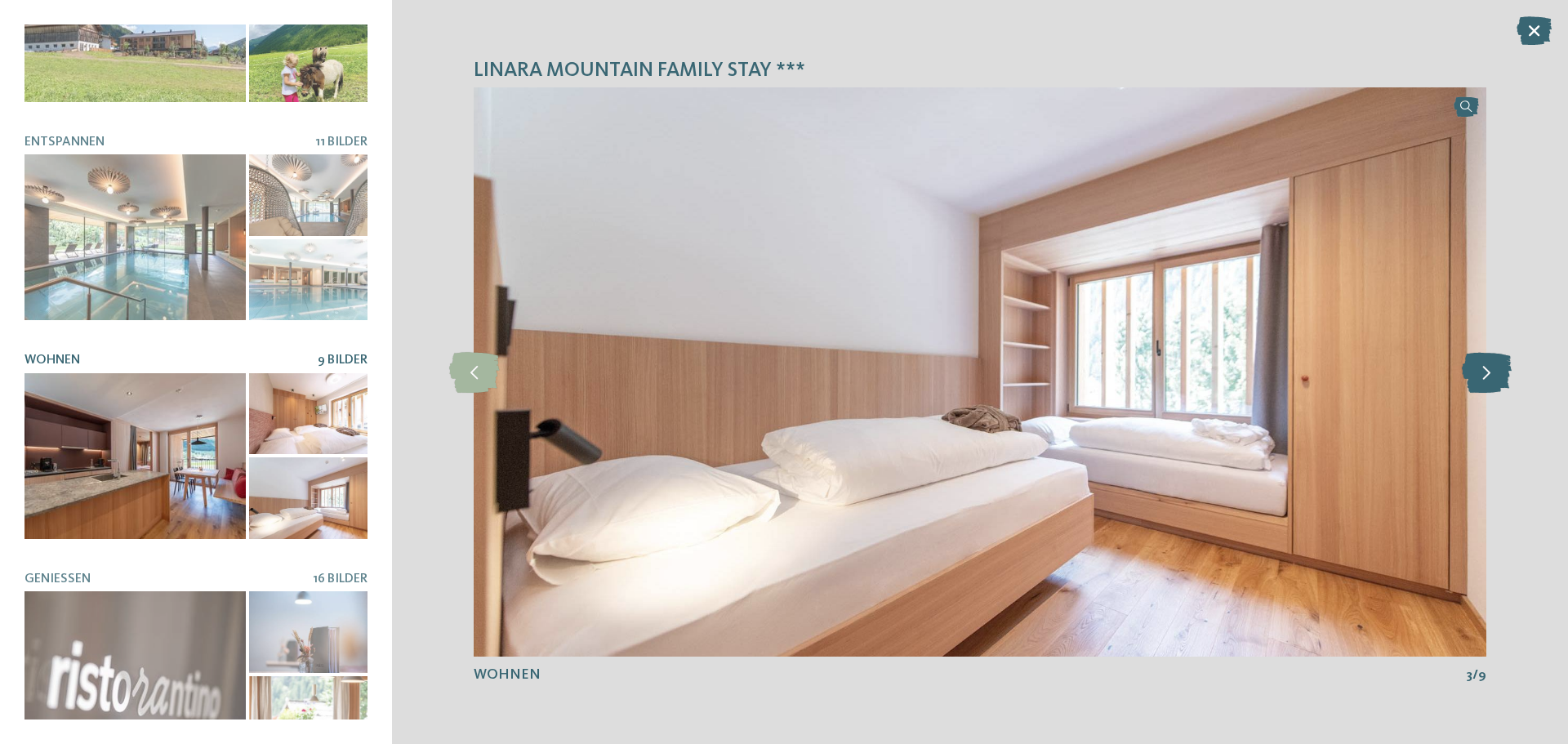
click at [1498, 372] on icon at bounding box center [1486, 372] width 50 height 41
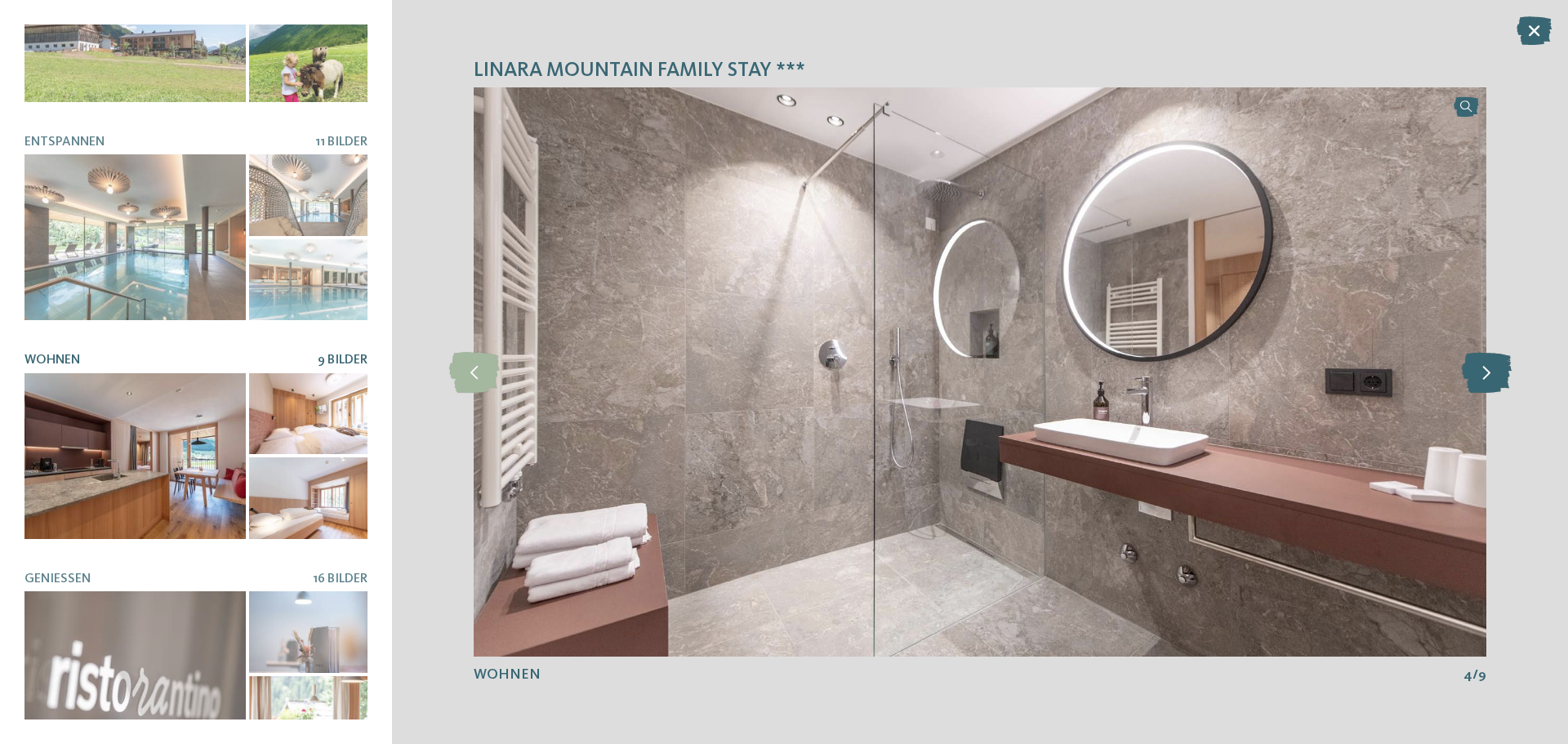
click at [1498, 372] on icon at bounding box center [1486, 372] width 50 height 41
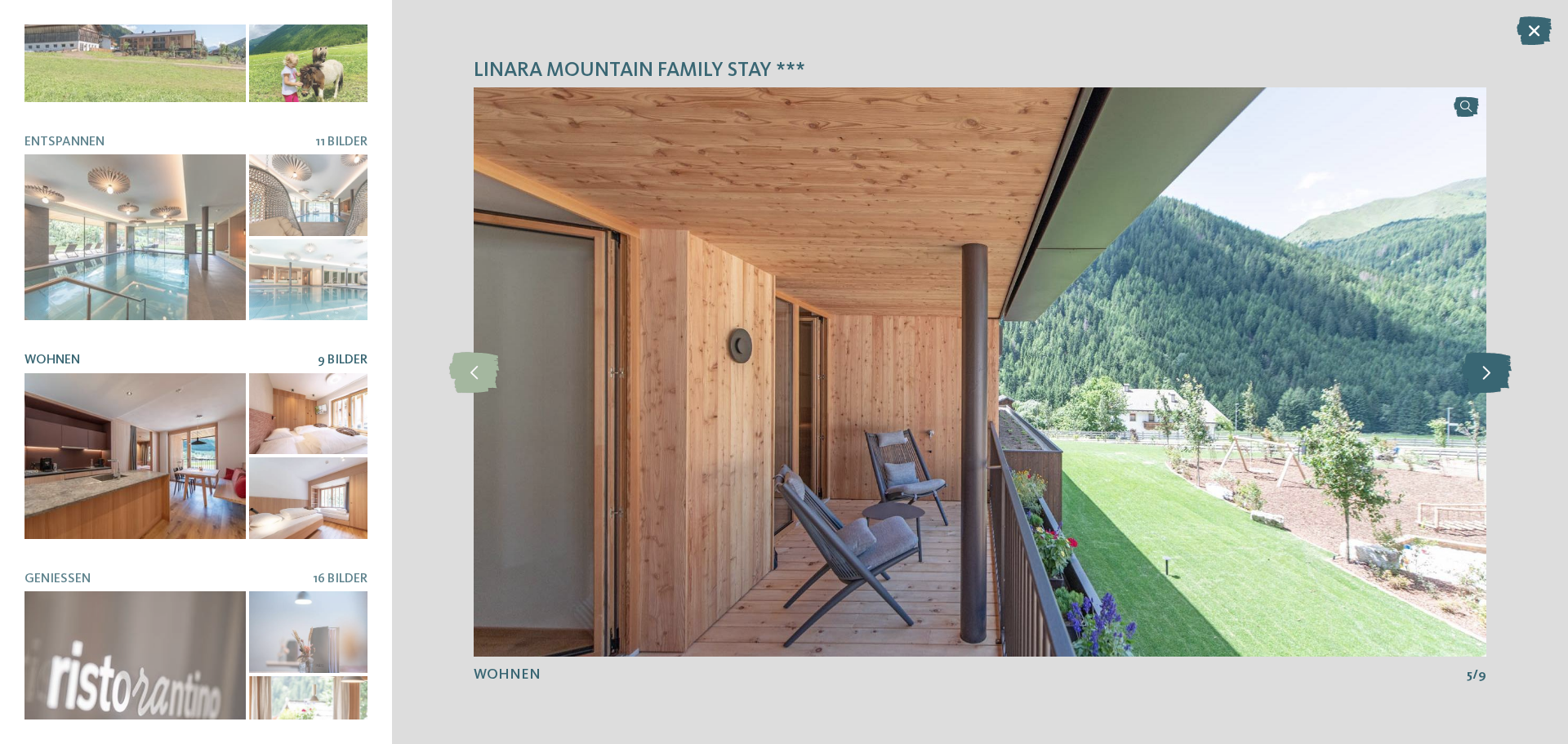
click at [1498, 372] on icon at bounding box center [1486, 372] width 50 height 41
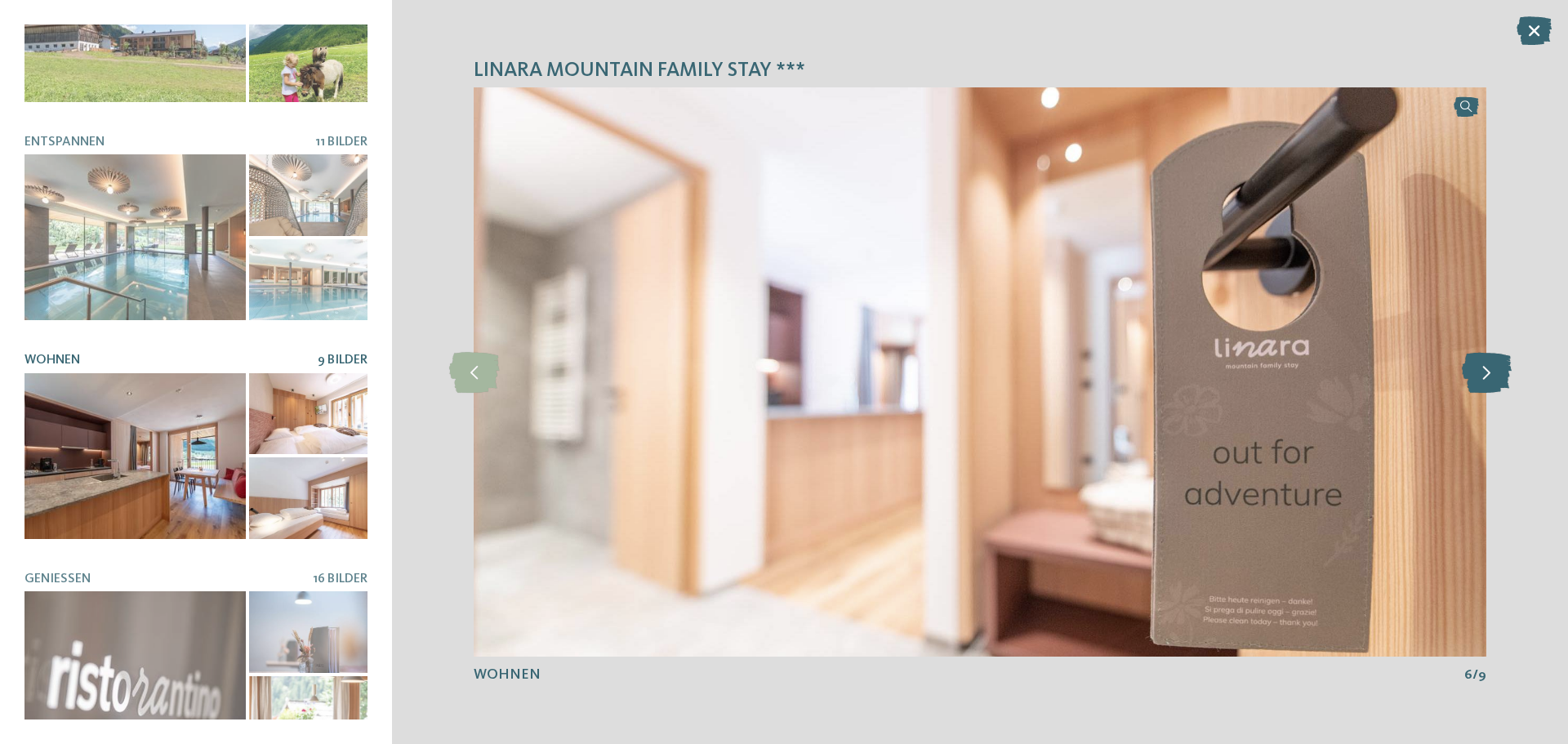
click at [1498, 372] on icon at bounding box center [1486, 372] width 50 height 41
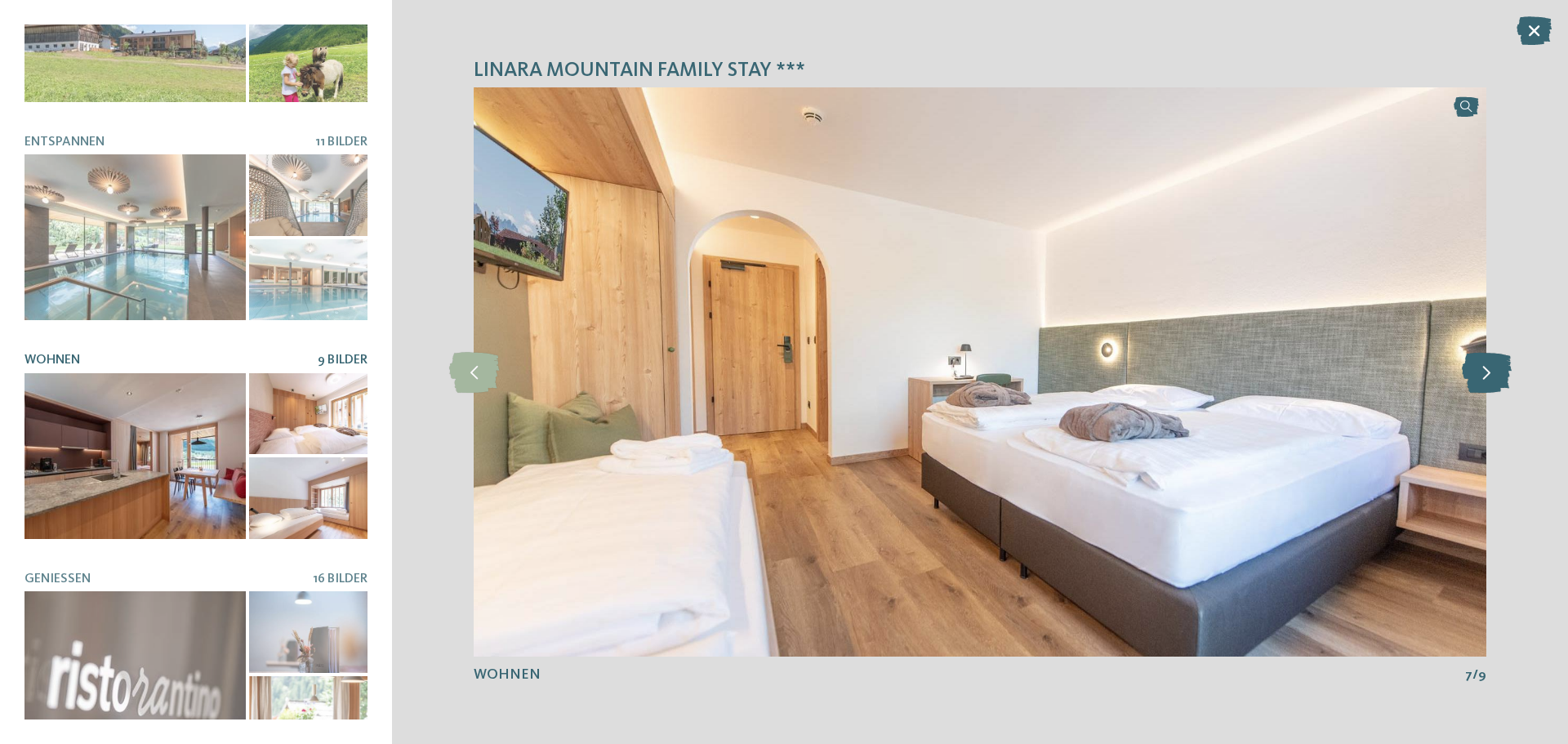
click at [1498, 372] on icon at bounding box center [1486, 372] width 50 height 41
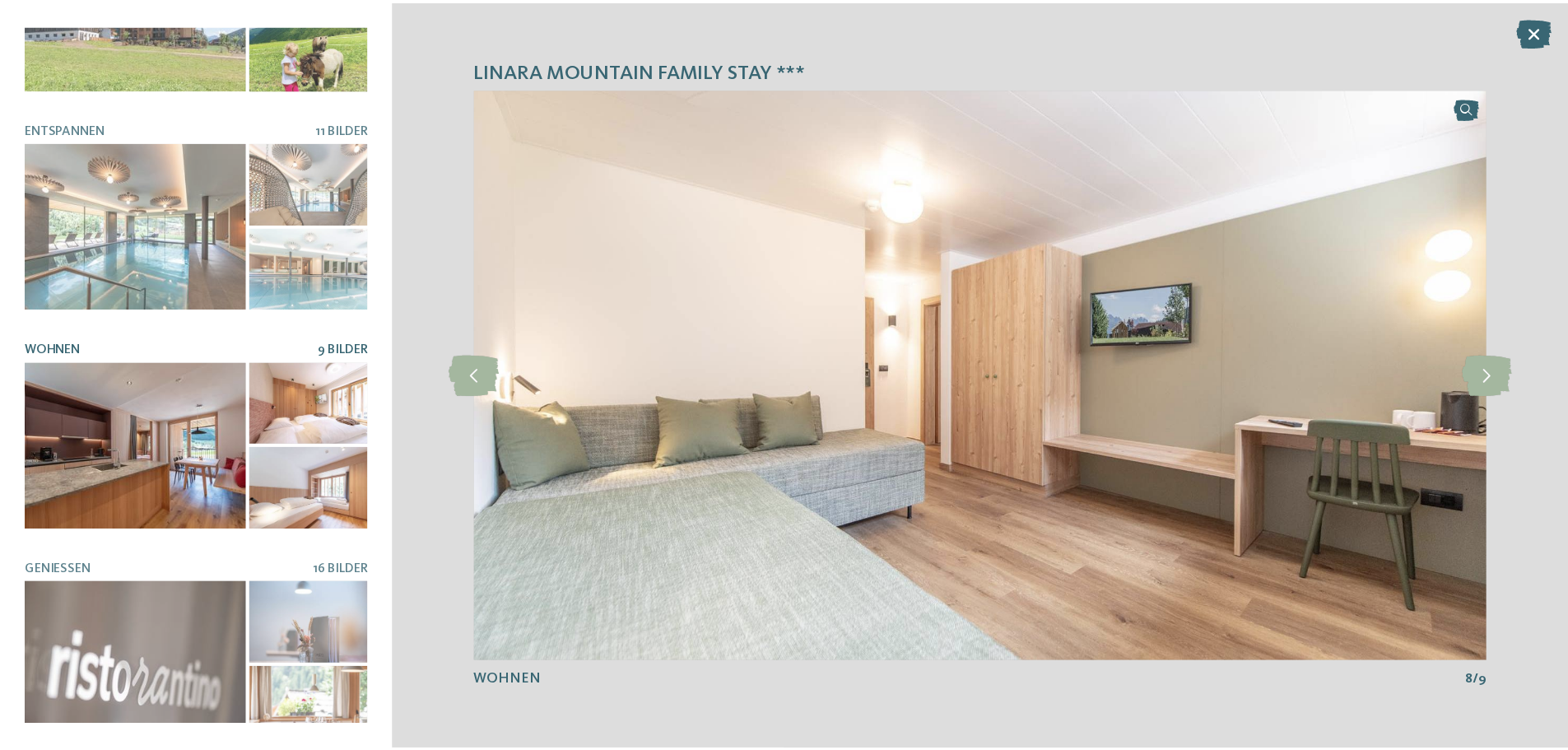
scroll to position [347, 0]
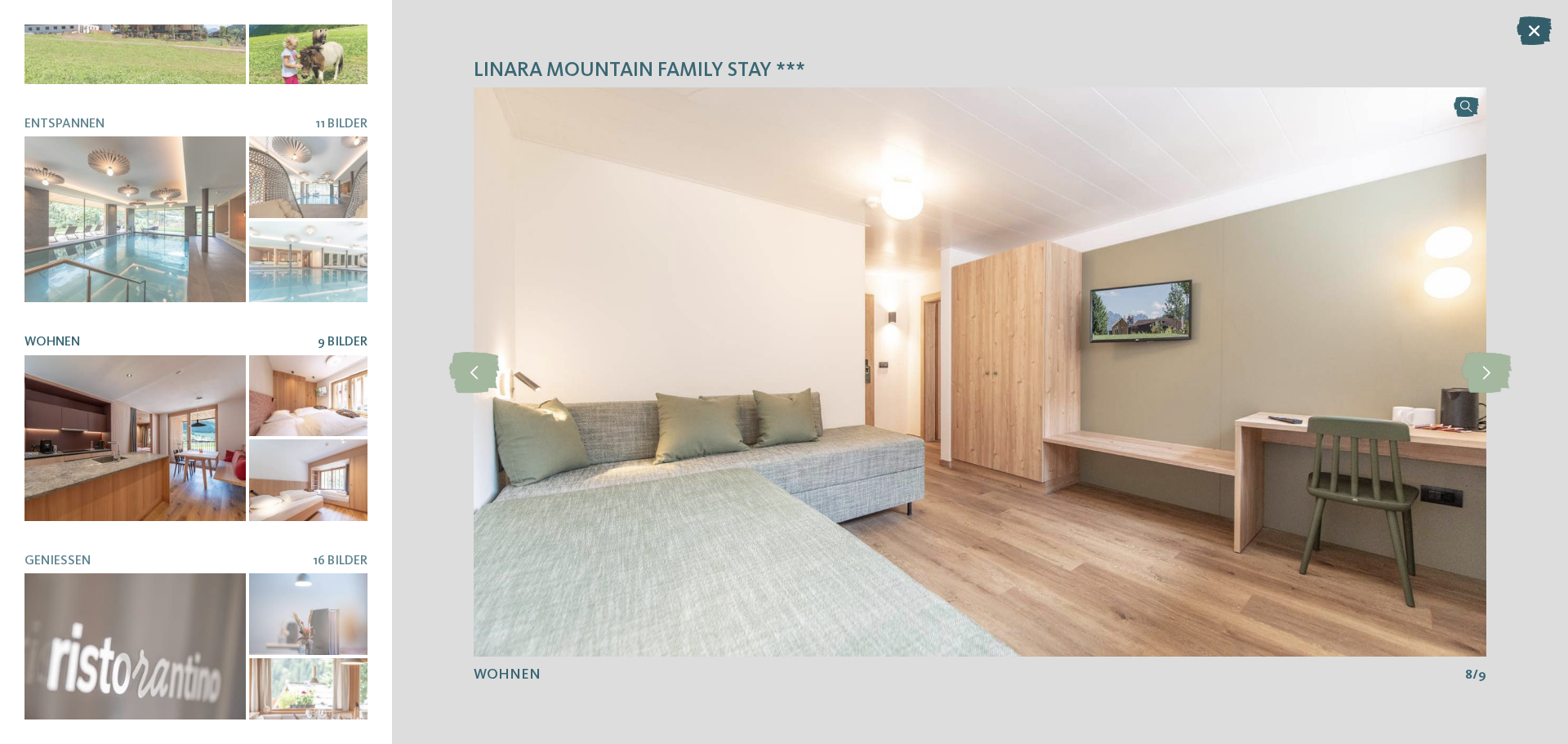
click at [1537, 25] on icon at bounding box center [1533, 30] width 35 height 28
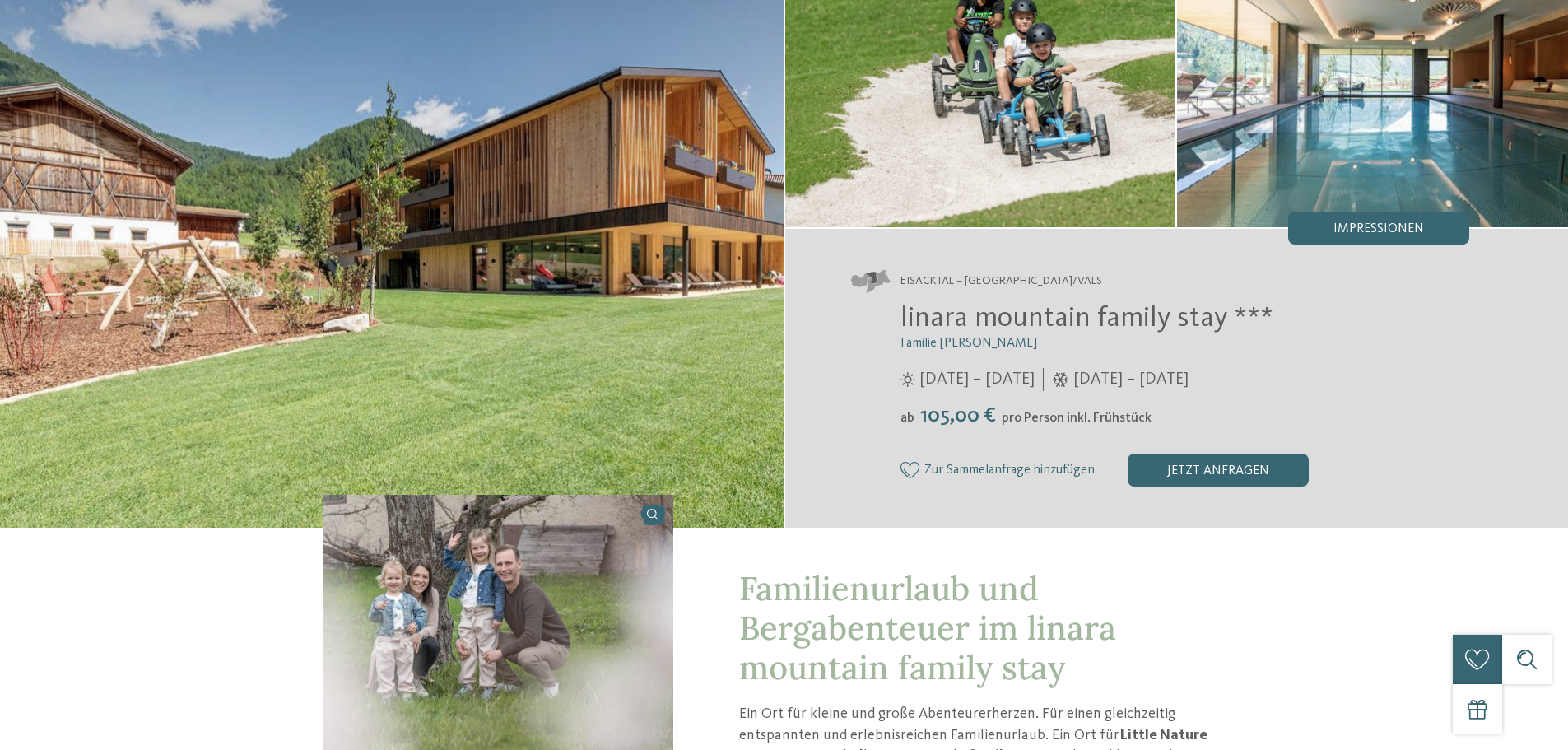
scroll to position [0, 0]
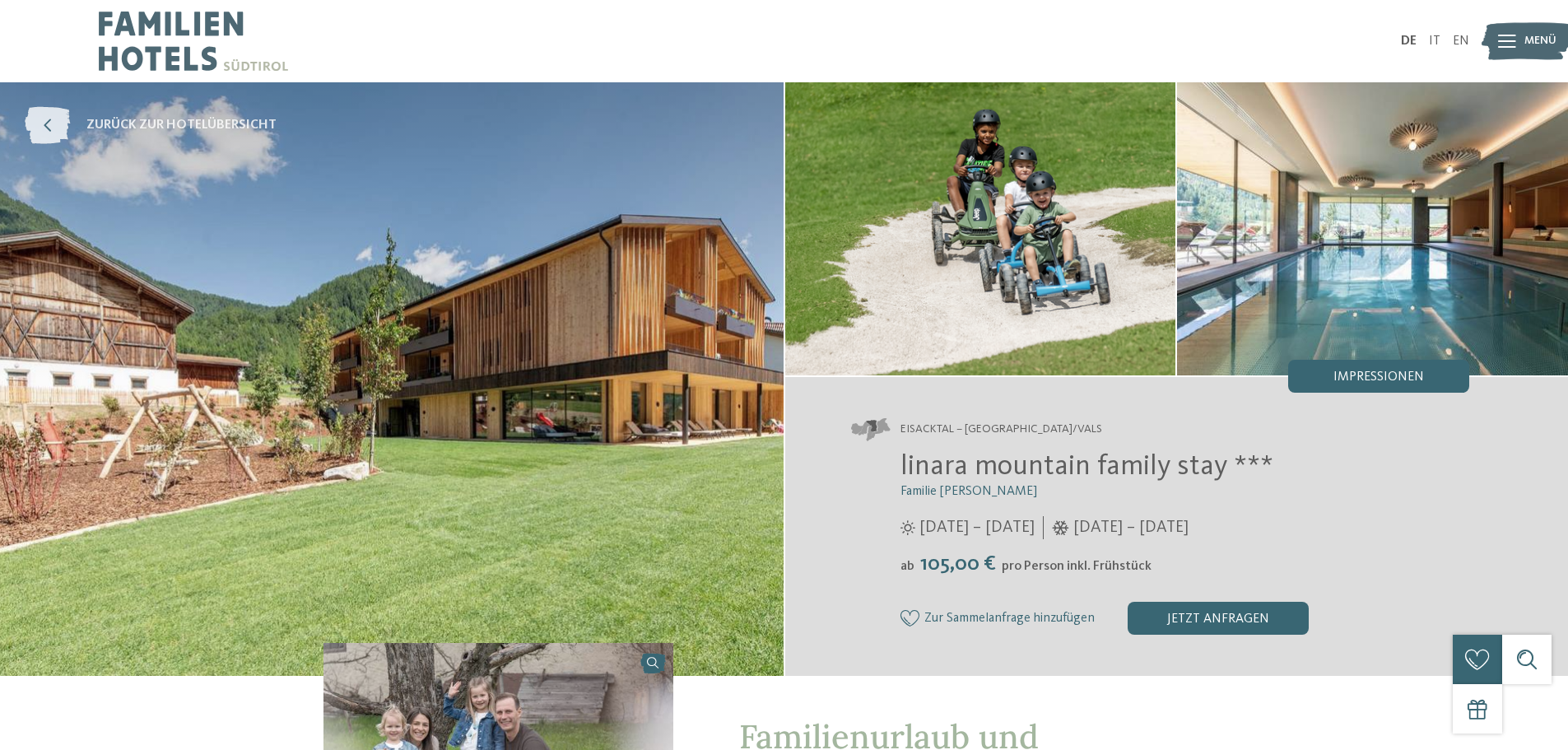
click at [49, 113] on icon at bounding box center [47, 125] width 45 height 37
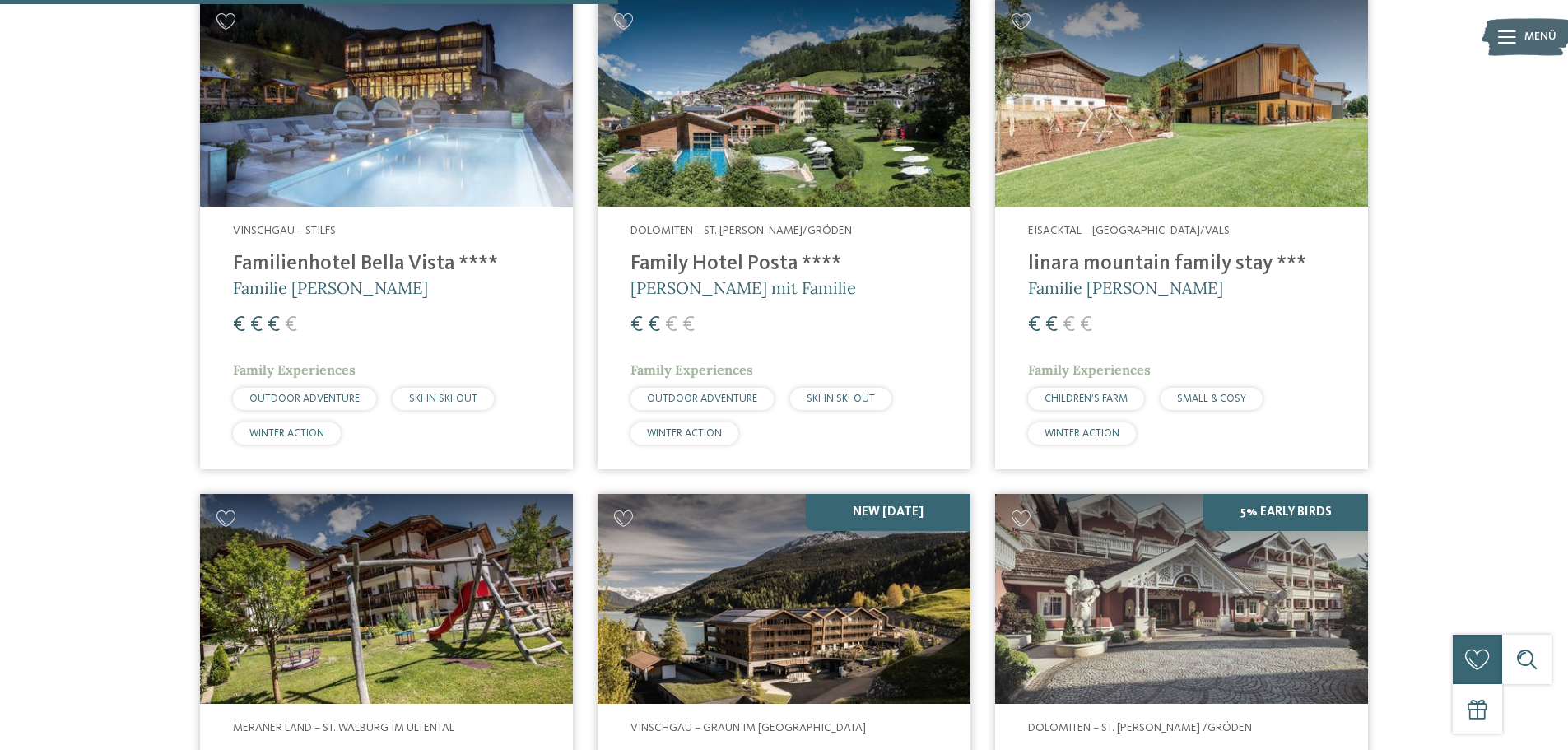
scroll to position [2140, 0]
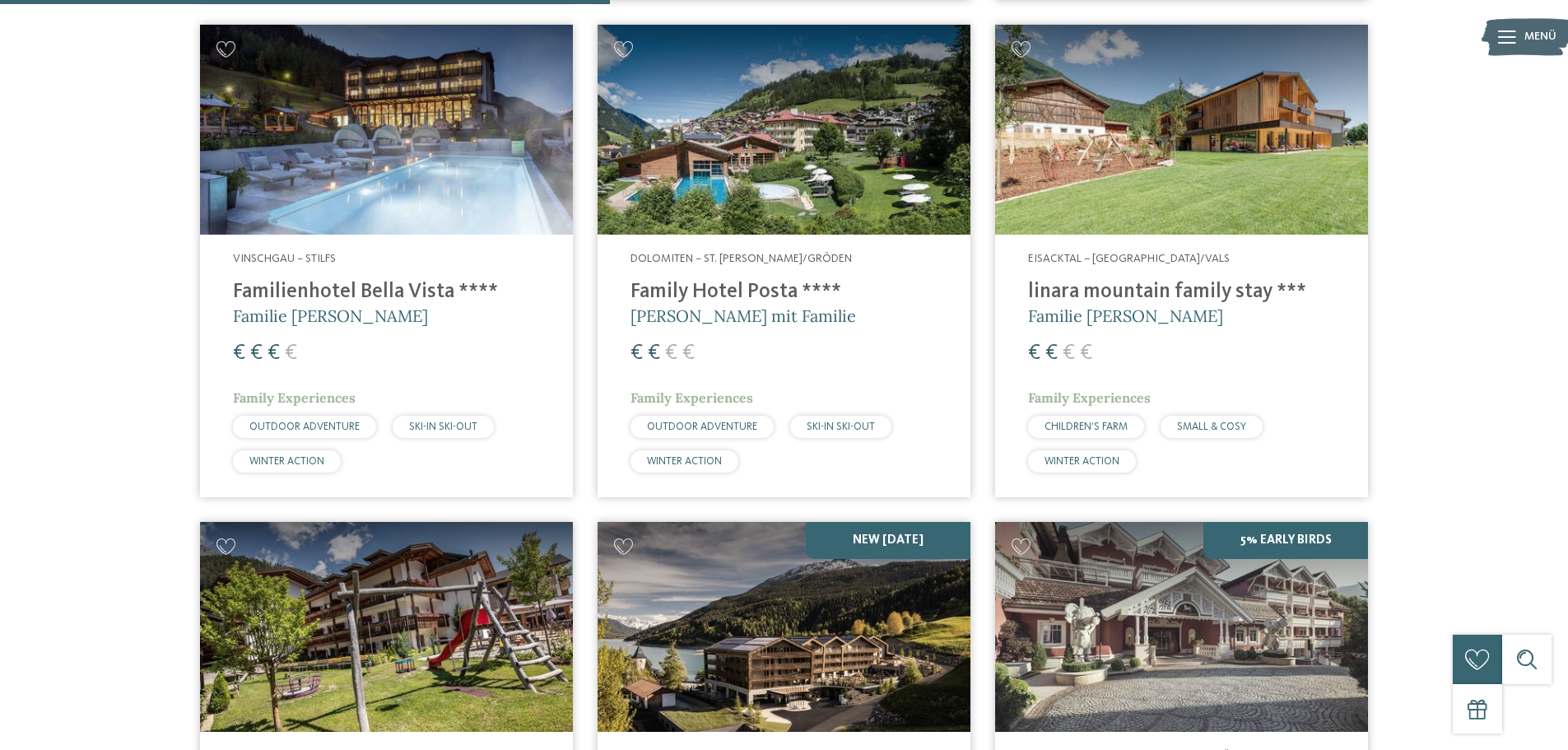
click at [1074, 343] on span "€" at bounding box center [1068, 353] width 12 height 21
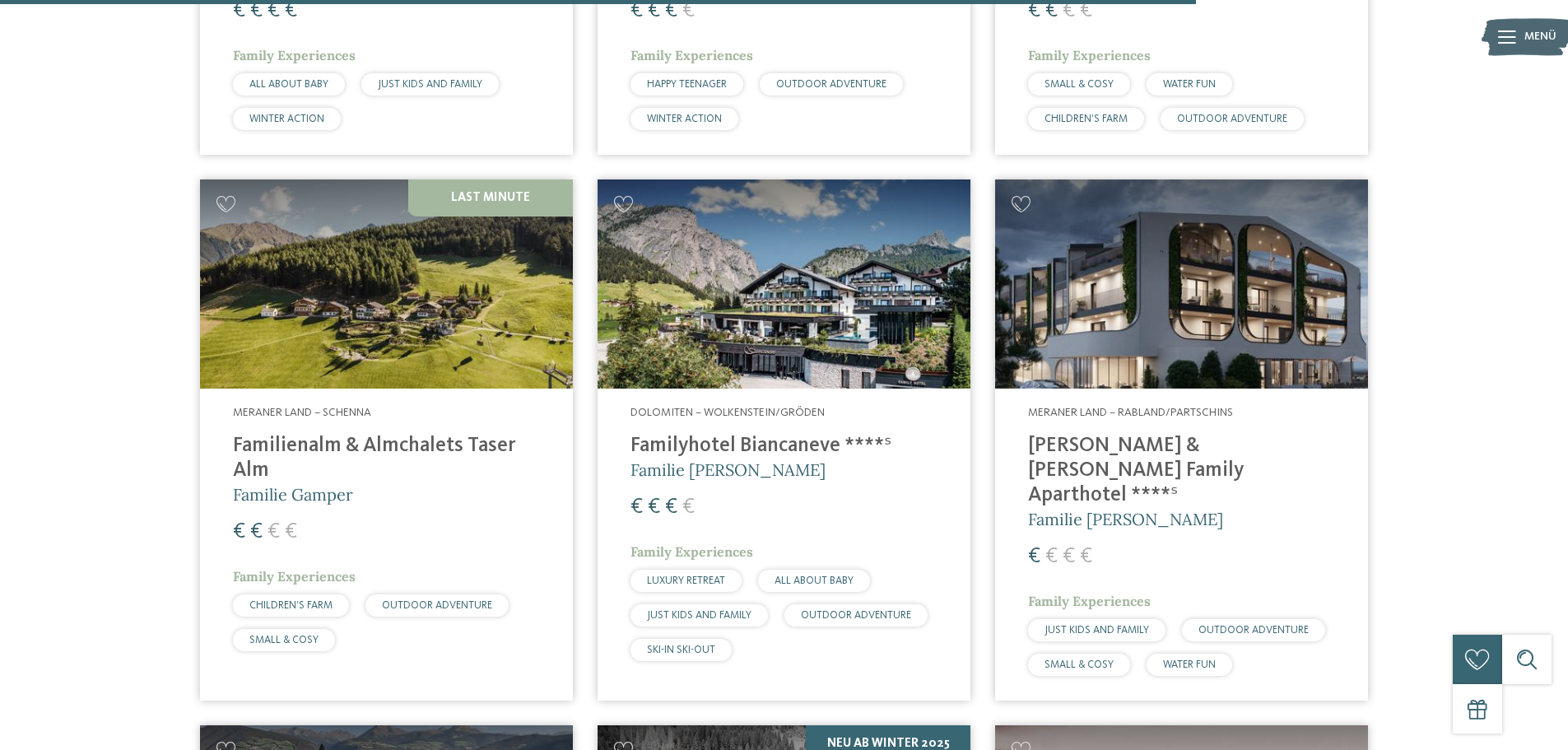
scroll to position [4198, 0]
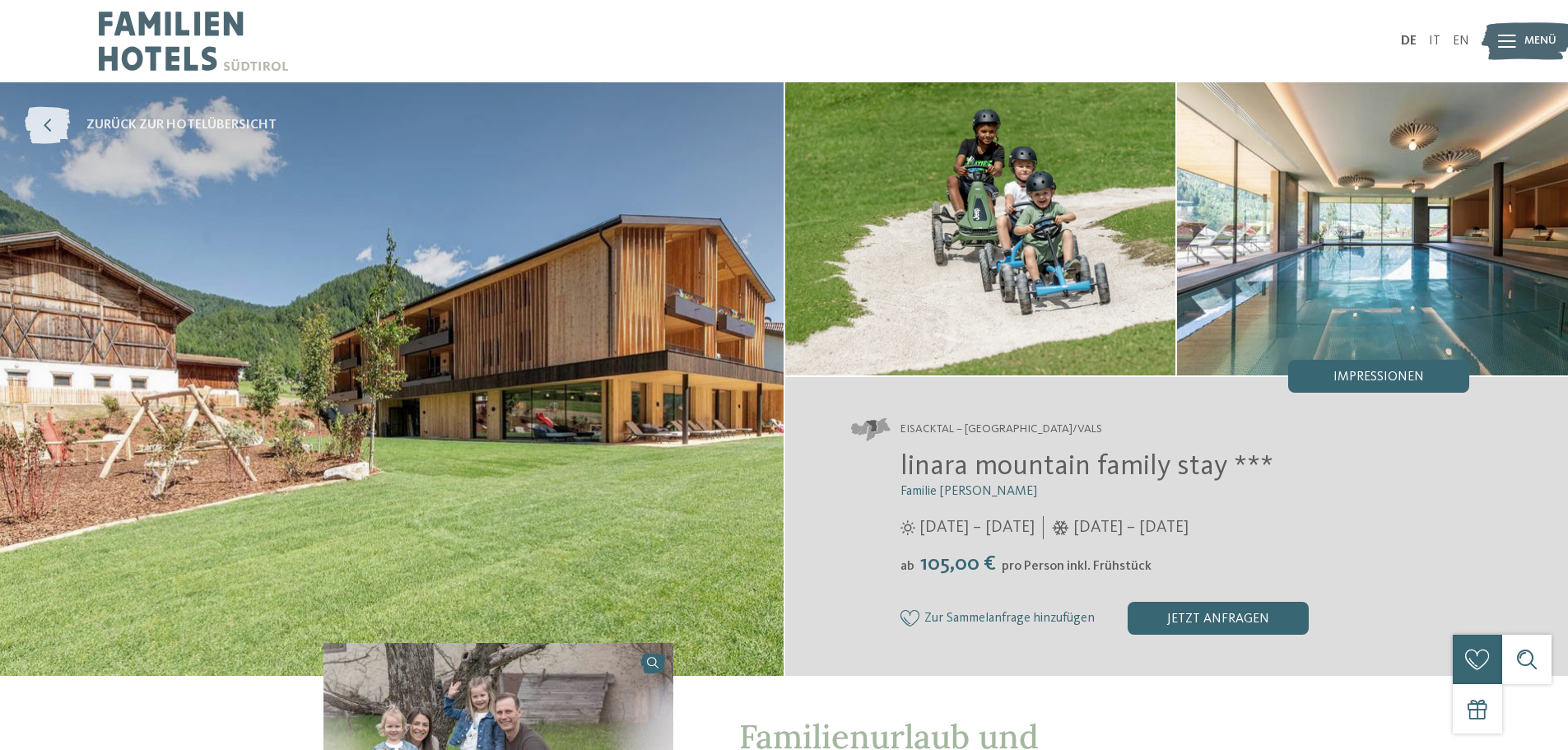
click at [38, 111] on icon at bounding box center [47, 125] width 45 height 37
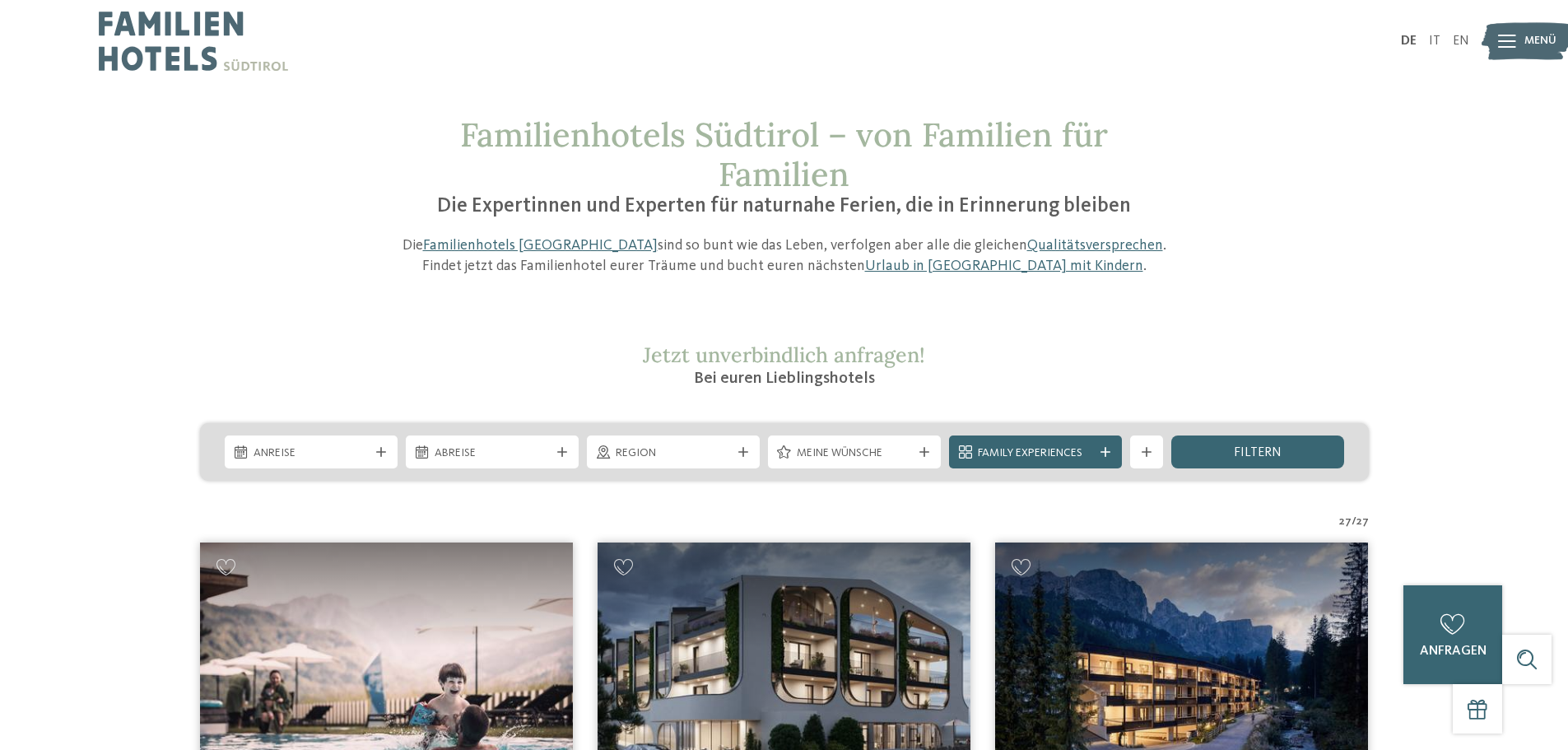
drag, startPoint x: 0, startPoint y: 0, endPoint x: 1094, endPoint y: 313, distance: 1137.9
drag, startPoint x: 1545, startPoint y: 0, endPoint x: 1076, endPoint y: 8, distance: 469.1
click at [1068, 8] on div "DE IT EN Menü" at bounding box center [1126, 41] width 686 height 82
drag, startPoint x: 1227, startPoint y: 2, endPoint x: 1088, endPoint y: 98, distance: 168.9
